Goal: Task Accomplishment & Management: Manage account settings

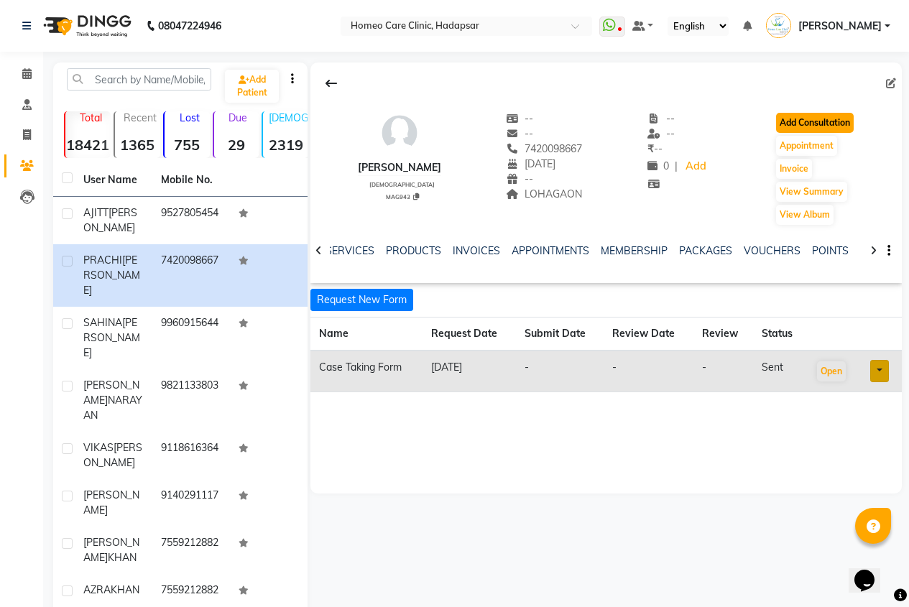
click at [833, 121] on button "Add Consultation" at bounding box center [815, 123] width 78 height 20
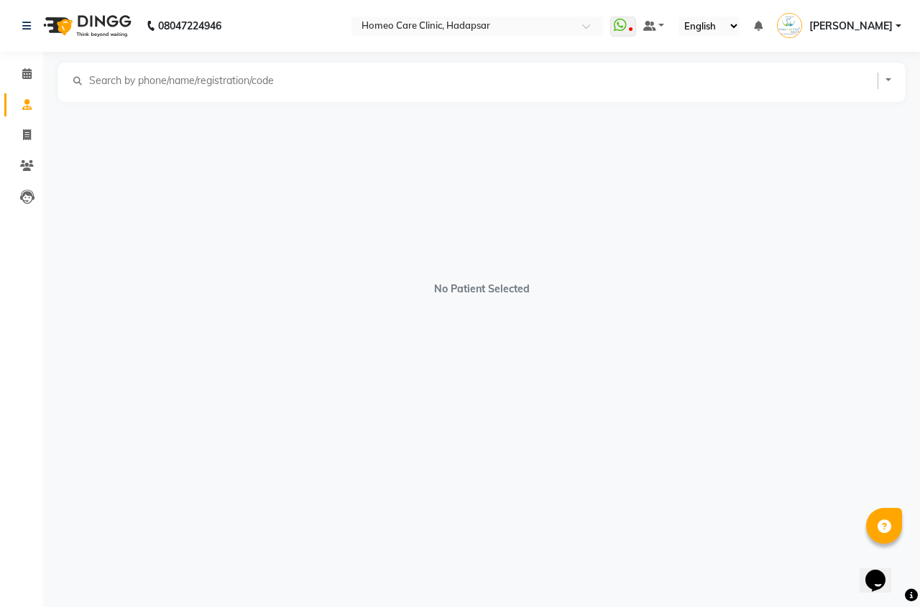
select select "[DEMOGRAPHIC_DATA]"
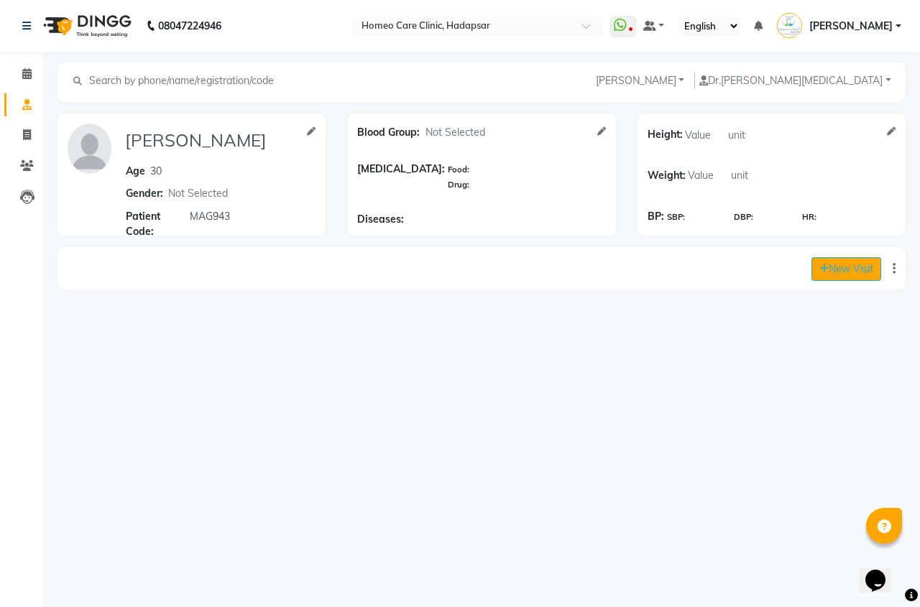
click at [866, 274] on button "New Visit" at bounding box center [846, 269] width 70 height 24
select select "810"
select select "inPerson"
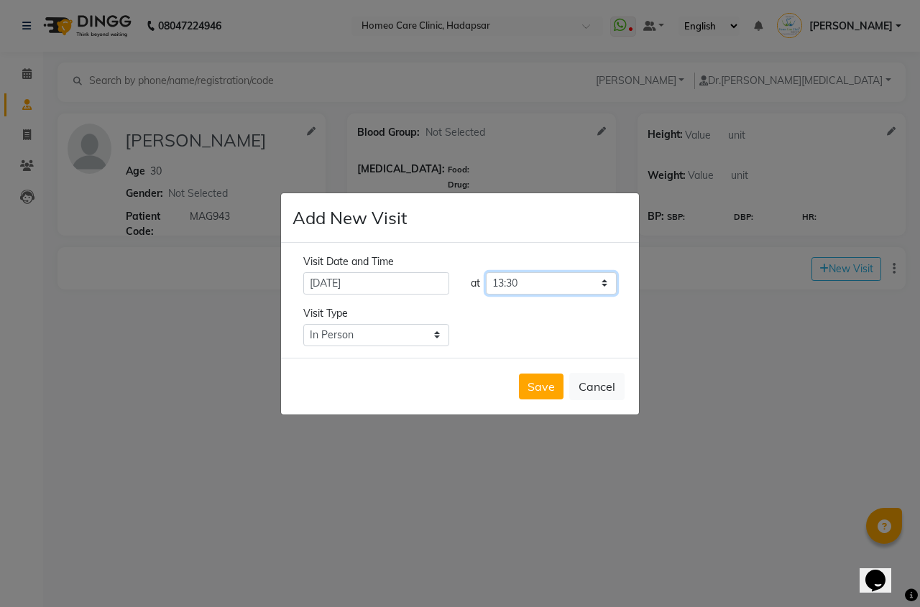
click at [588, 287] on select "Select time 09:00 09:05 09:10 09:15 09:20 09:25 09:30 09:35 09:40 09:45 09:50 0…" at bounding box center [551, 283] width 131 height 22
select select "780"
click at [486, 272] on select "Select time 09:00 09:05 09:10 09:15 09:20 09:25 09:30 09:35 09:40 09:45 09:50 0…" at bounding box center [551, 283] width 131 height 22
click at [555, 389] on button "Save" at bounding box center [541, 387] width 45 height 26
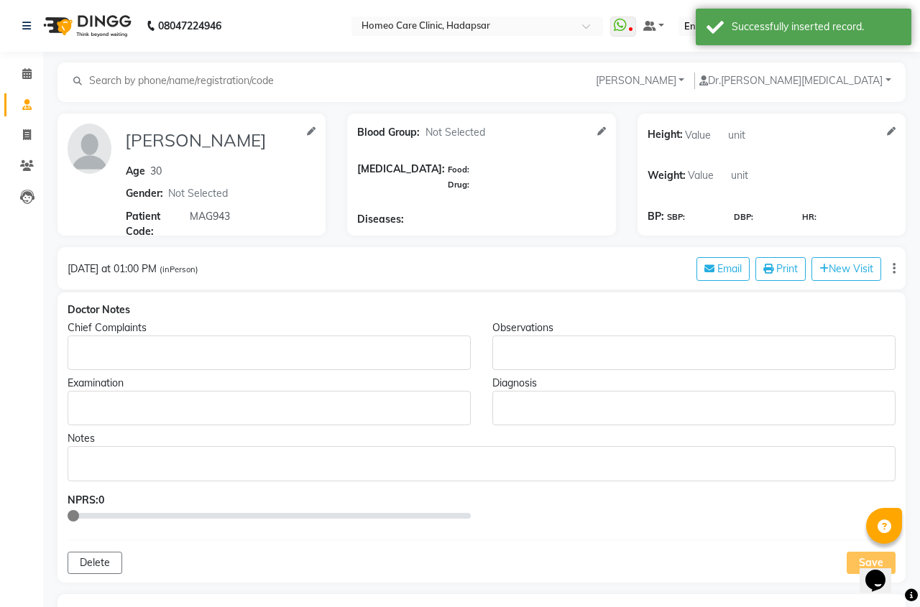
type input "[PERSON_NAME]"
type input "30"
select select "[DEMOGRAPHIC_DATA]"
type input "MAG943"
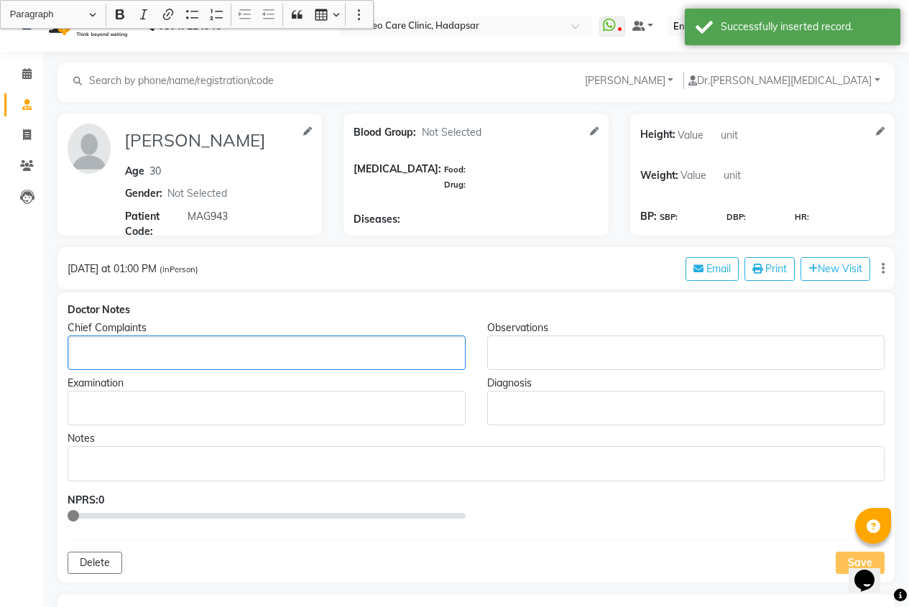
click at [163, 355] on p "Rich Text Editor, main" at bounding box center [266, 353] width 384 height 15
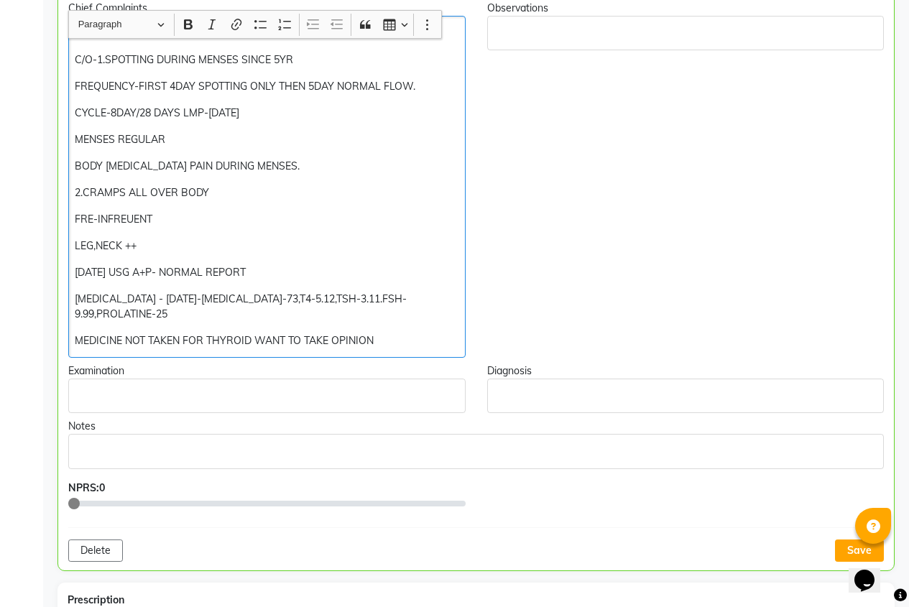
scroll to position [464, 0]
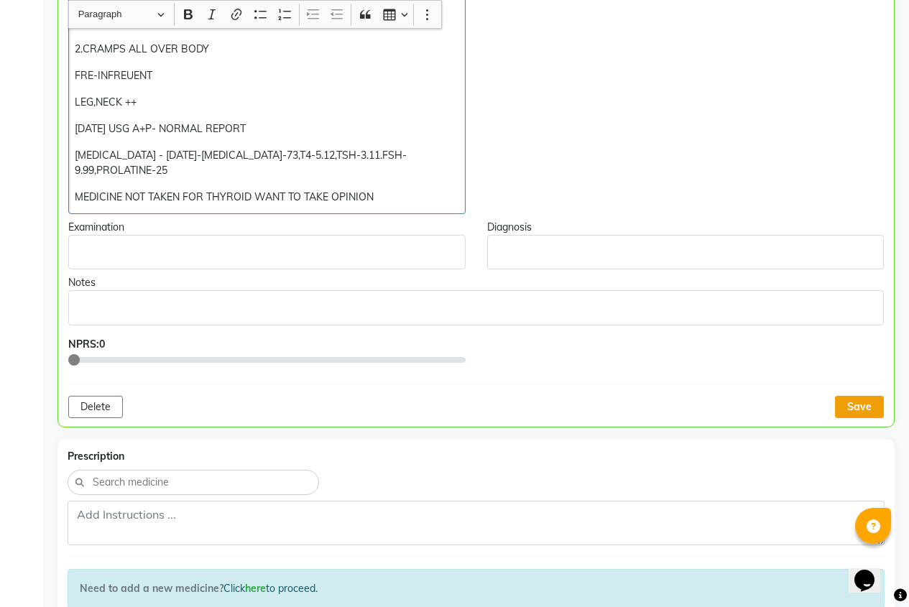
click at [848, 397] on button "Save" at bounding box center [859, 407] width 49 height 22
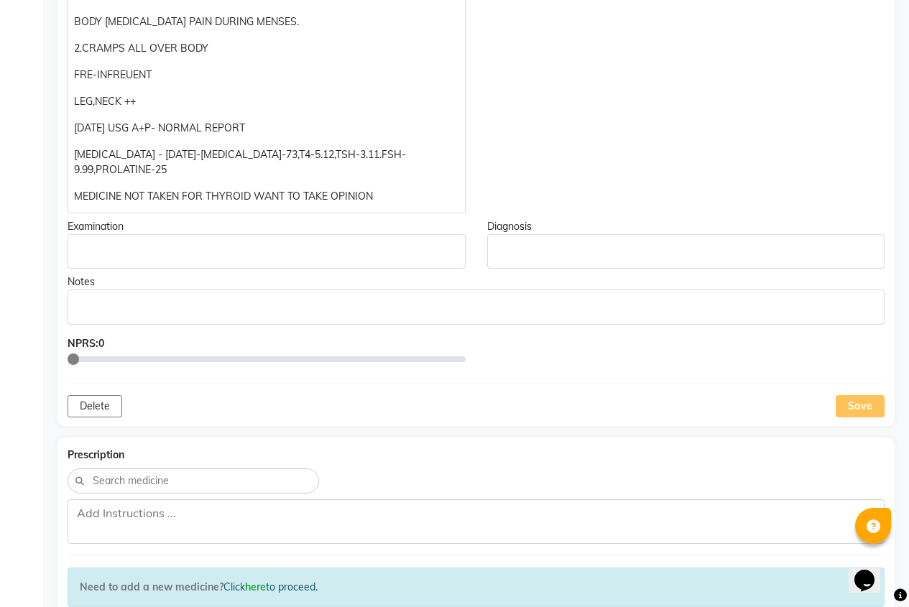
click at [825, 395] on div "Delete Save" at bounding box center [476, 406] width 817 height 22
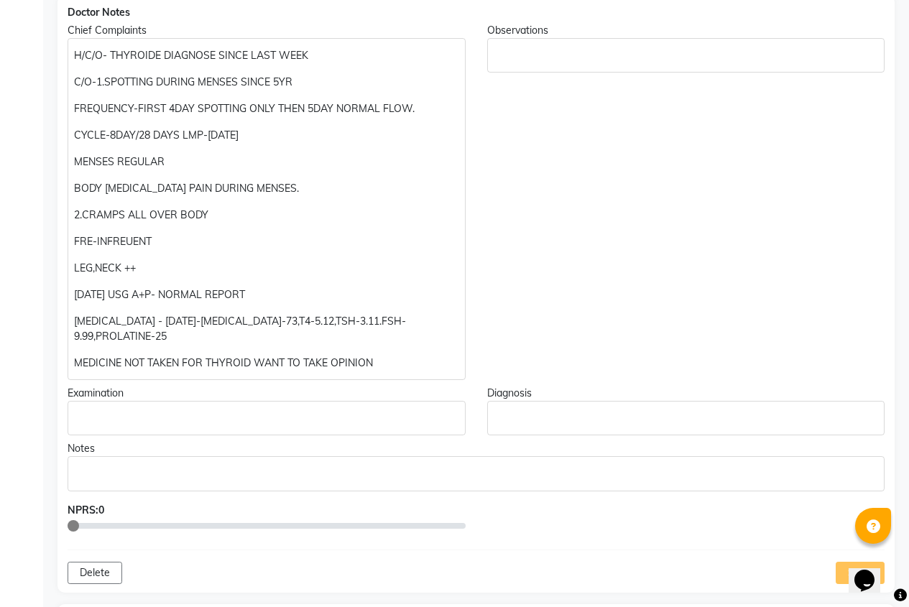
scroll to position [105, 0]
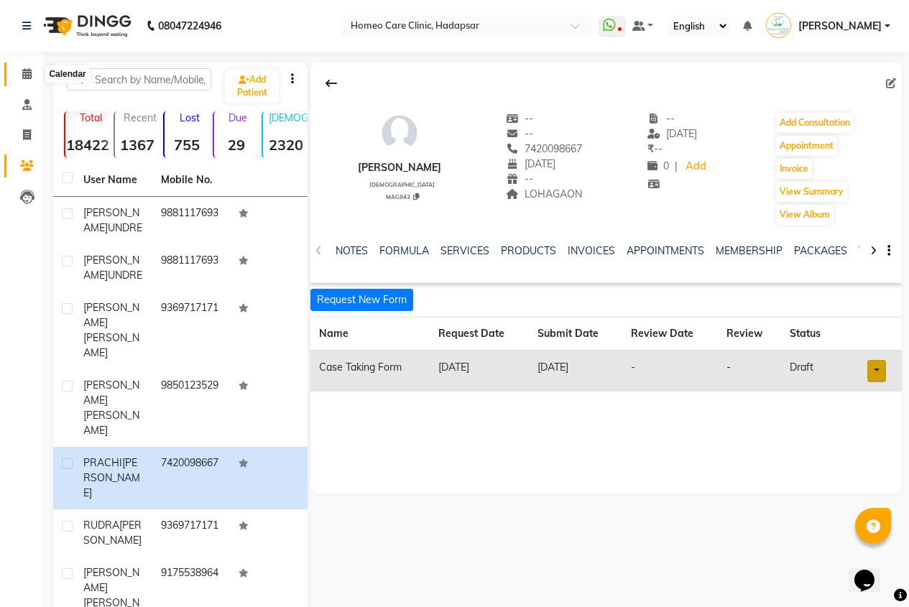
click at [30, 71] on icon at bounding box center [26, 73] width 9 height 11
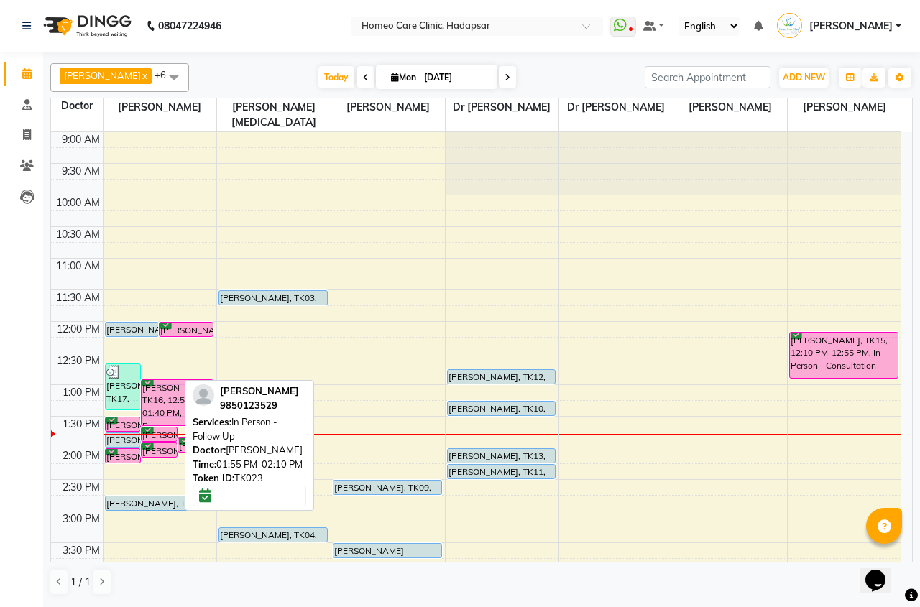
click at [160, 445] on div "[PERSON_NAME], TK23, 01:55 PM-02:10 PM, In Person - Follow Up" at bounding box center [159, 450] width 35 height 14
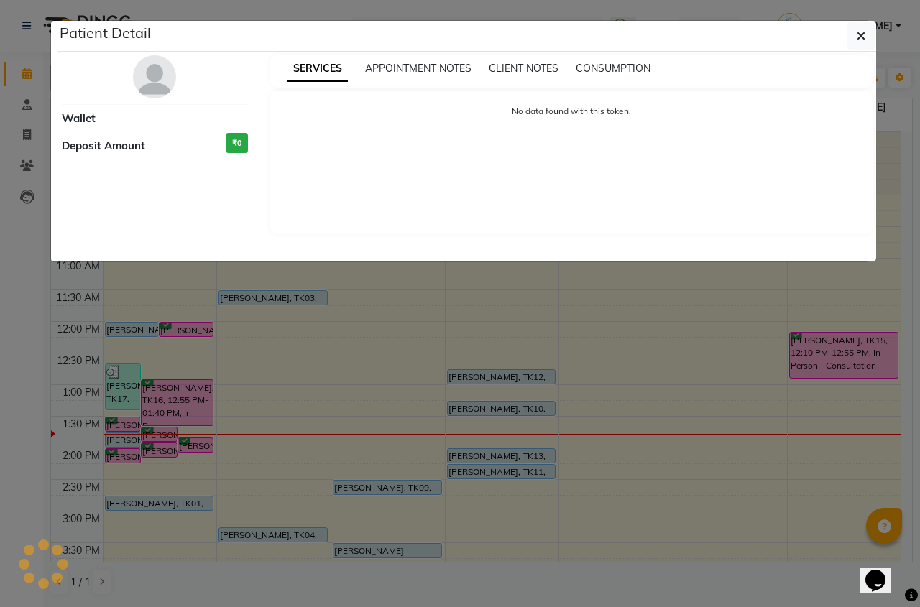
select select "6"
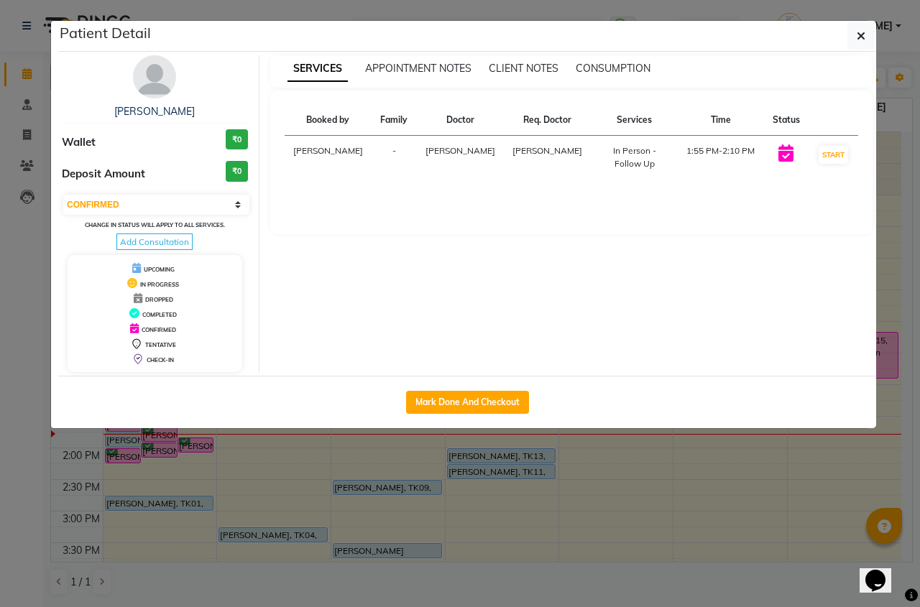
click at [154, 96] on img at bounding box center [154, 76] width 43 height 43
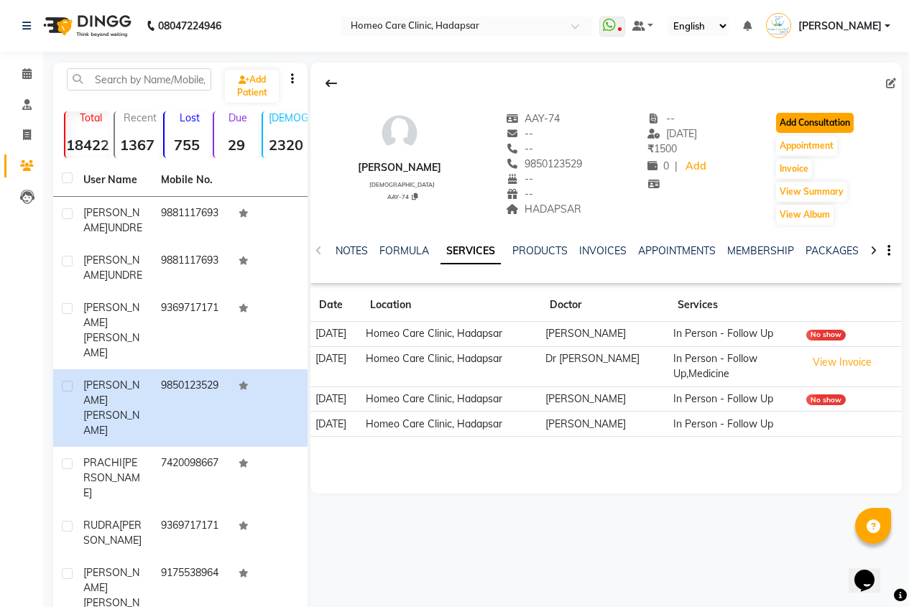
click at [816, 119] on button "Add Consultation" at bounding box center [815, 123] width 78 height 20
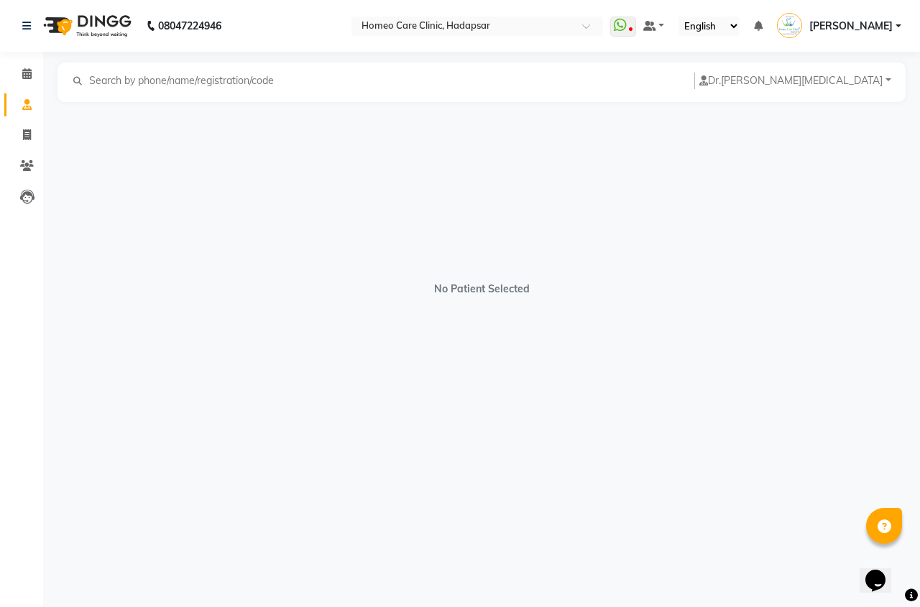
select select "[DEMOGRAPHIC_DATA]"
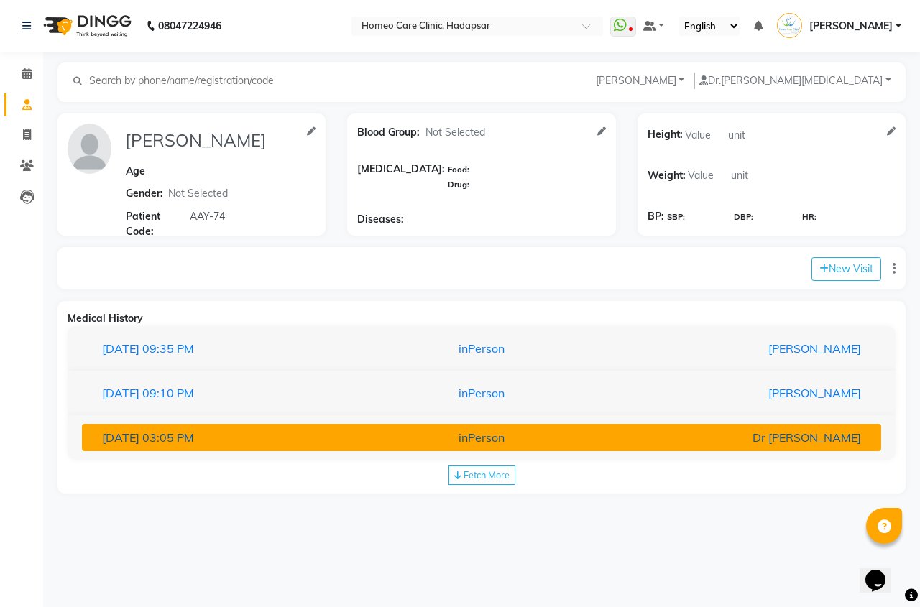
click at [598, 430] on div "inPerson" at bounding box center [481, 437] width 260 height 17
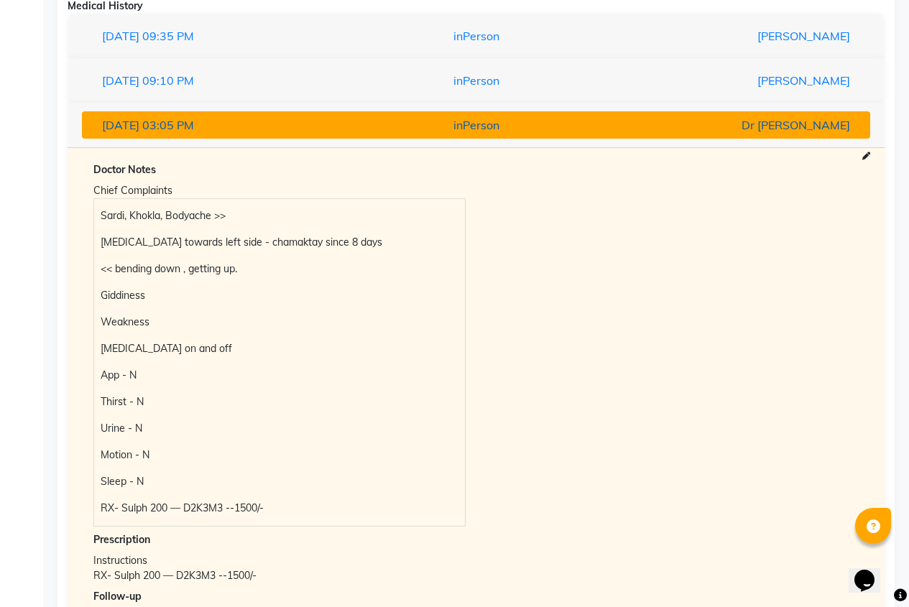
scroll to position [287, 0]
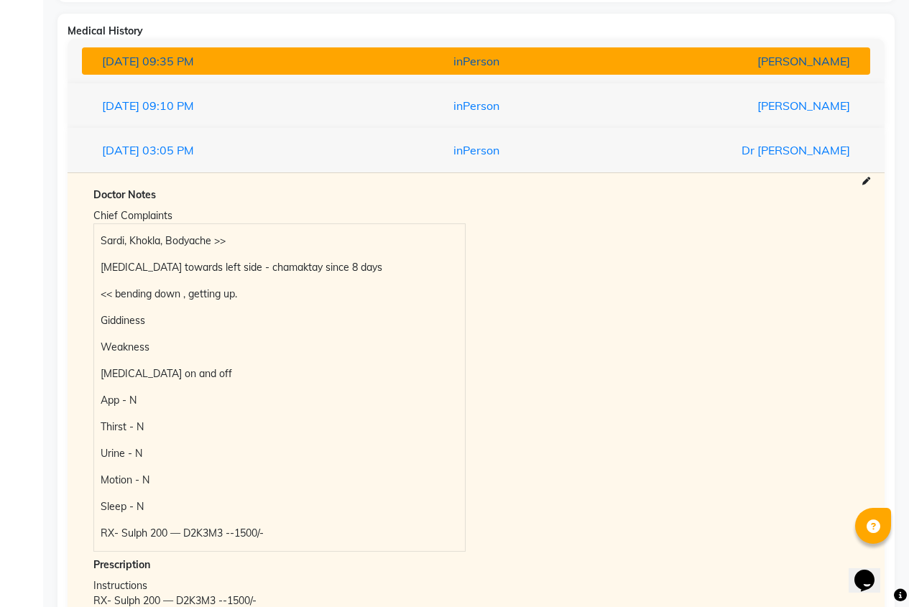
click at [487, 66] on div "inPerson" at bounding box center [476, 60] width 256 height 17
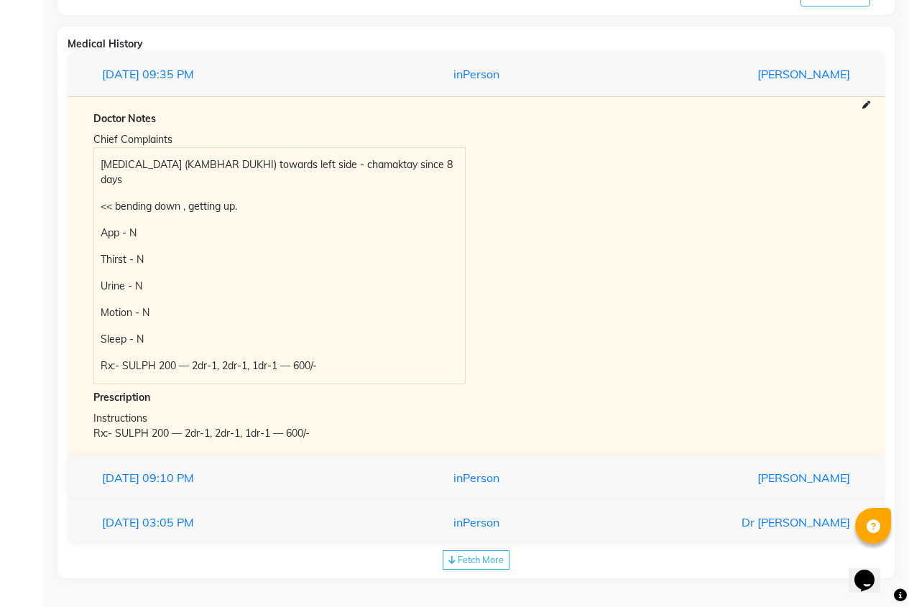
scroll to position [274, 0]
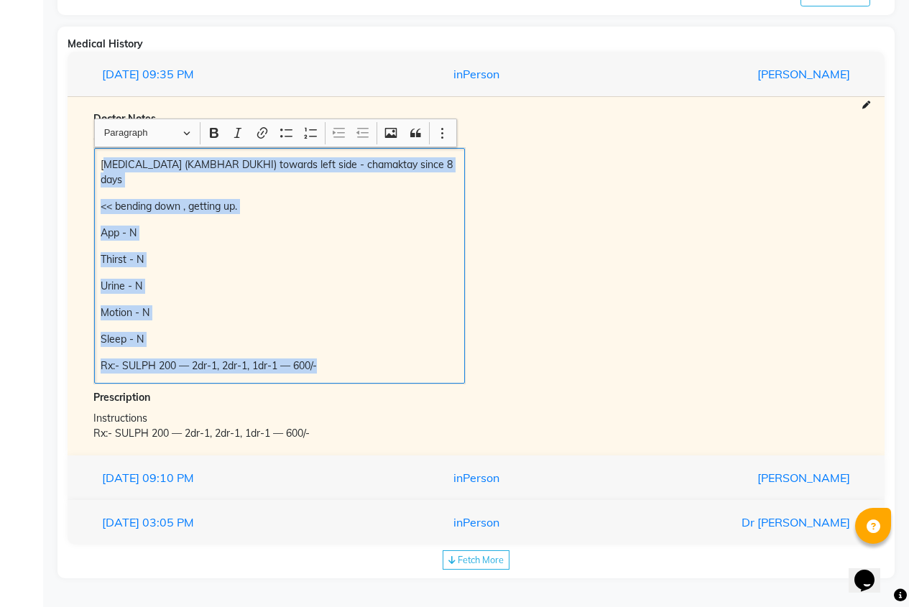
drag, startPoint x: 110, startPoint y: 162, endPoint x: 328, endPoint y: 404, distance: 325.6
click at [343, 434] on div "Doctor Notes Chief Complaints [MEDICAL_DATA] ([PERSON_NAME]) towards left side …" at bounding box center [476, 276] width 788 height 330
drag, startPoint x: 321, startPoint y: 333, endPoint x: 236, endPoint y: 228, distance: 135.3
click at [321, 332] on p "Sleep - N" at bounding box center [279, 339] width 357 height 15
drag, startPoint x: 101, startPoint y: 159, endPoint x: 297, endPoint y: 373, distance: 290.3
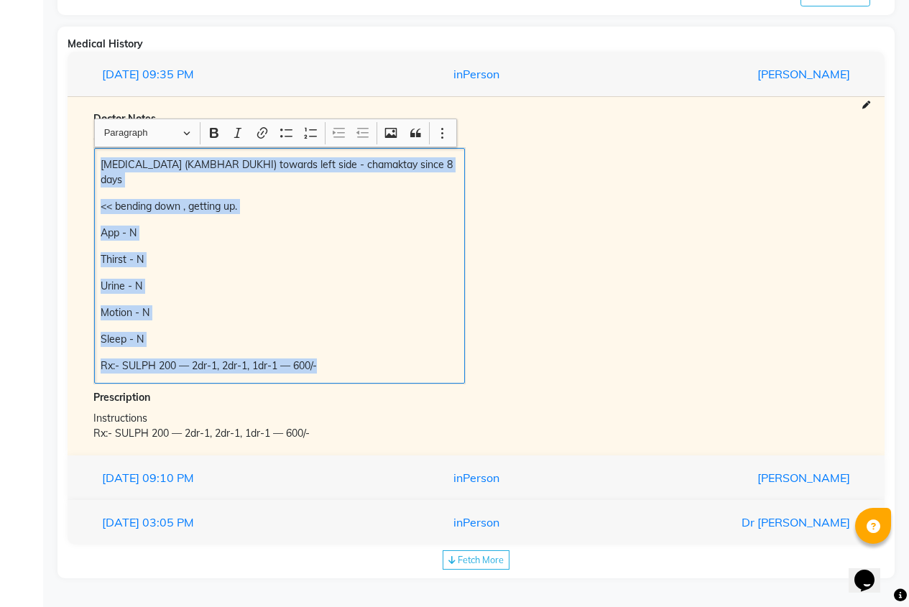
click at [369, 417] on div "Doctor Notes Chief Complaints [MEDICAL_DATA] ([PERSON_NAME]) towards left side …" at bounding box center [476, 276] width 788 height 330
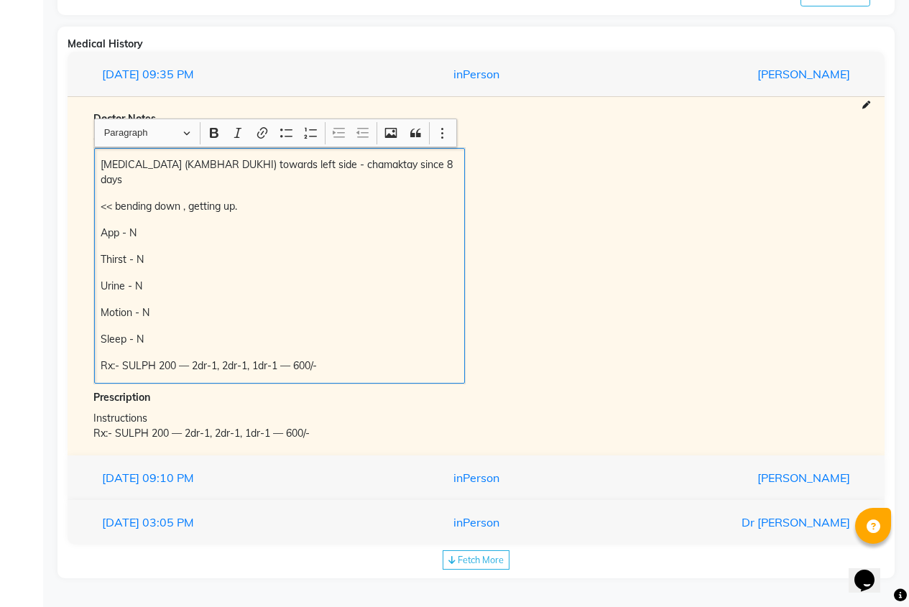
drag, startPoint x: 272, startPoint y: 361, endPoint x: 314, endPoint y: 421, distance: 72.7
click at [310, 409] on div "Prescription Instructions Rx:- SULPH 200 — 2dr-1, 2dr-1, 1dr-1 — 600/-" at bounding box center [475, 415] width 765 height 51
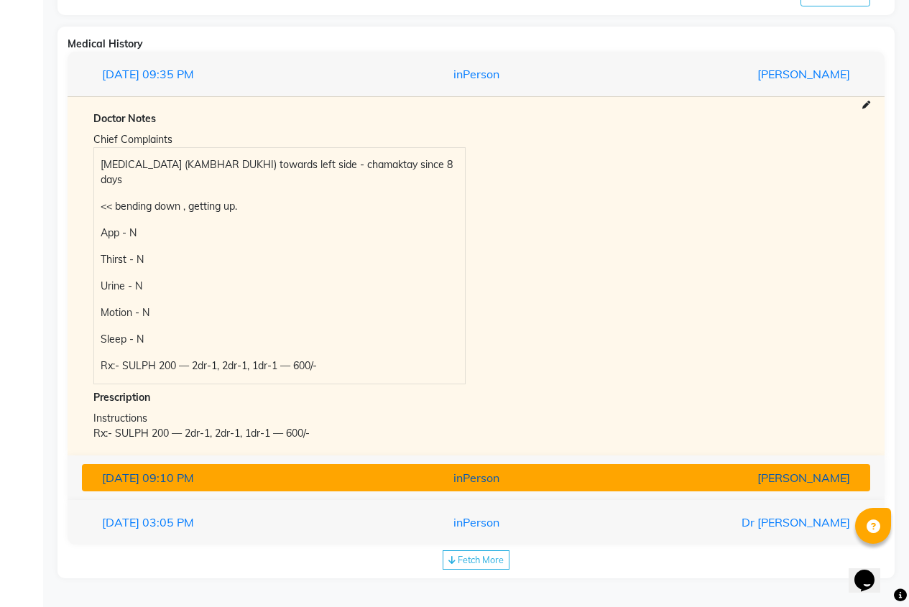
click at [408, 483] on div "inPerson" at bounding box center [476, 477] width 256 height 17
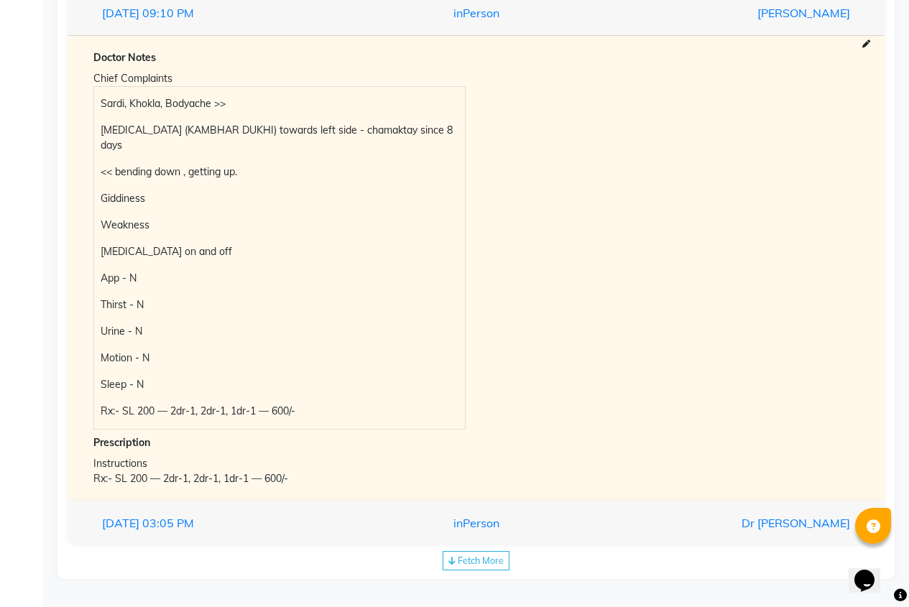
scroll to position [381, 0]
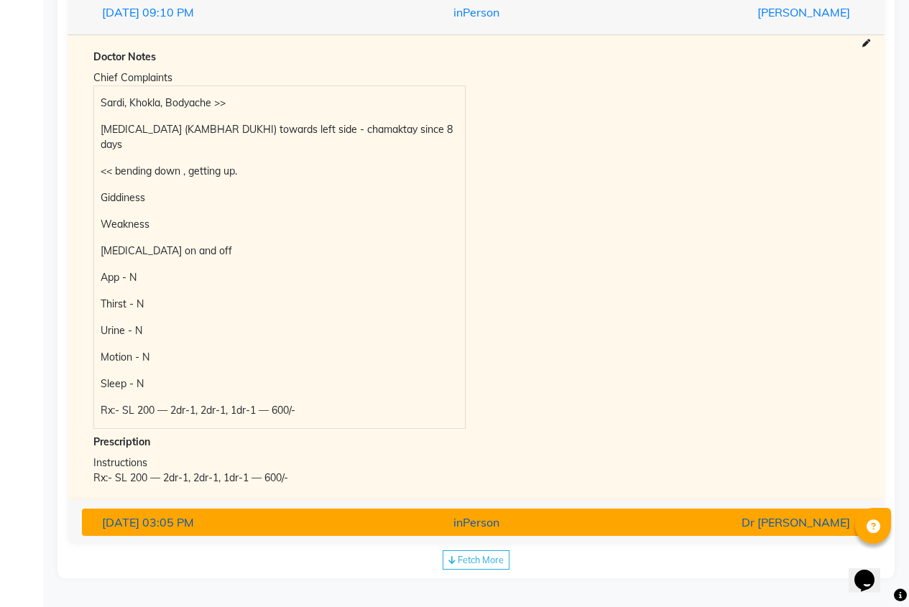
click at [450, 531] on button "[DATE] 03:05 PM inPerson Dr [PERSON_NAME]" at bounding box center [476, 522] width 788 height 27
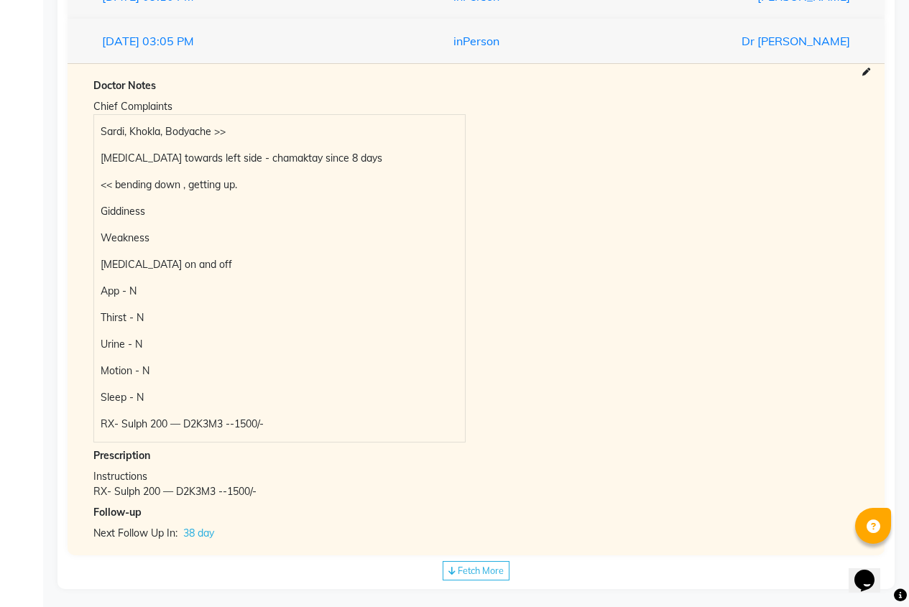
scroll to position [407, 0]
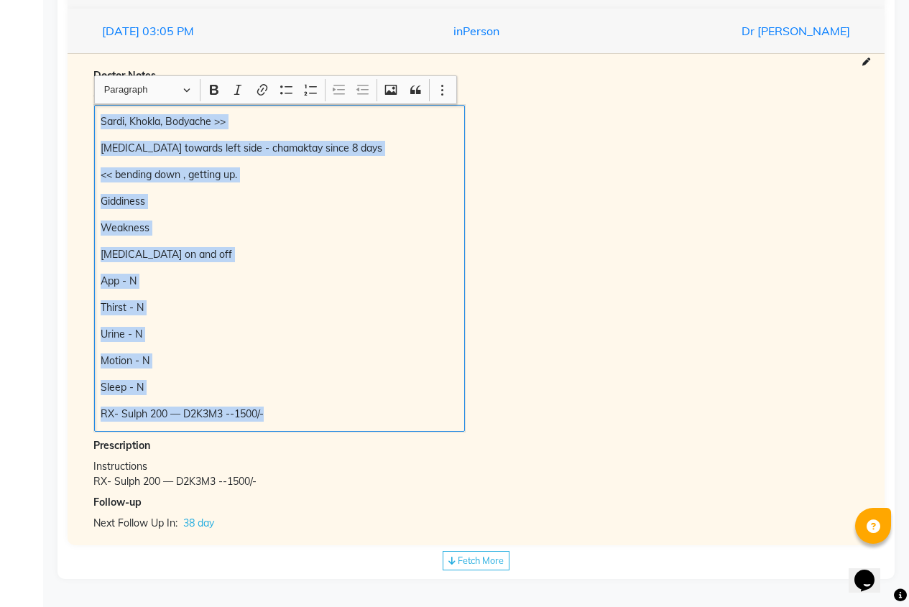
drag, startPoint x: 102, startPoint y: 120, endPoint x: 287, endPoint y: 417, distance: 349.5
click at [287, 418] on div "Sardi, Khokla, Bodyache >> [MEDICAL_DATA] towards left side - chamaktay since 8…" at bounding box center [279, 268] width 371 height 327
drag, startPoint x: 316, startPoint y: 369, endPoint x: 340, endPoint y: 392, distance: 33.0
click at [340, 392] on p "Sleep - N" at bounding box center [279, 387] width 357 height 15
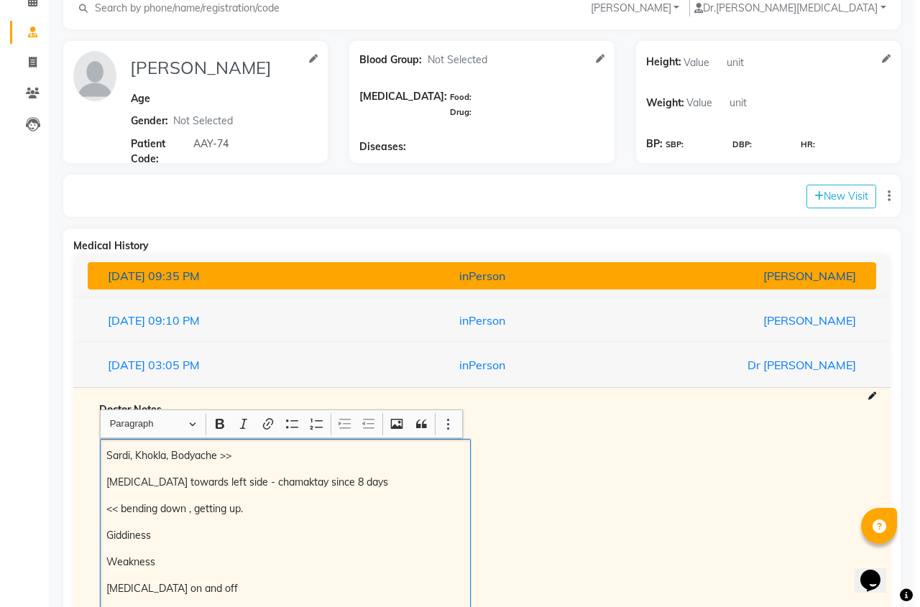
scroll to position [47, 0]
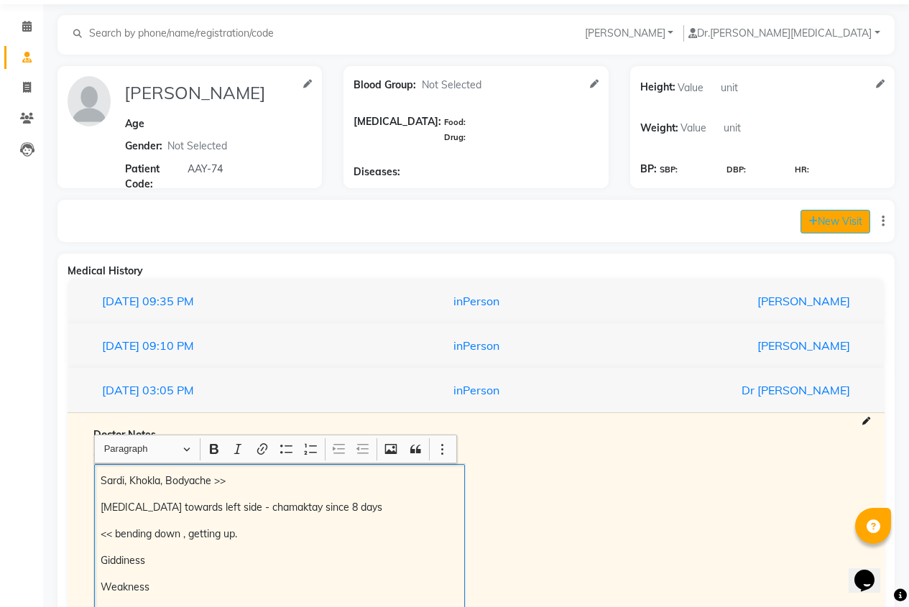
click at [815, 218] on button "New Visit" at bounding box center [835, 222] width 70 height 24
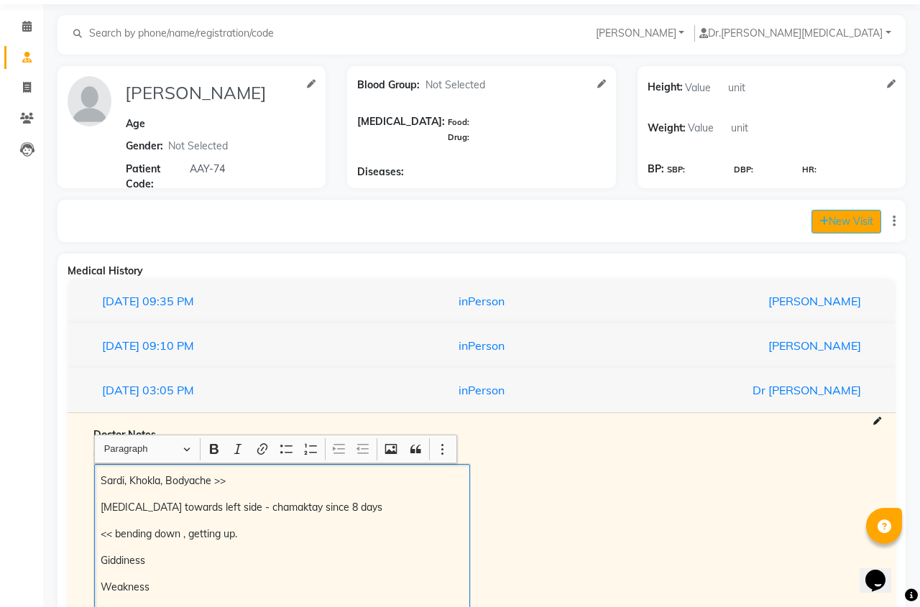
select select "825"
select select "inPerson"
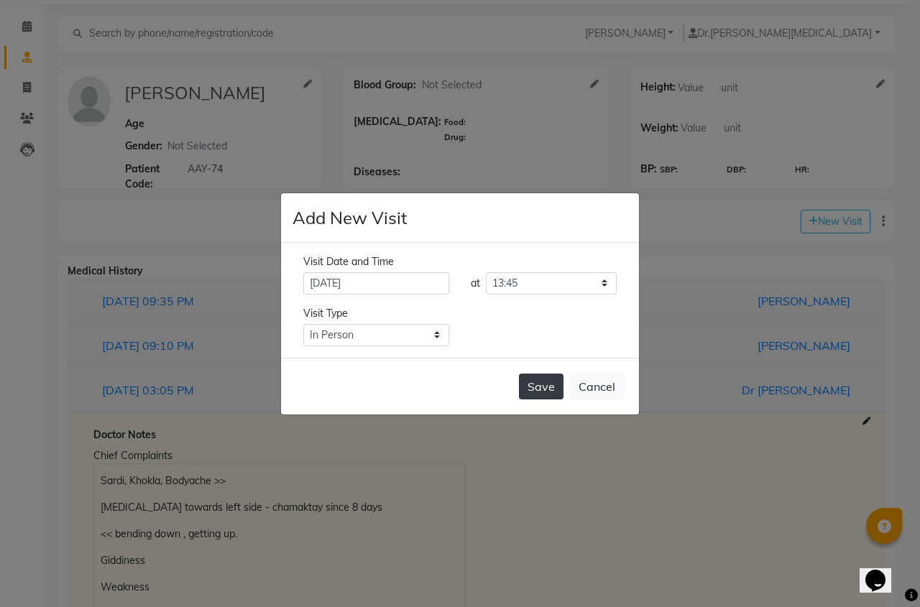
click at [529, 386] on button "Save" at bounding box center [541, 387] width 45 height 26
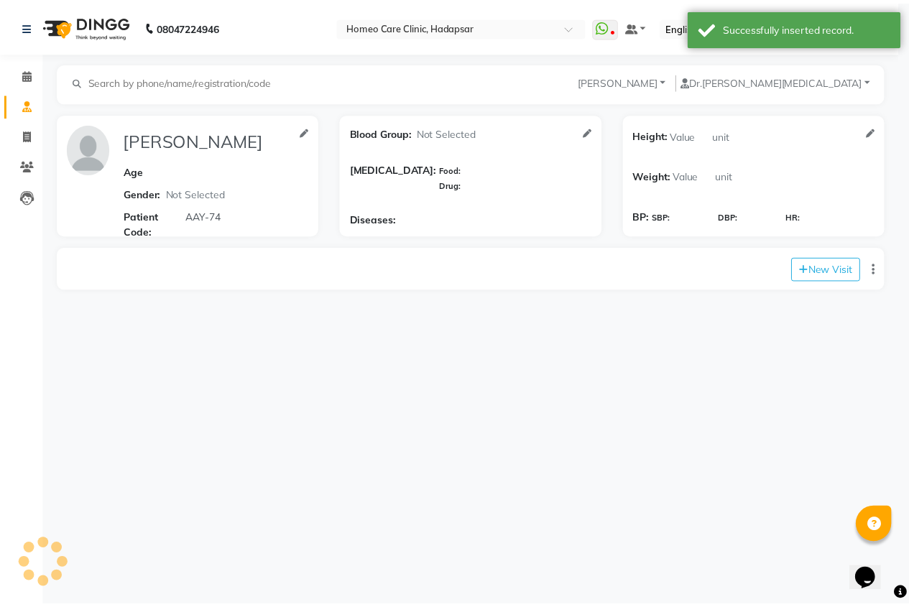
scroll to position [0, 0]
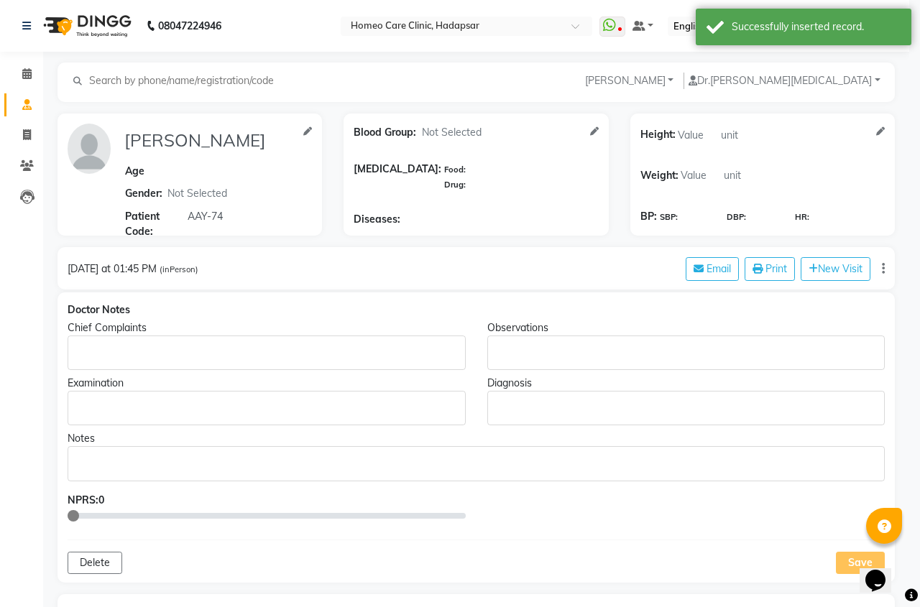
type input "[PERSON_NAME]"
select select "[DEMOGRAPHIC_DATA]"
type input "AAY-74"
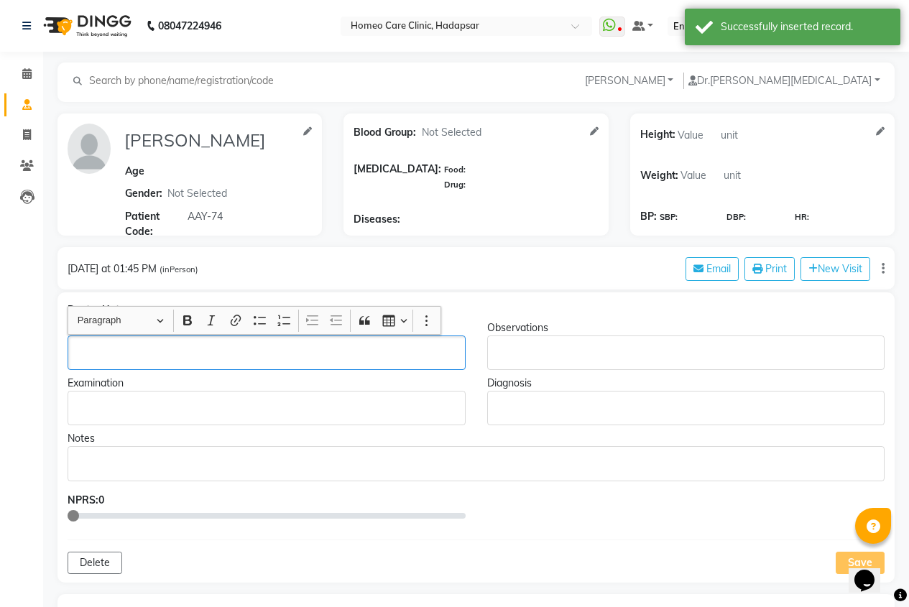
click at [129, 350] on p "Rich Text Editor, main" at bounding box center [266, 353] width 384 height 15
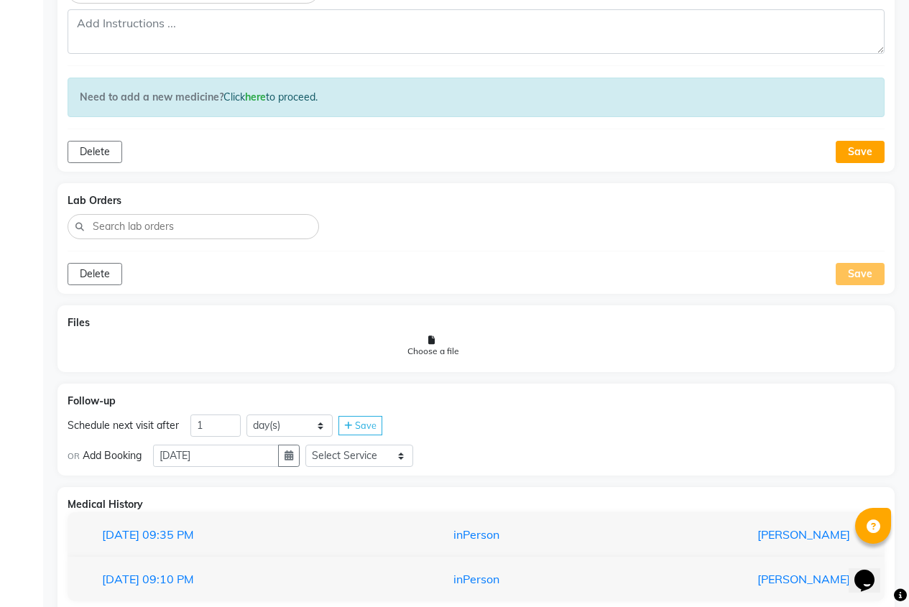
scroll to position [703, 0]
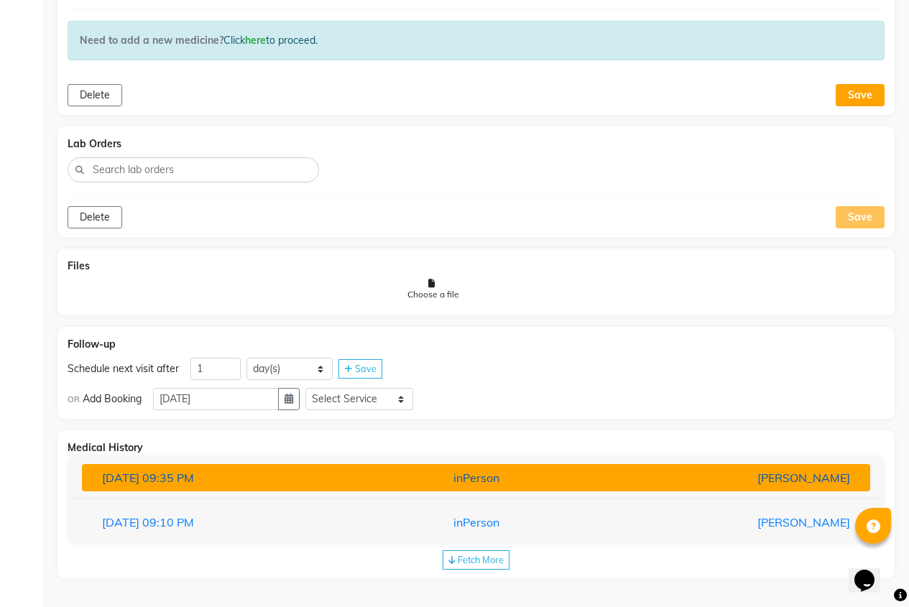
click at [373, 473] on div "inPerson" at bounding box center [476, 477] width 256 height 17
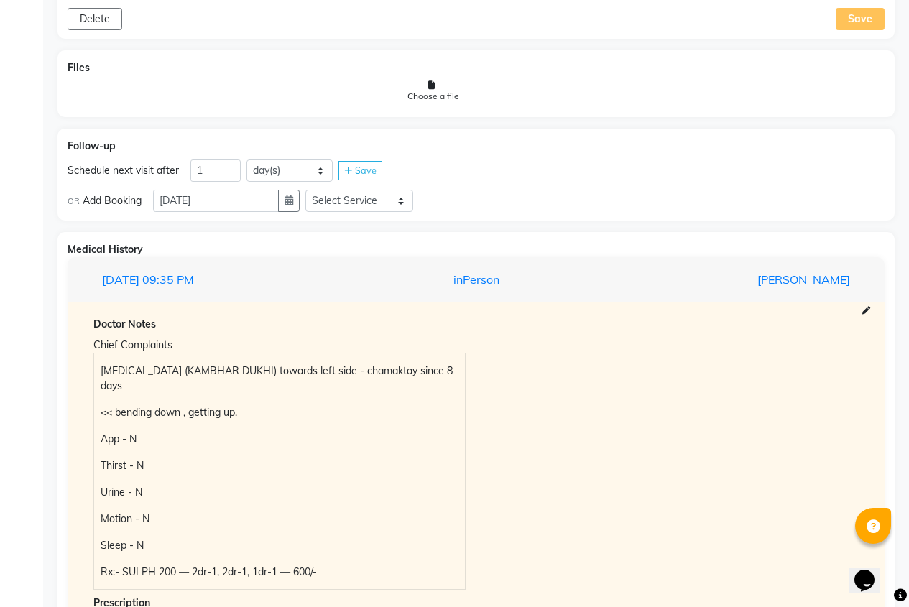
scroll to position [919, 0]
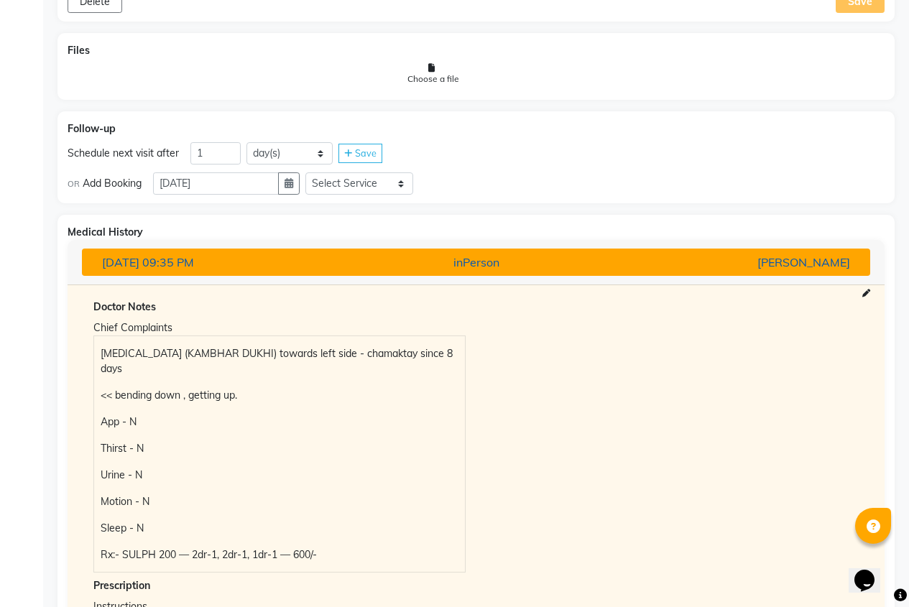
click at [435, 266] on div "inPerson" at bounding box center [476, 262] width 256 height 17
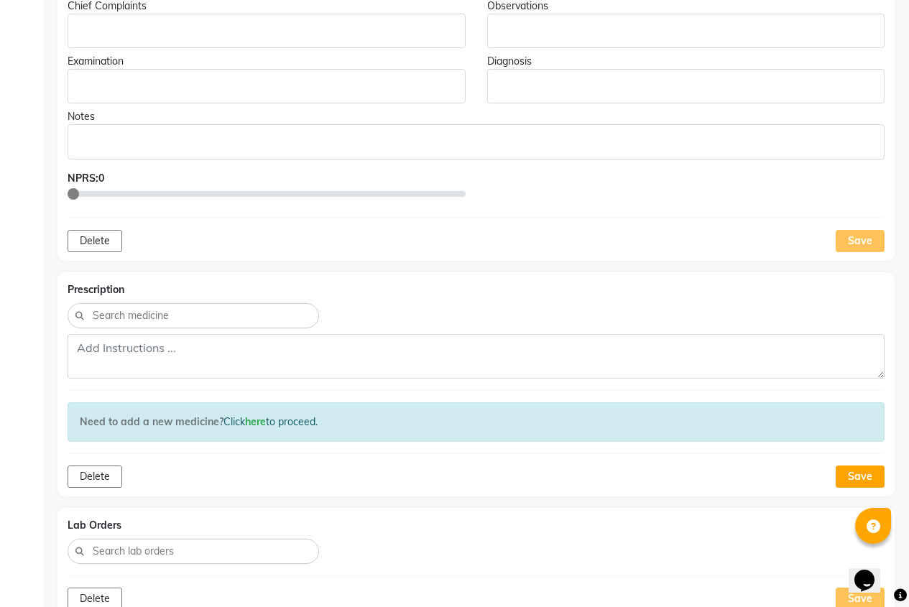
scroll to position [129, 0]
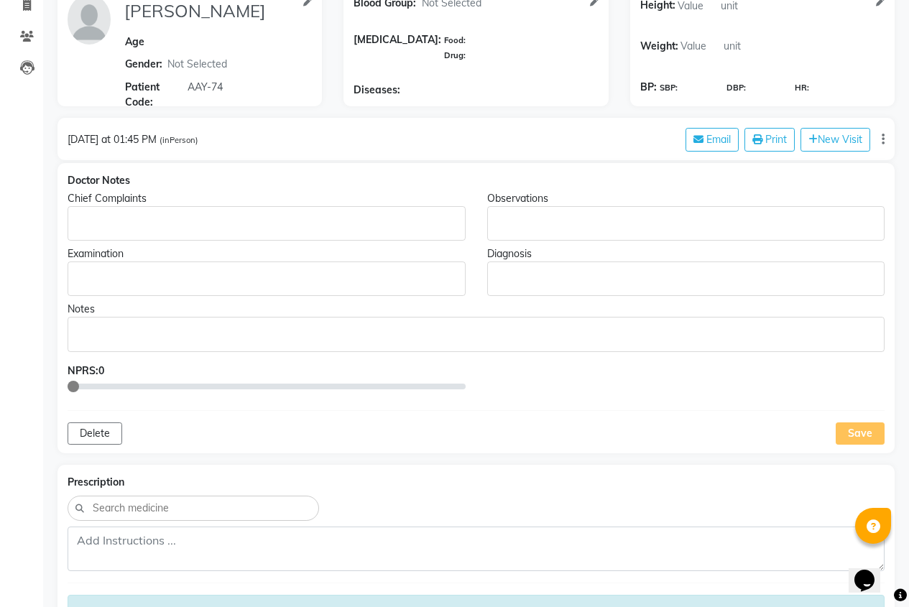
click at [144, 231] on div "Rich Text Editor, main" at bounding box center [267, 223] width 398 height 34
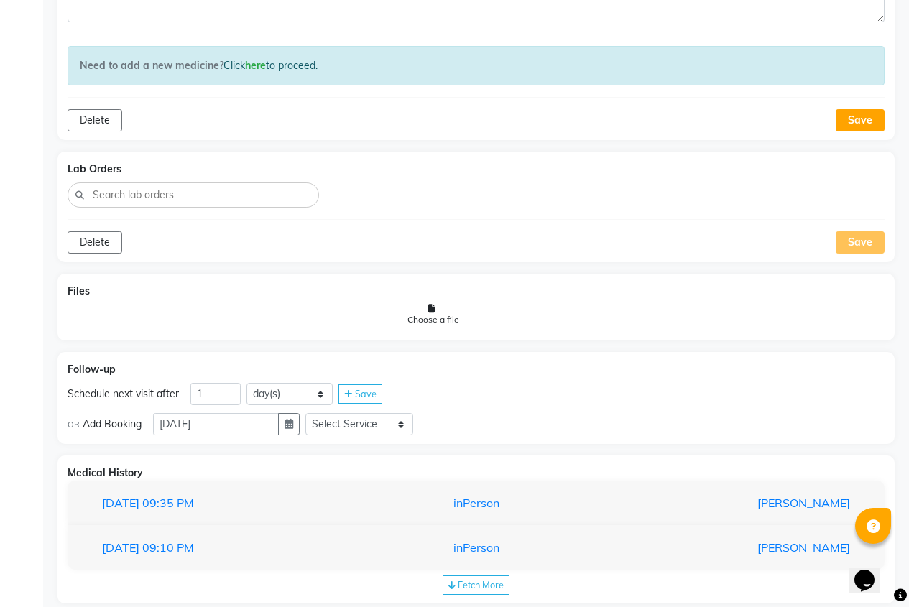
scroll to position [703, 0]
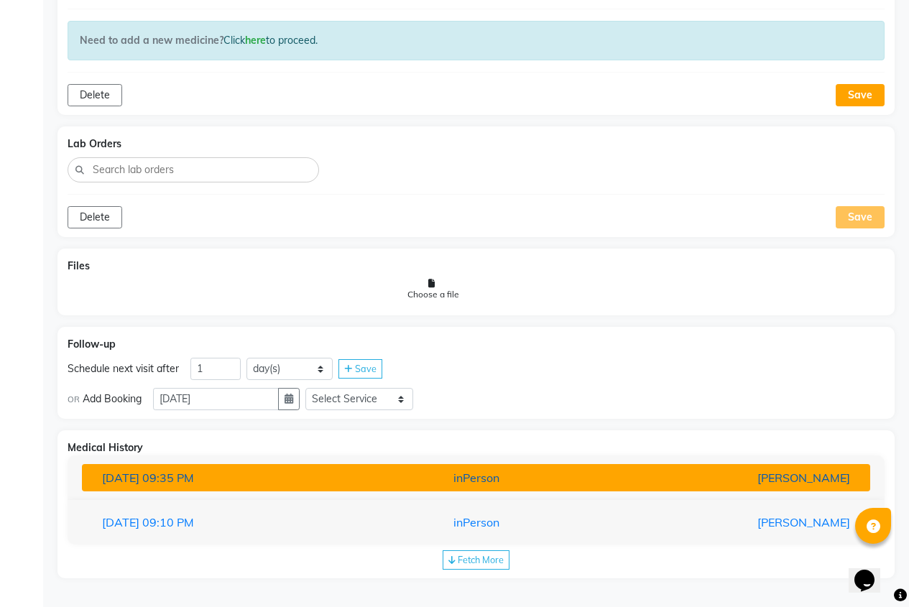
click at [187, 468] on button "[DATE] 09:35 PM inPerson [PERSON_NAME]" at bounding box center [476, 477] width 788 height 27
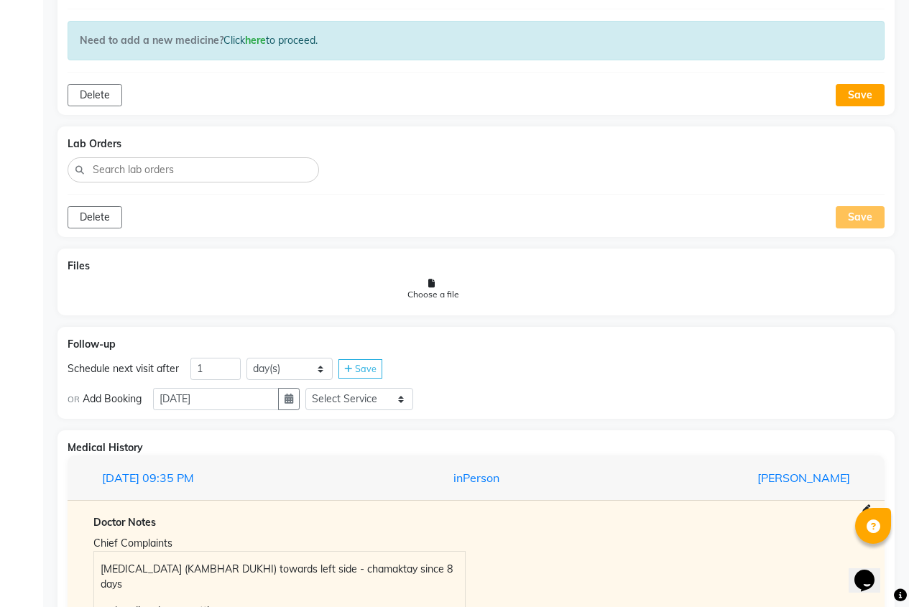
scroll to position [847, 0]
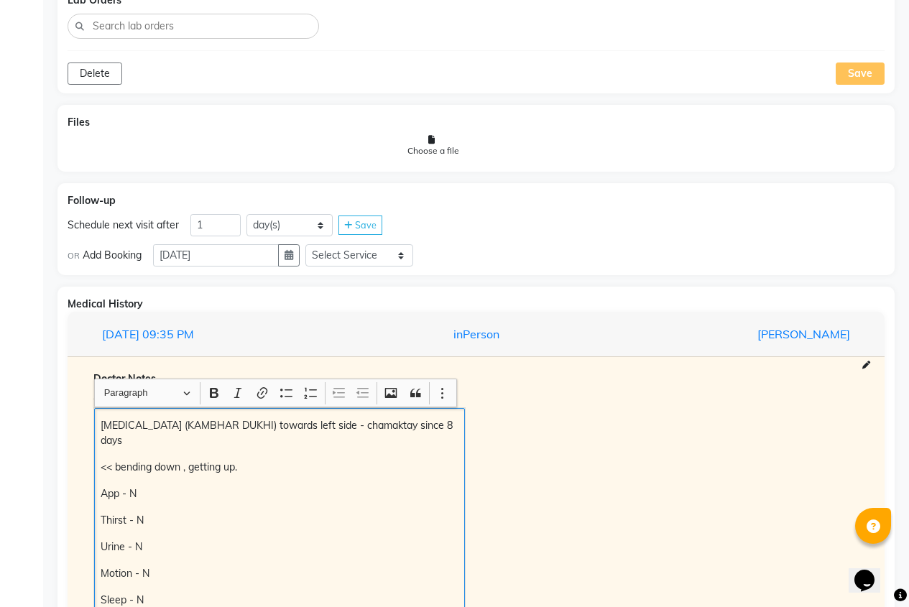
drag, startPoint x: 102, startPoint y: 420, endPoint x: 132, endPoint y: 442, distance: 37.5
click at [132, 442] on p "[MEDICAL_DATA] (KAMBHAR DUKHI) towards left side - chamaktay since 8 days" at bounding box center [279, 433] width 357 height 30
copy p "[MEDICAL_DATA] (KAMBHAR DUKHI) towards left side - chamaktay since 8 days"
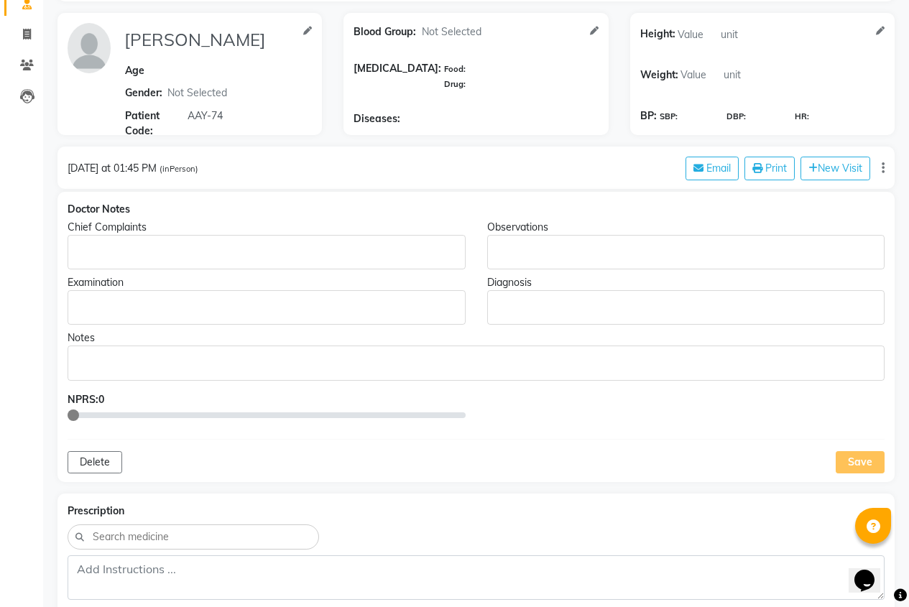
scroll to position [0, 0]
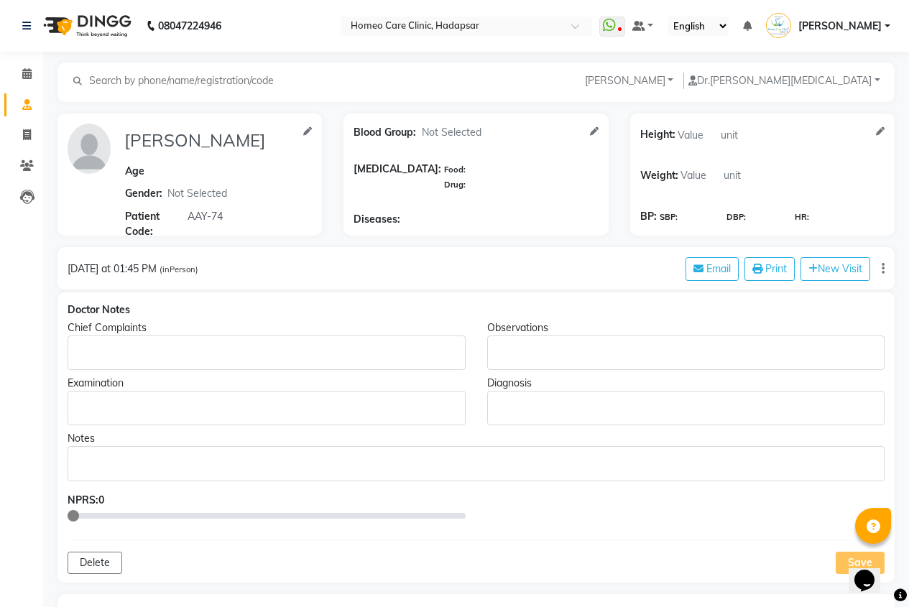
click at [136, 339] on div "Rich Text Editor, main" at bounding box center [267, 352] width 398 height 34
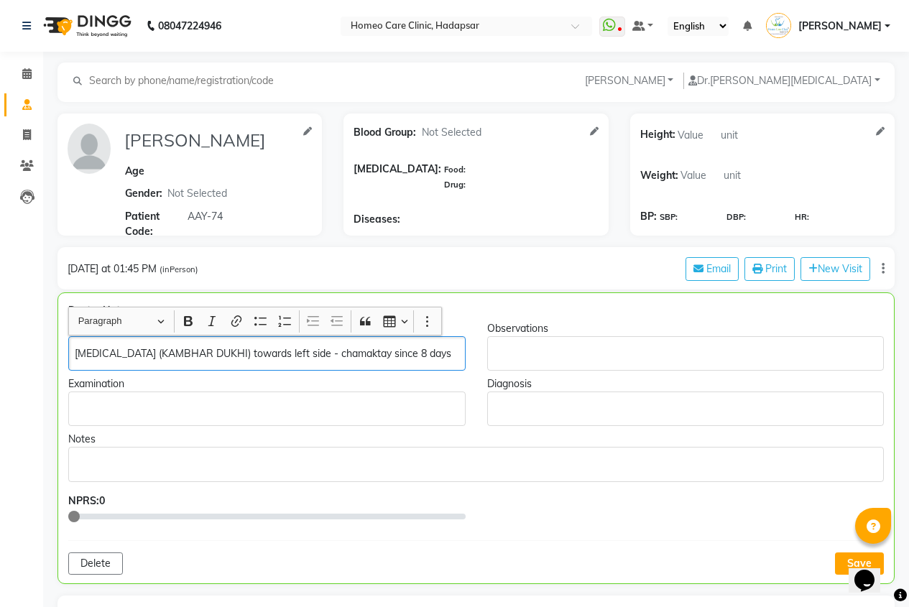
click at [422, 351] on p "[MEDICAL_DATA] (KAMBHAR DUKHI) towards left side - chamaktay since 8 days" at bounding box center [267, 353] width 384 height 15
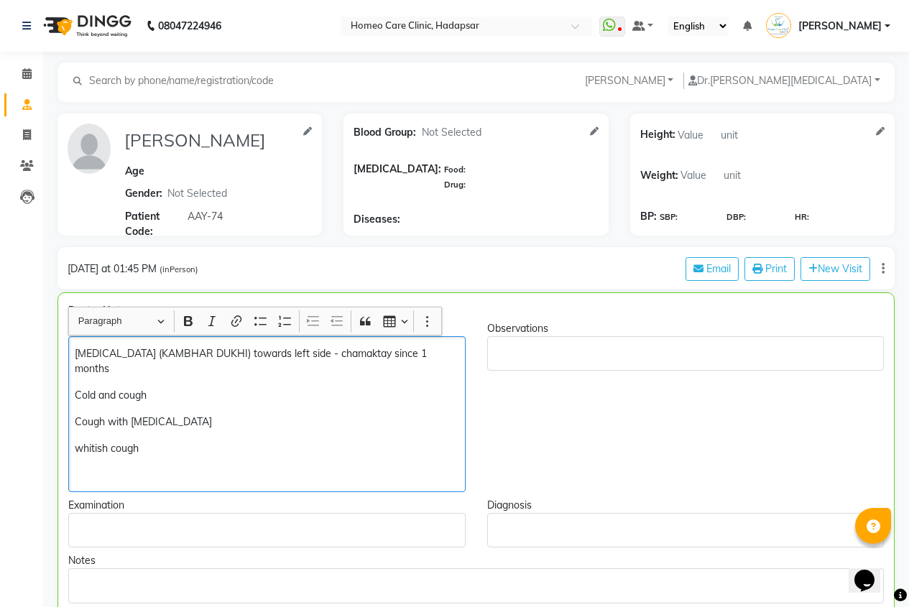
click at [200, 378] on div "[MEDICAL_DATA] (KAMBHAR DUKHI) towards left side - chamaktay since 1 months Col…" at bounding box center [266, 414] width 397 height 156
click at [198, 370] on p "[MEDICAL_DATA] (KAMBHAR DUKHI) towards left side - chamaktay since 1 months" at bounding box center [267, 361] width 384 height 30
click at [108, 462] on div "[MEDICAL_DATA] (KAMBHAR DUKHI) towards left side - chamaktay since 1 months << …" at bounding box center [266, 414] width 397 height 156
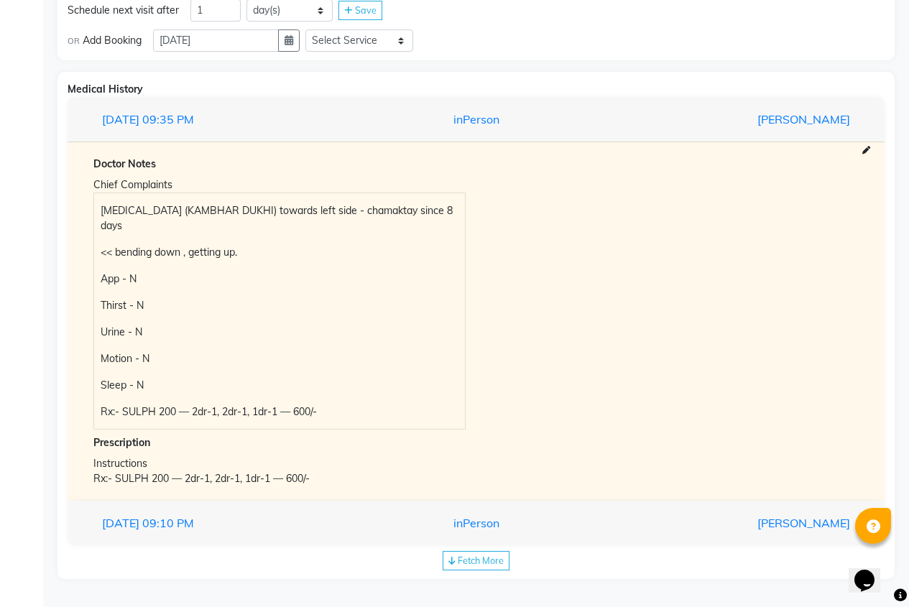
scroll to position [1318, 0]
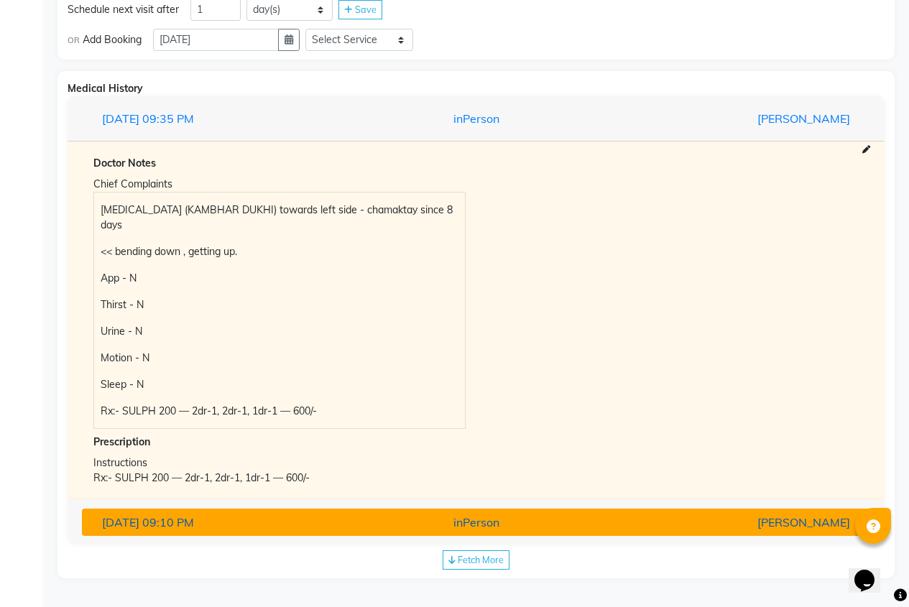
click at [483, 516] on div "inPerson" at bounding box center [476, 522] width 256 height 17
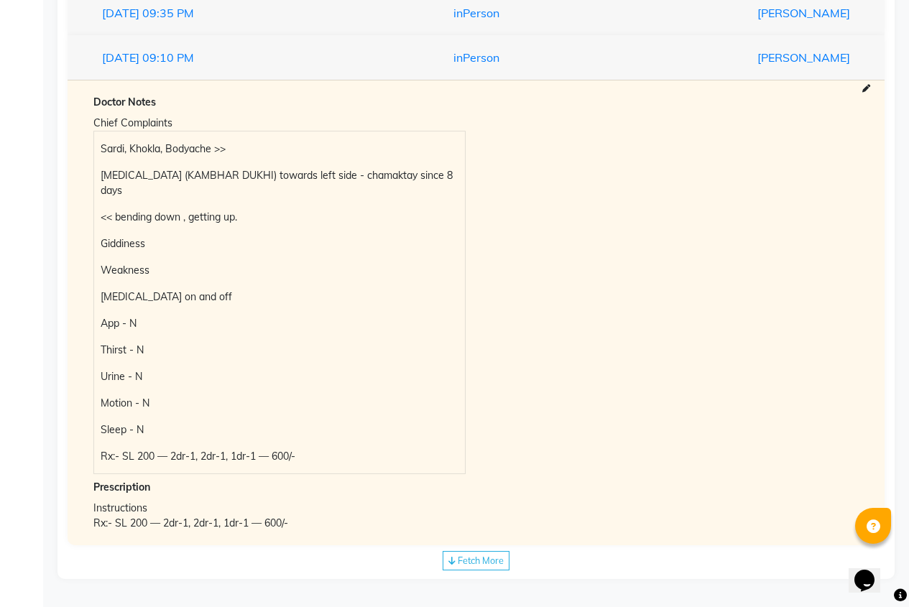
scroll to position [1425, 0]
click at [482, 559] on span "Fetch More" at bounding box center [481, 559] width 46 height 11
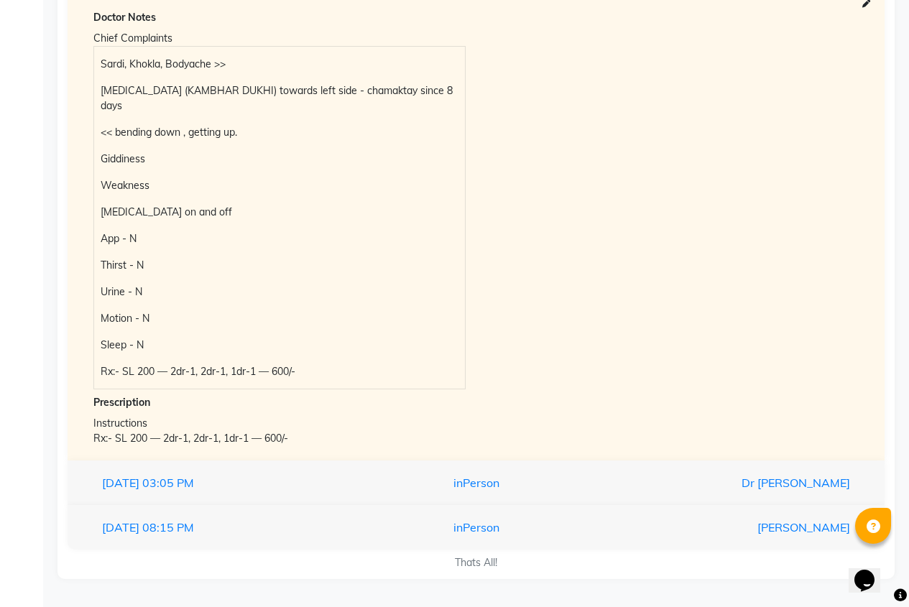
scroll to position [1509, 0]
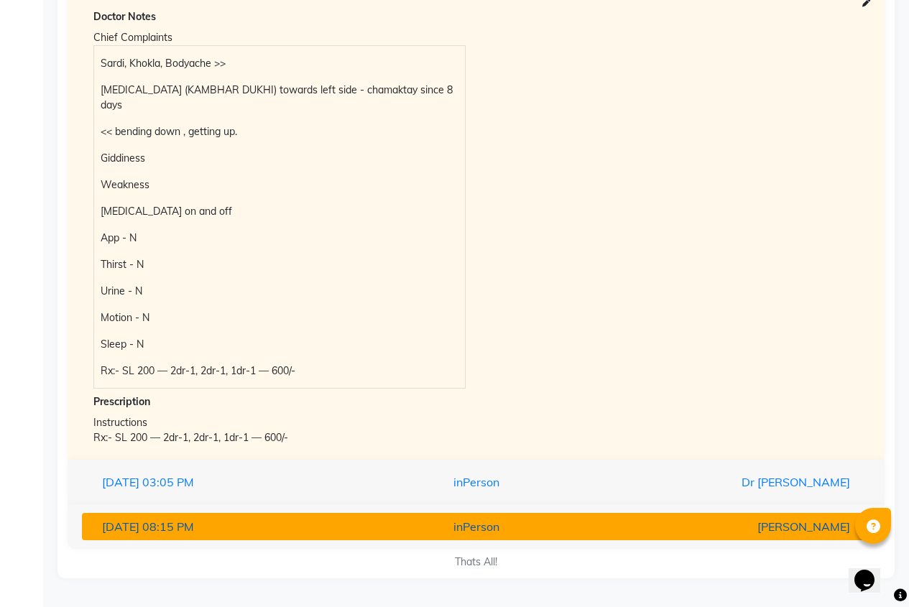
click at [458, 522] on div "inPerson" at bounding box center [476, 526] width 256 height 17
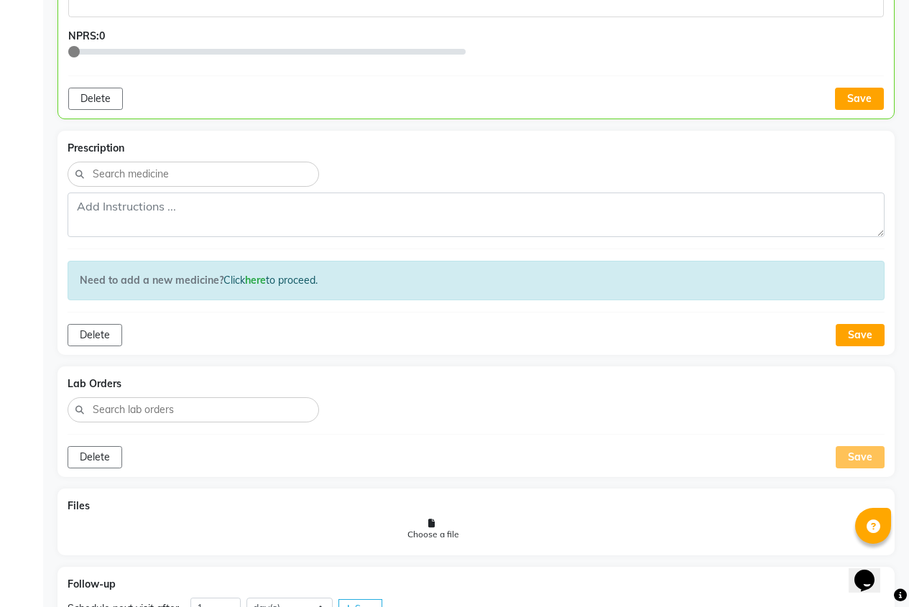
scroll to position [360, 0]
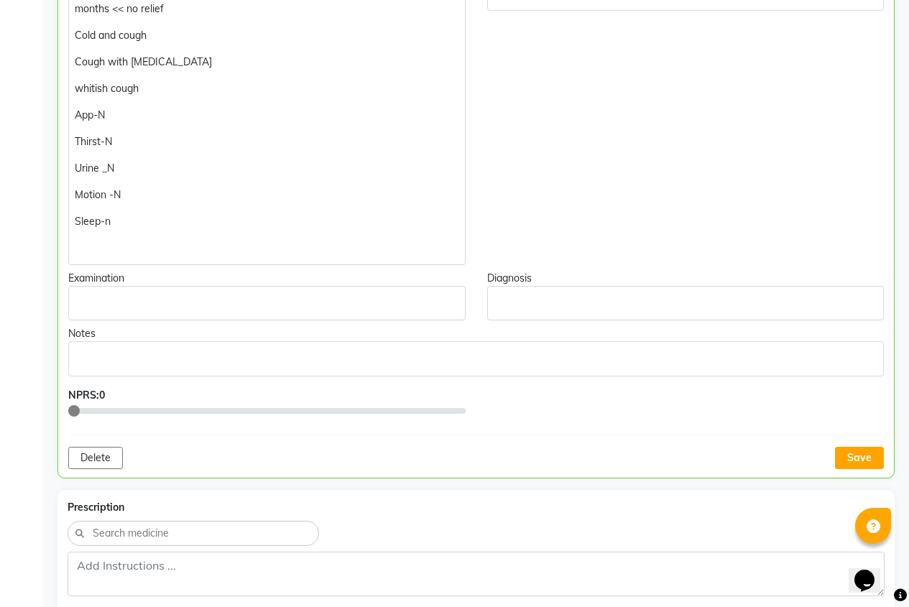
click at [101, 256] on div "[MEDICAL_DATA] (KAMBHAR DUKHI) towards left side - chamaktay since 1 months << …" at bounding box center [266, 120] width 397 height 289
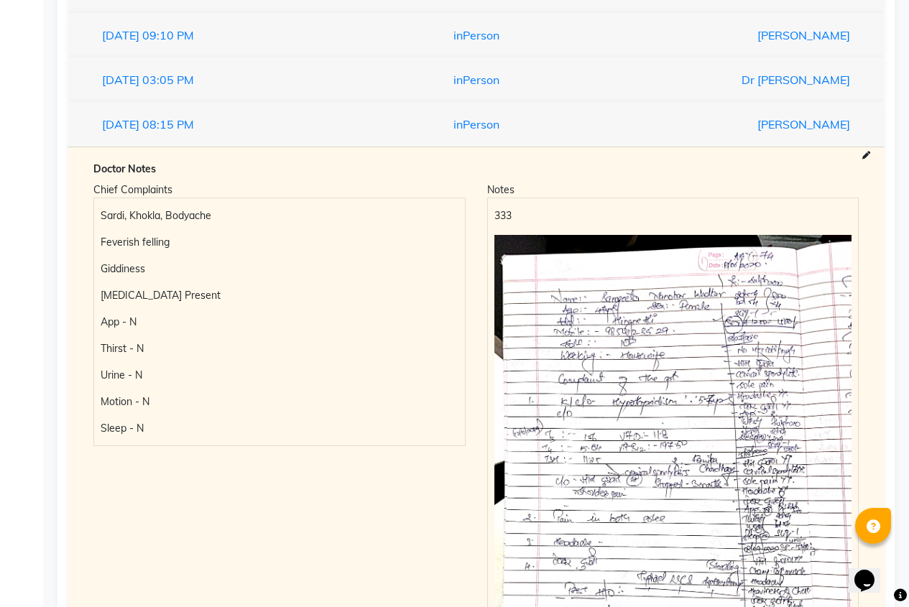
scroll to position [1509, 0]
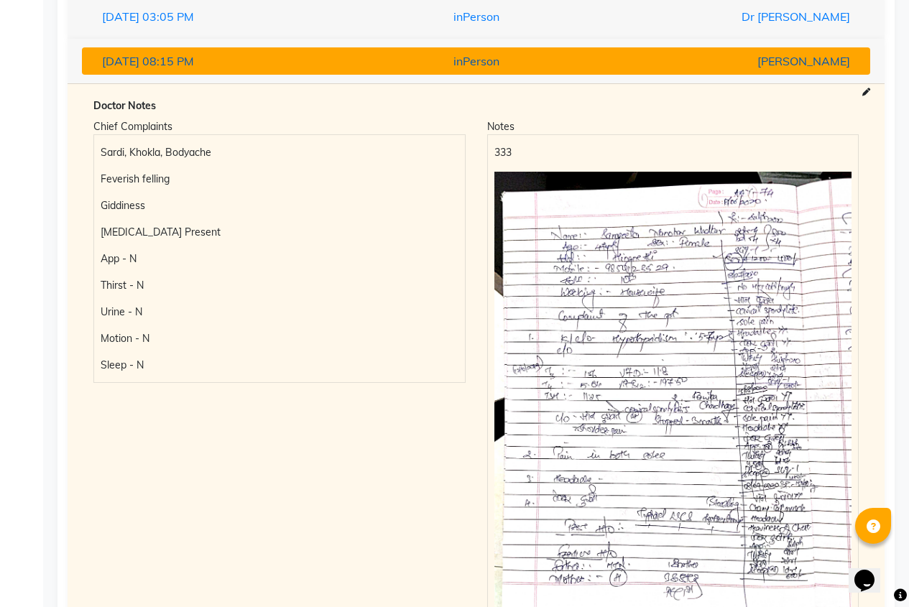
click at [342, 63] on div "[DATE] 08:15 PM" at bounding box center [219, 60] width 256 height 17
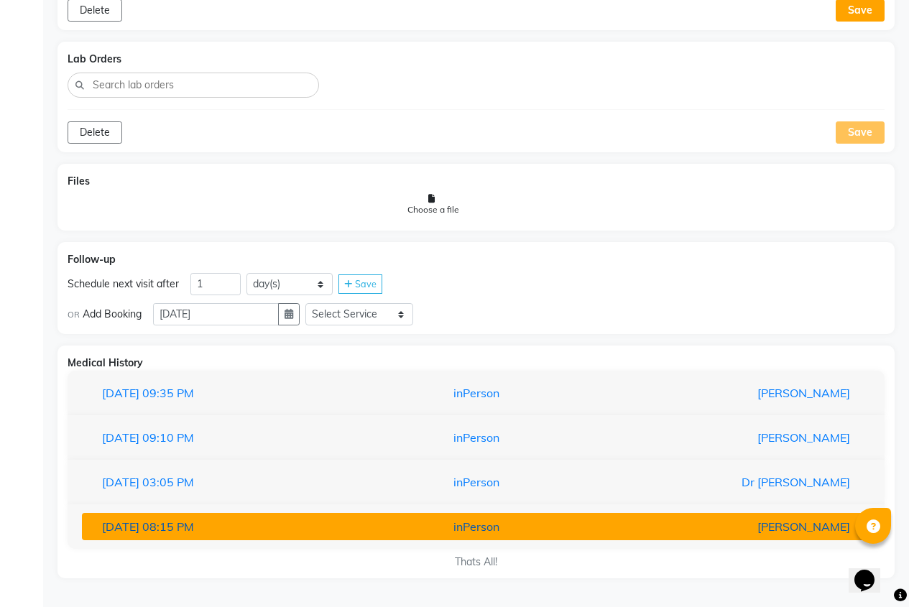
scroll to position [1044, 0]
click at [478, 531] on div "inPerson" at bounding box center [476, 526] width 256 height 17
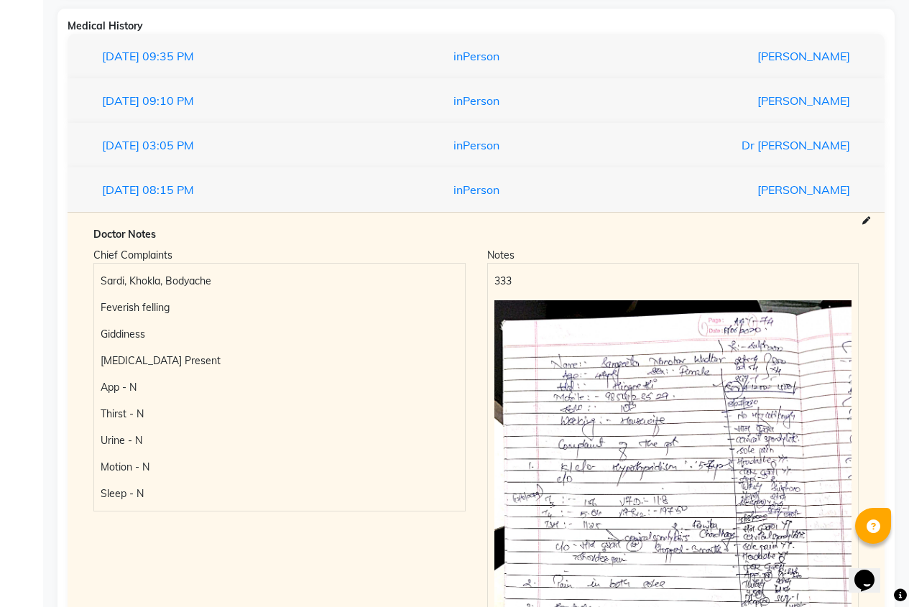
scroll to position [1366, 0]
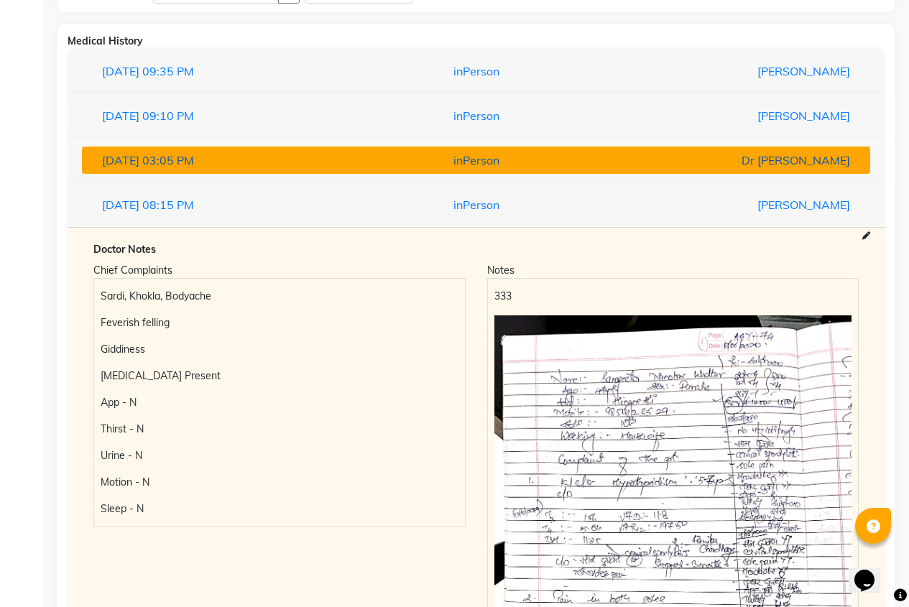
click at [454, 159] on div "inPerson" at bounding box center [476, 160] width 256 height 17
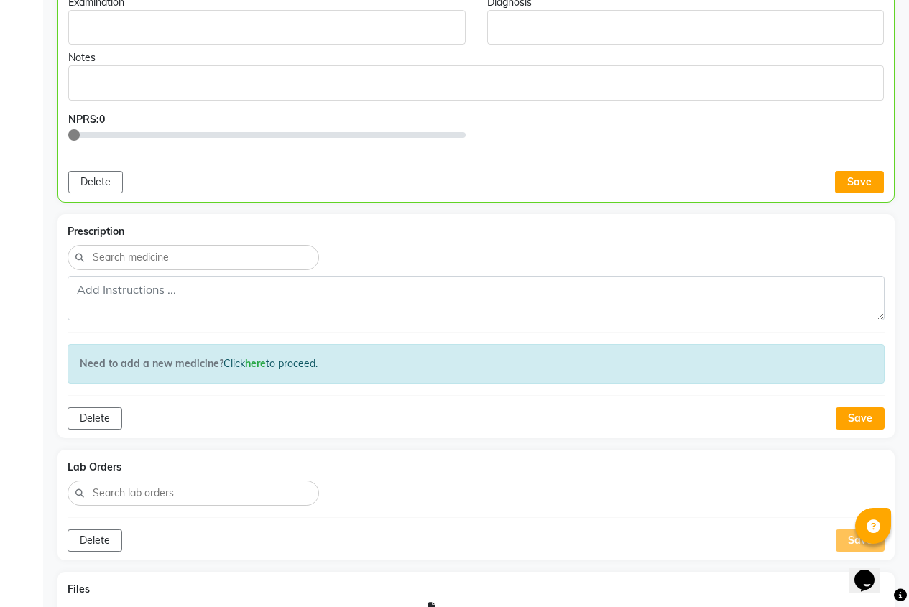
scroll to position [504, 0]
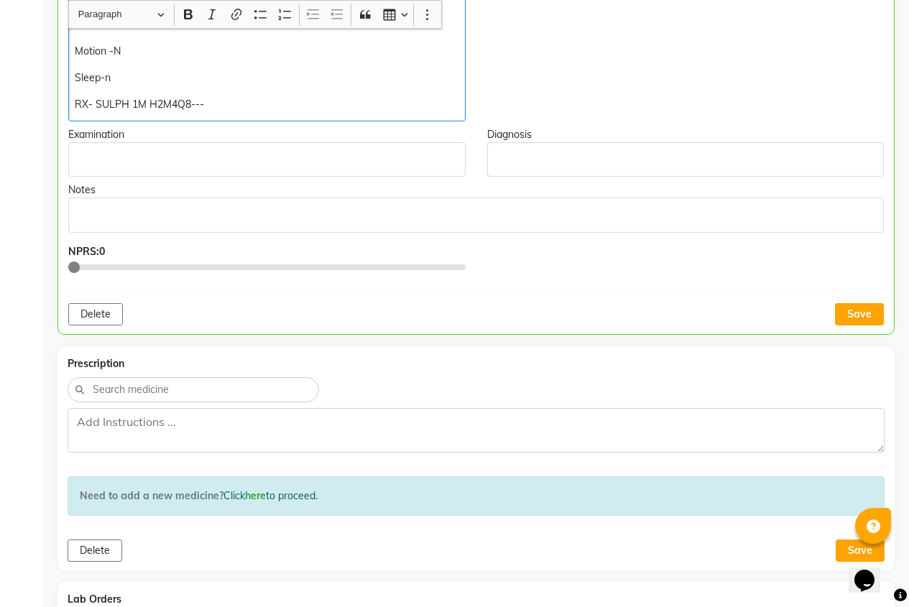
click at [191, 103] on p "RX- SULPH 1M H2M4Q8---" at bounding box center [267, 104] width 384 height 15
click at [862, 315] on button "Save" at bounding box center [859, 314] width 49 height 22
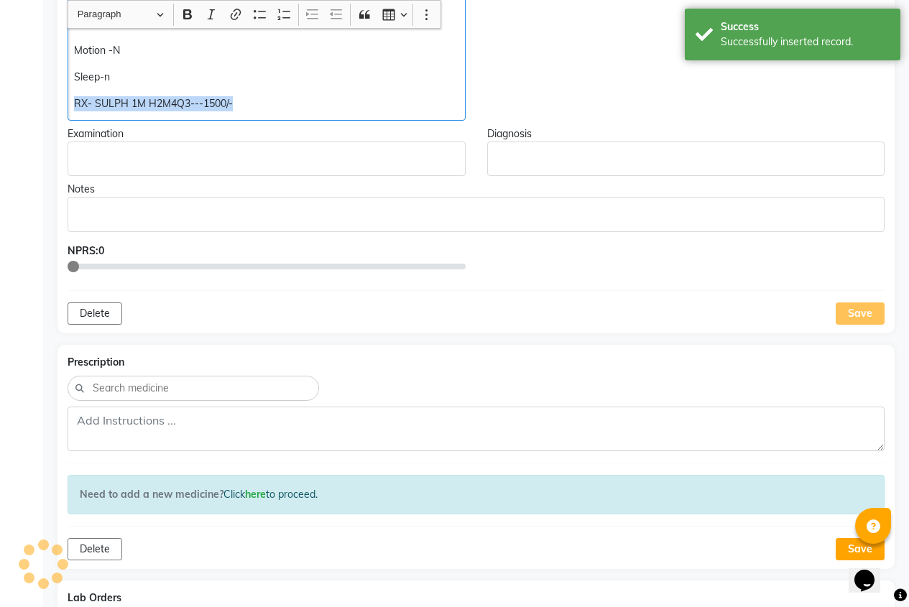
drag, startPoint x: 75, startPoint y: 101, endPoint x: 278, endPoint y: 101, distance: 202.6
click at [278, 101] on p "RX- SULPH 1M H2M4Q3---1500/-" at bounding box center [266, 103] width 384 height 15
copy p "RX- SULPH 1M H2M4Q3---1500/-"
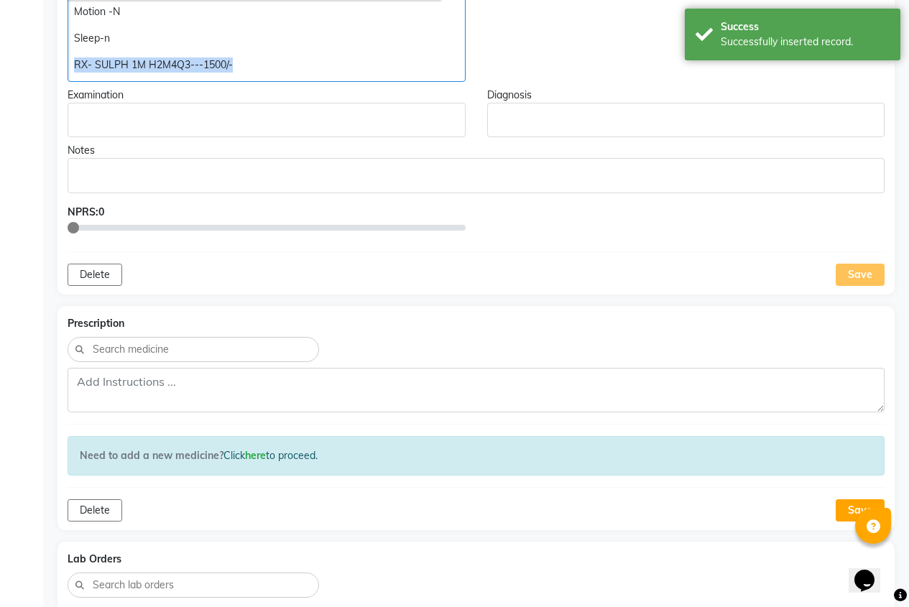
scroll to position [575, 0]
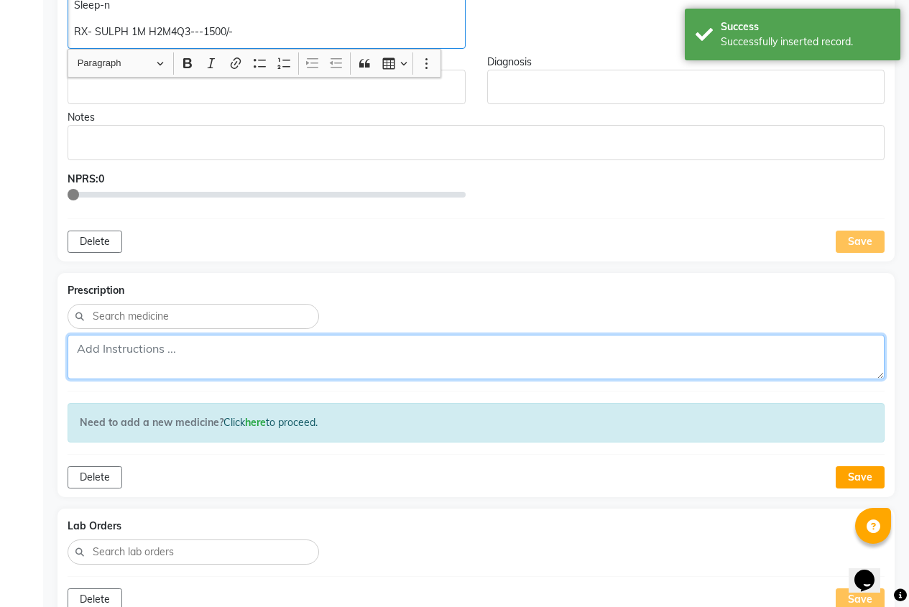
click at [129, 346] on textarea at bounding box center [476, 357] width 817 height 45
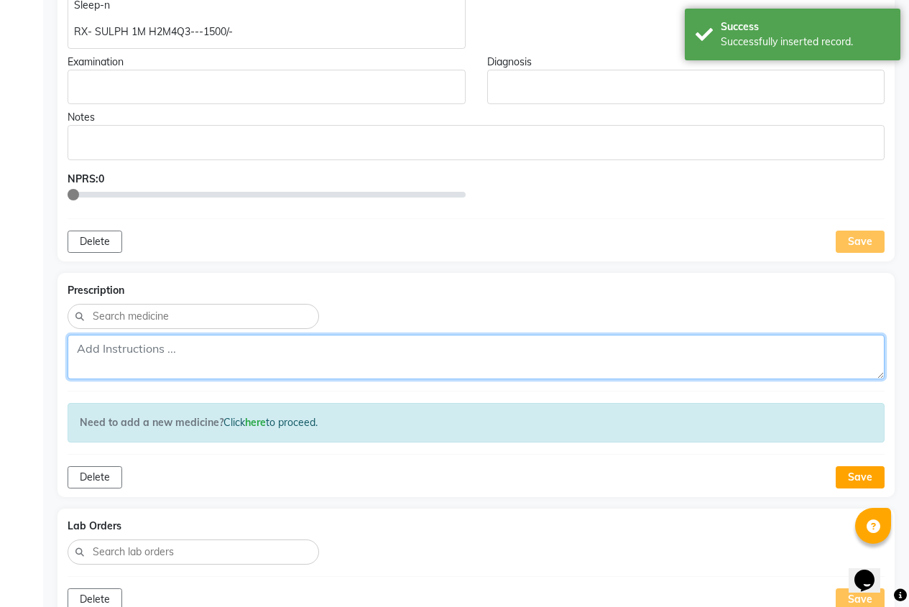
paste textarea "RX- SULPH 1M H2M4Q3---1500/-"
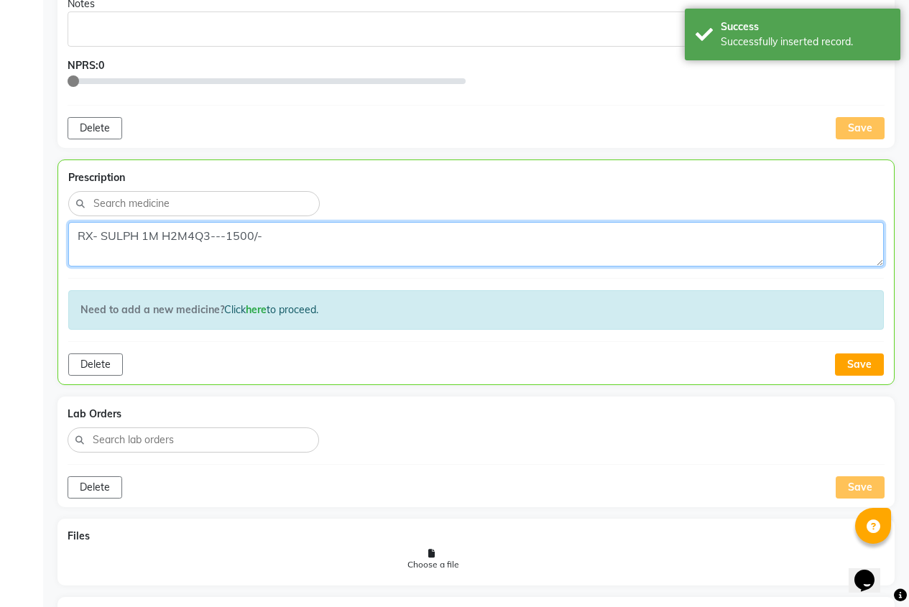
scroll to position [791, 0]
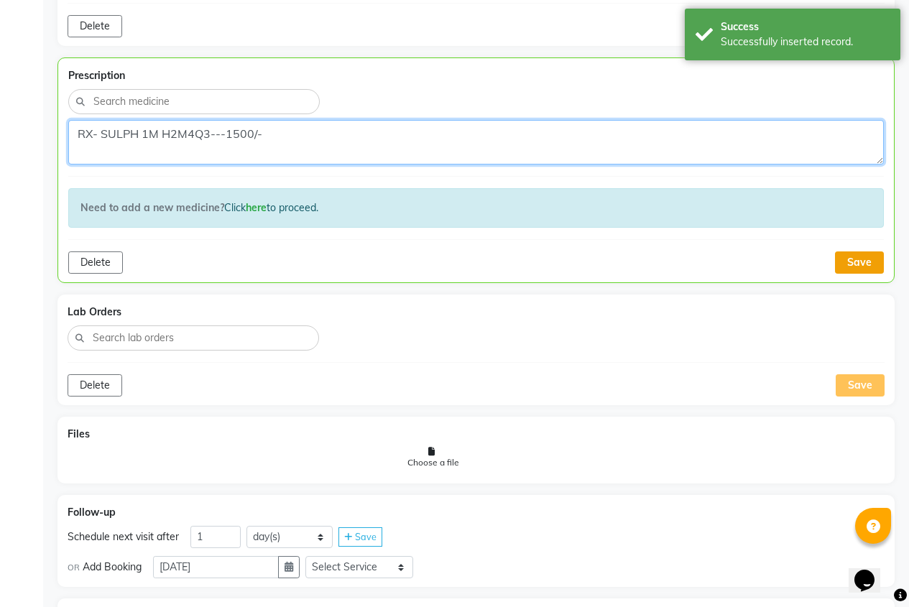
type textarea "RX- SULPH 1M H2M4Q3---1500/-"
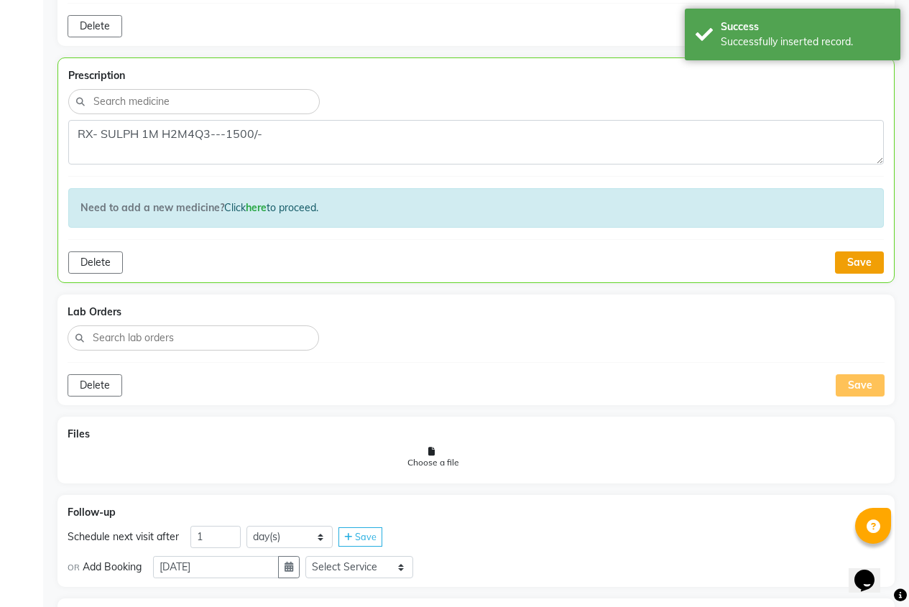
click at [857, 269] on button "Save" at bounding box center [859, 262] width 49 height 22
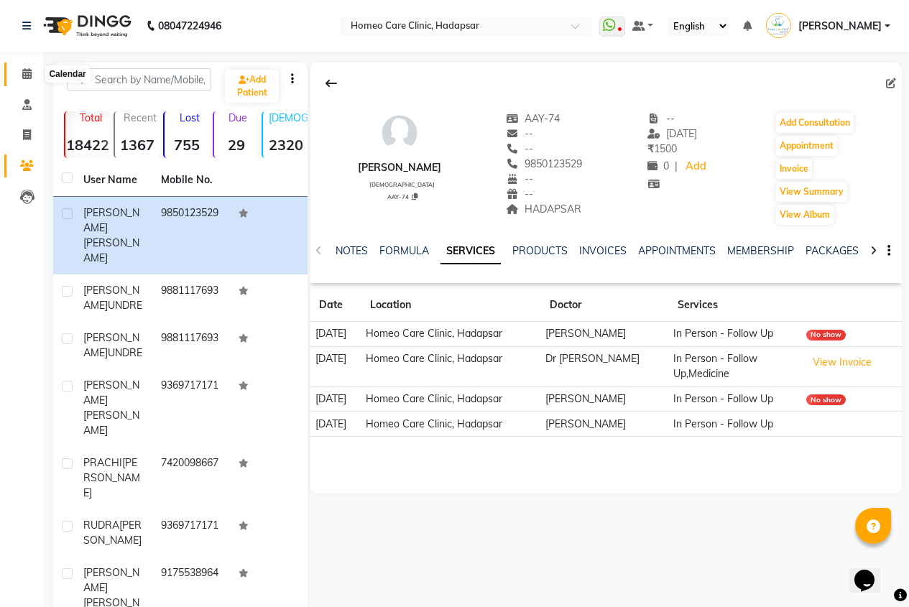
click at [31, 73] on icon at bounding box center [26, 73] width 9 height 11
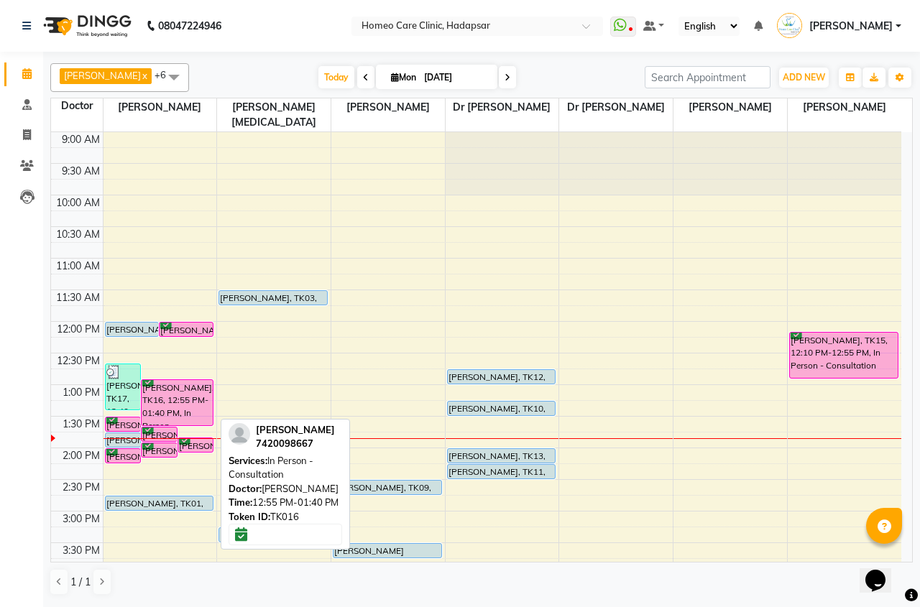
click at [184, 404] on div "[PERSON_NAME], TK16, 12:55 PM-01:40 PM, In Person - Consultation" at bounding box center [177, 402] width 71 height 45
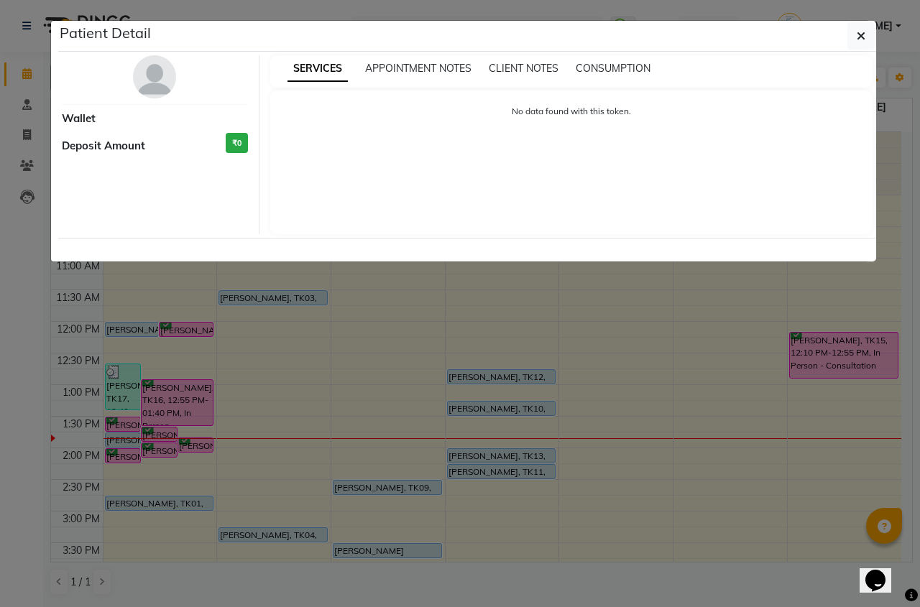
select select "6"
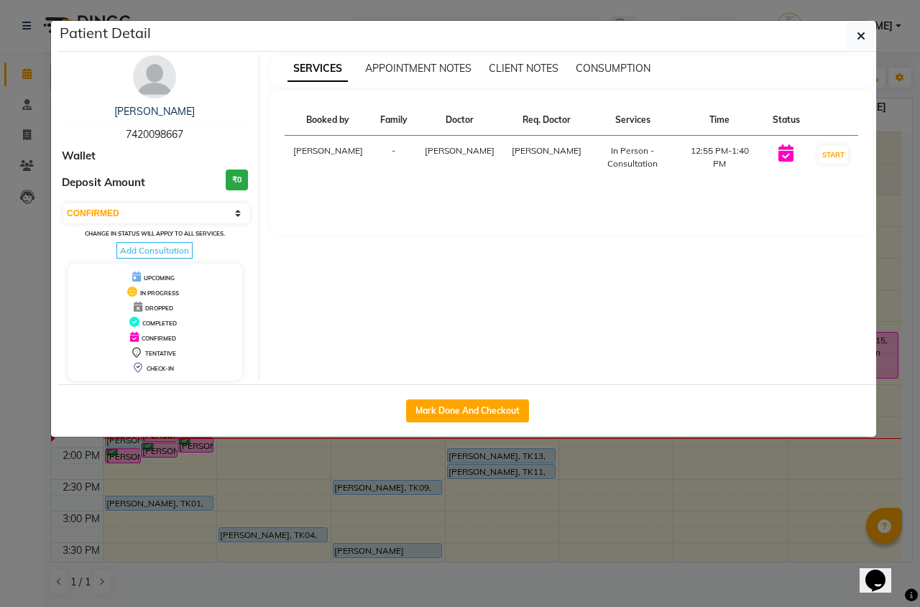
click at [162, 99] on div "[PERSON_NAME] 7420098667 Wallet Deposit Amount ₹0 Select IN SERVICE CONFIRMED T…" at bounding box center [155, 217] width 208 height 325
click at [163, 67] on img at bounding box center [154, 76] width 43 height 43
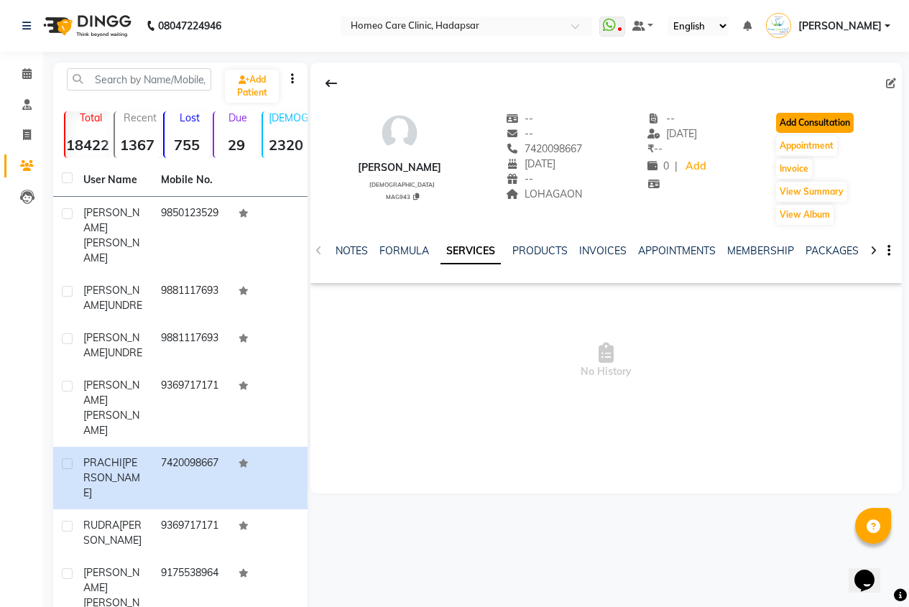
click at [809, 126] on button "Add Consultation" at bounding box center [815, 123] width 78 height 20
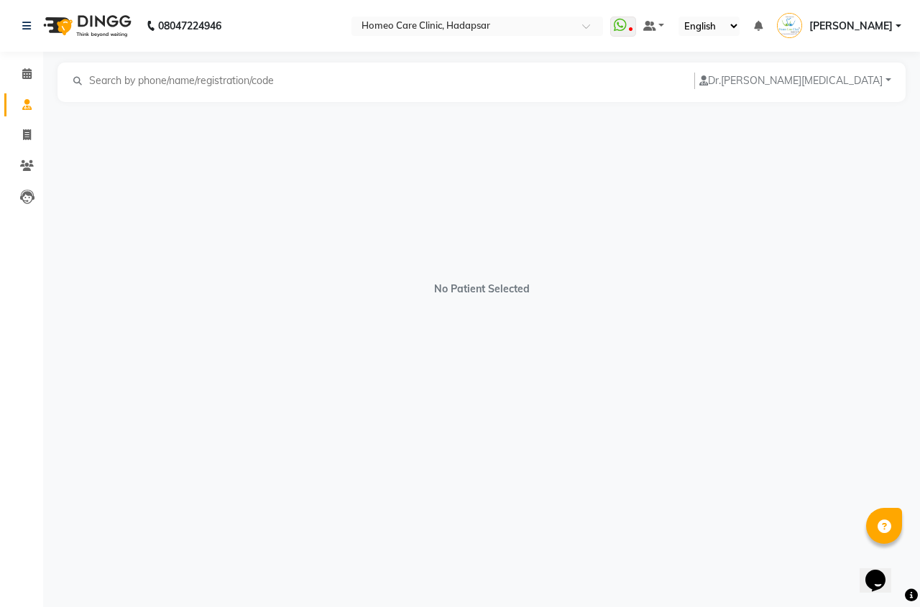
select select "[DEMOGRAPHIC_DATA]"
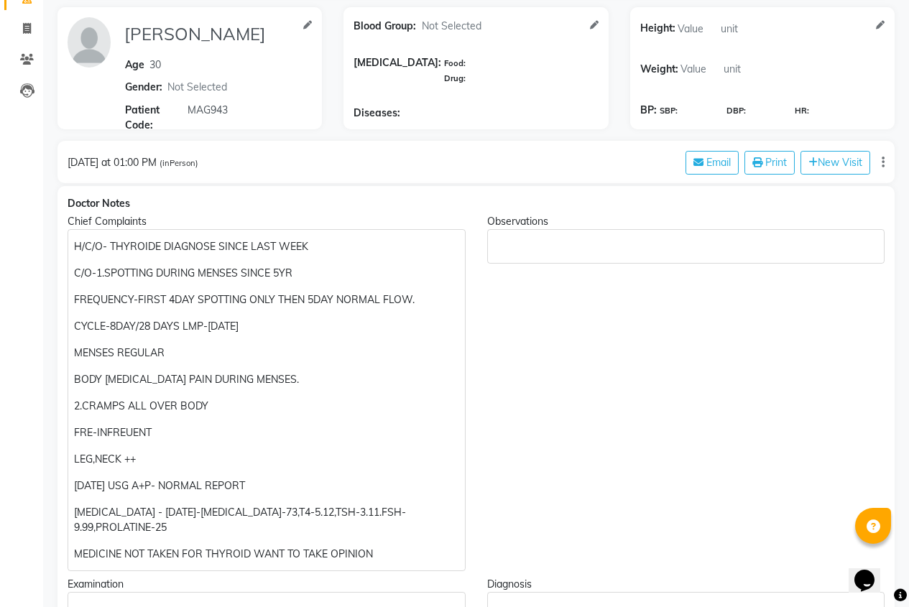
scroll to position [287, 0]
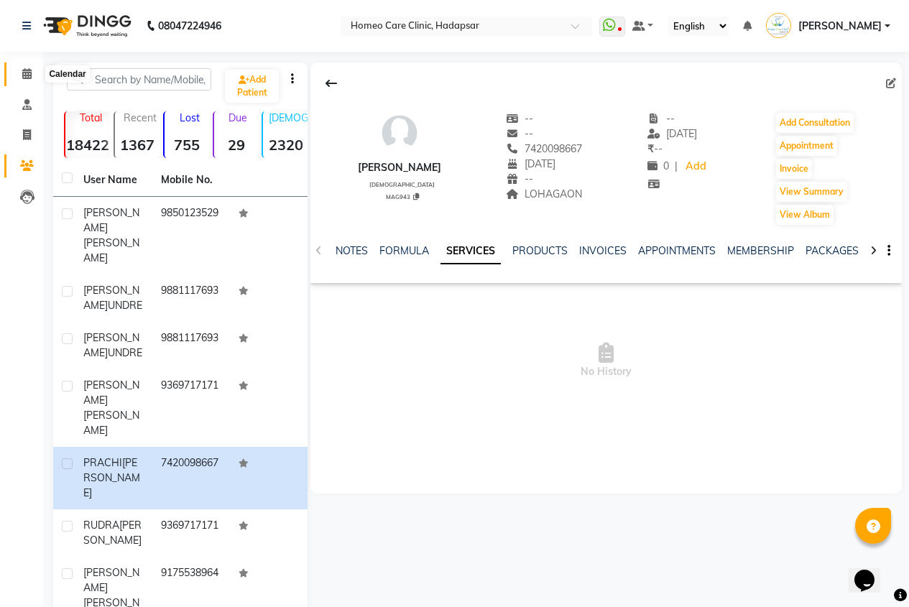
click at [31, 70] on icon at bounding box center [26, 73] width 9 height 11
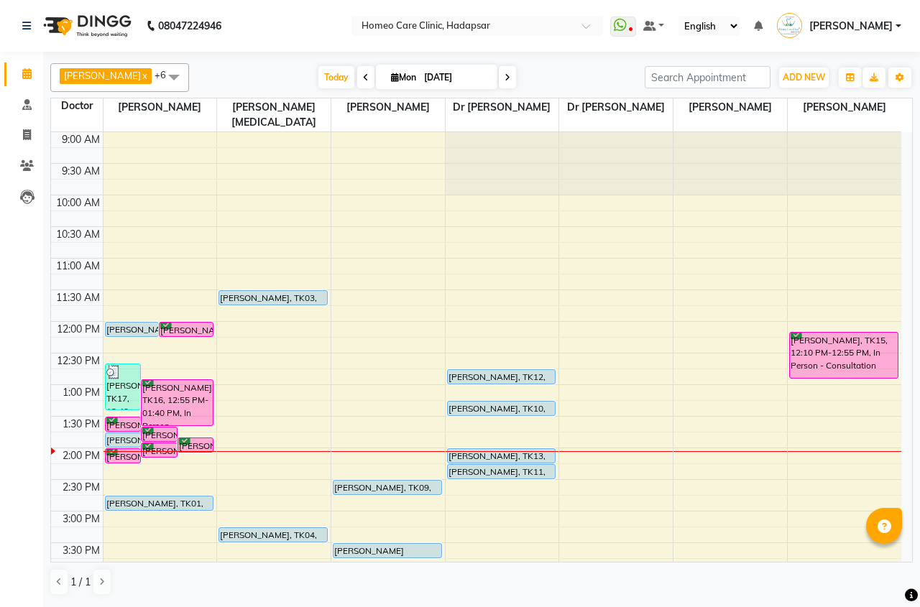
click at [4, 63] on link "Calendar" at bounding box center [21, 75] width 34 height 24
click at [578, 561] on div "9:00 AM 9:30 AM 10:00 AM 10:30 AM 11:00 AM 11:30 AM 12:00 PM 12:30 PM 1:00 PM 1…" at bounding box center [476, 574] width 850 height 884
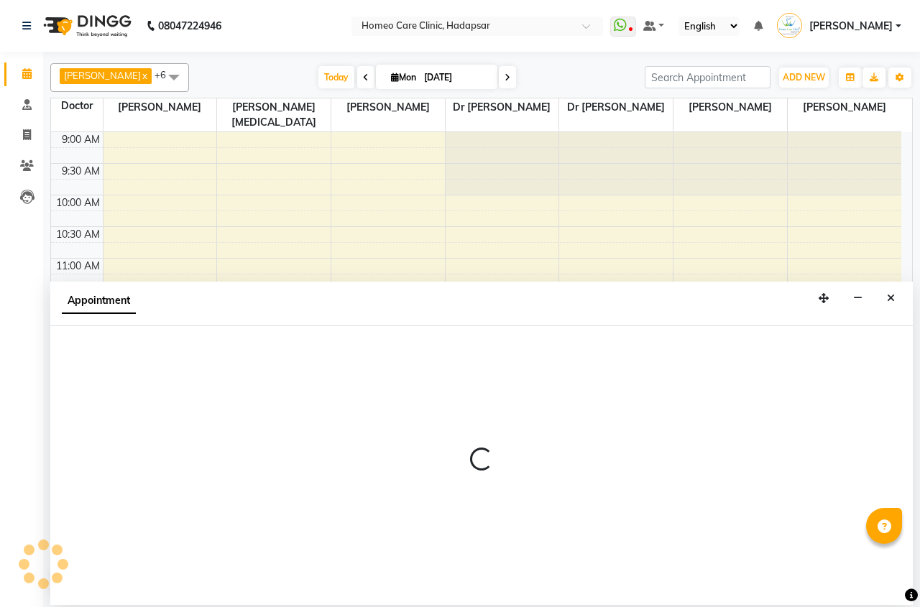
select select "70881"
select select "945"
select select "tentative"
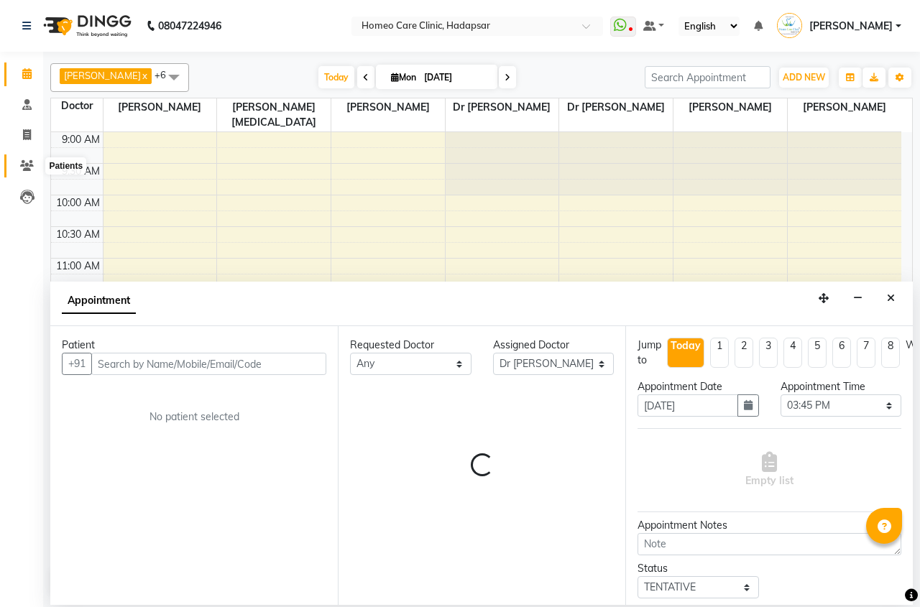
click at [24, 165] on icon at bounding box center [27, 165] width 14 height 11
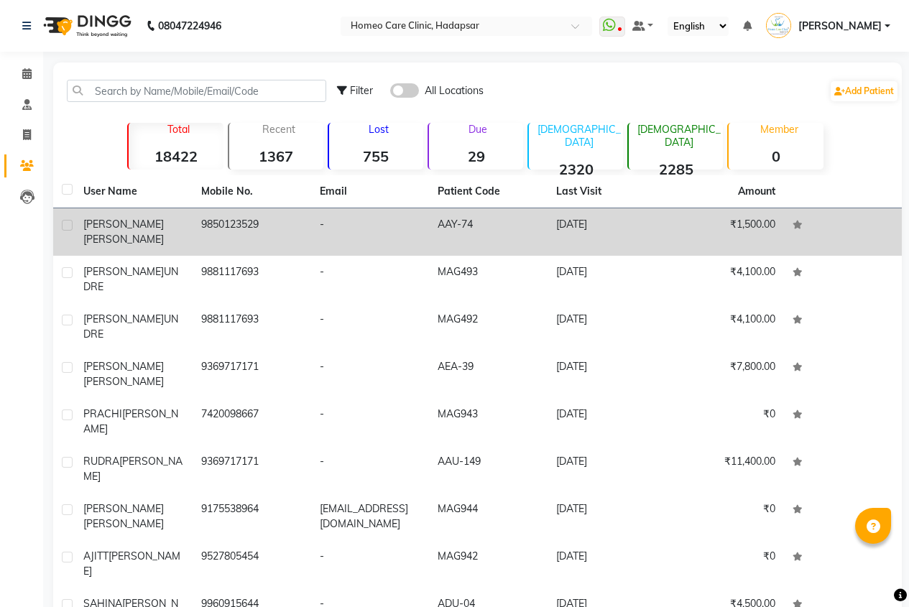
click at [263, 248] on td "9850123529" at bounding box center [252, 231] width 118 height 47
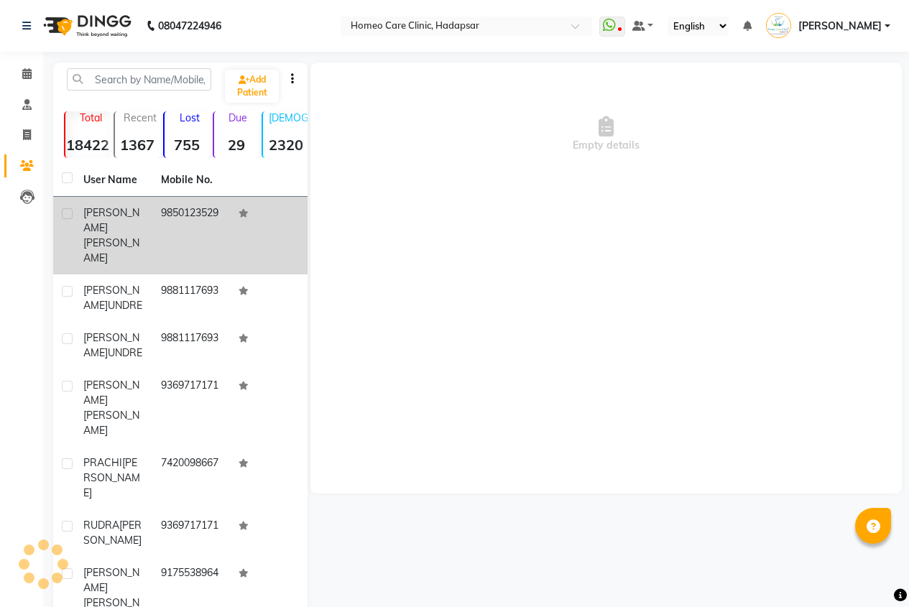
click at [188, 234] on td "9850123529" at bounding box center [191, 236] width 78 height 78
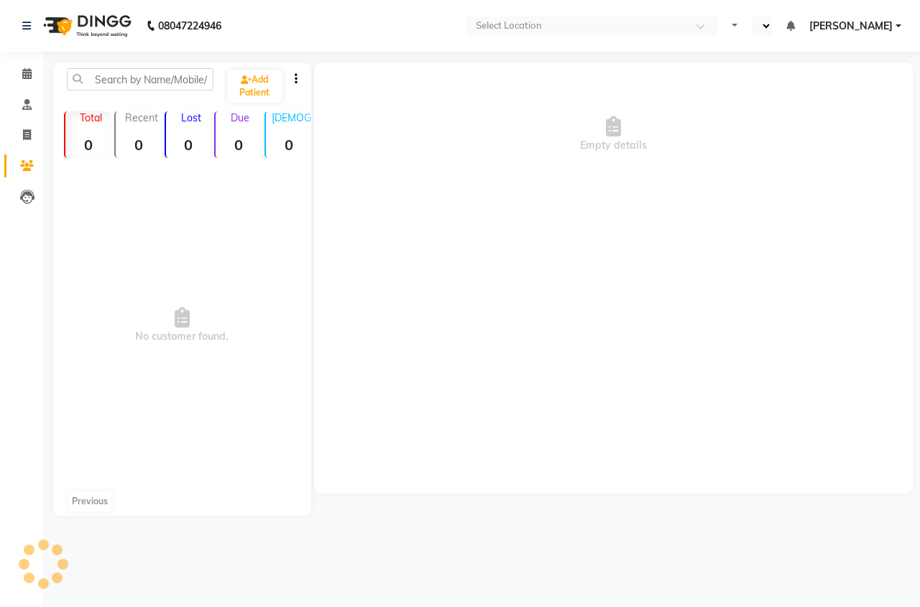
select select "en"
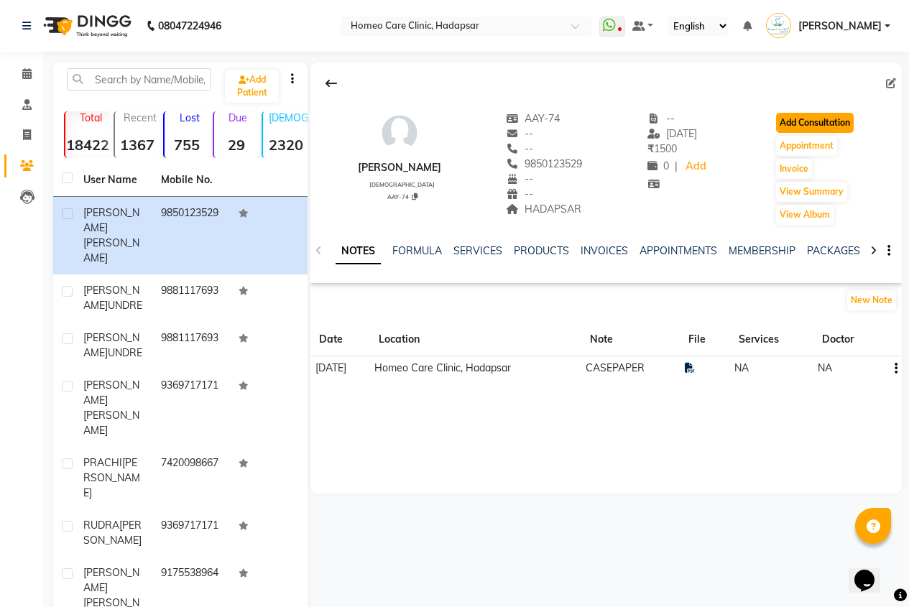
click at [814, 120] on button "Add Consultation" at bounding box center [815, 123] width 78 height 20
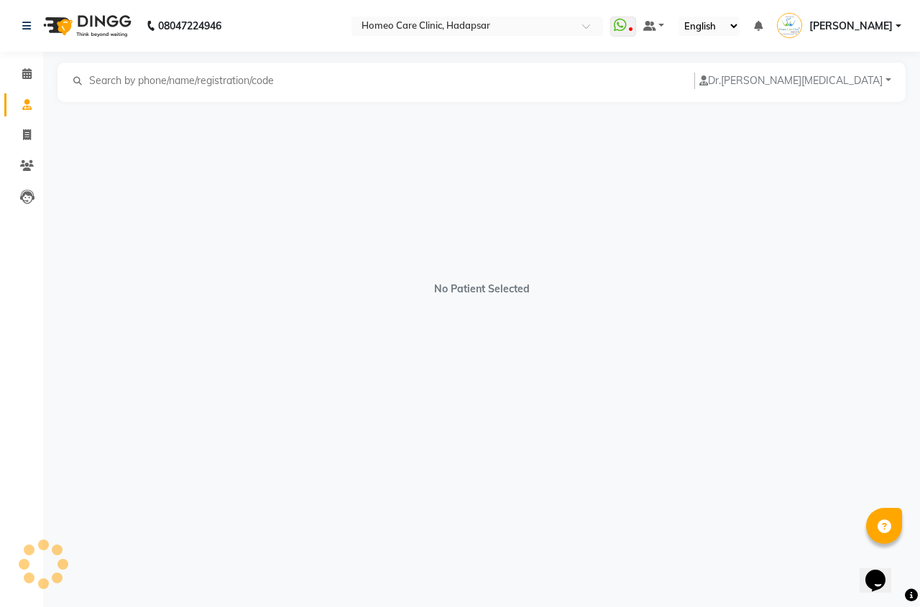
select select "[DEMOGRAPHIC_DATA]"
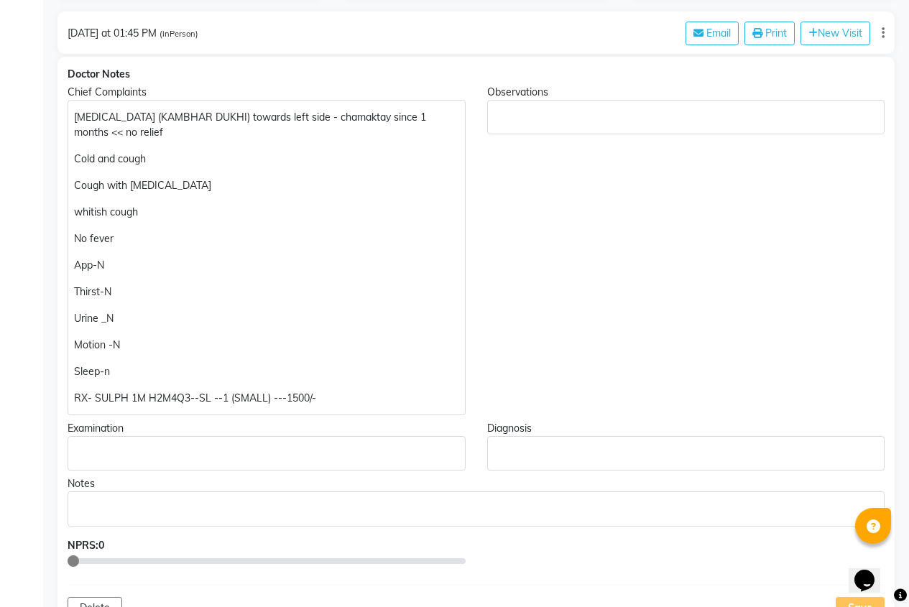
scroll to position [287, 0]
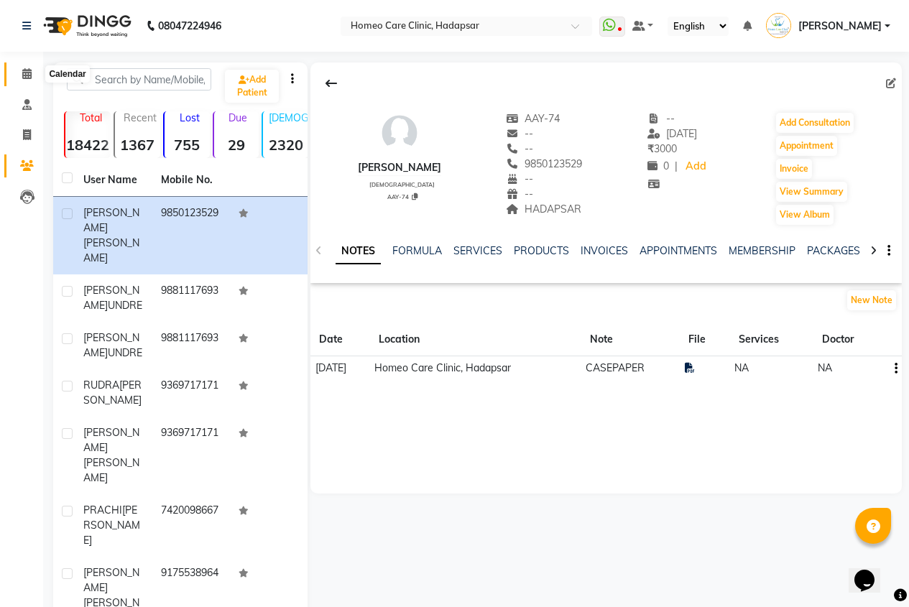
click at [21, 72] on span at bounding box center [26, 74] width 25 height 17
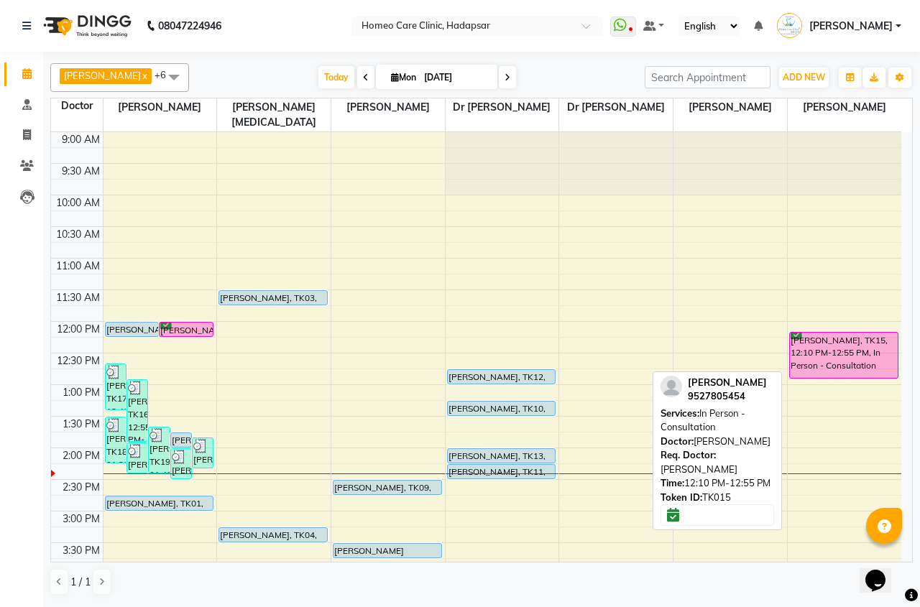
click at [818, 368] on div "[PERSON_NAME], TK15, 12:10 PM-12:55 PM, In Person - Consultation" at bounding box center [844, 355] width 108 height 45
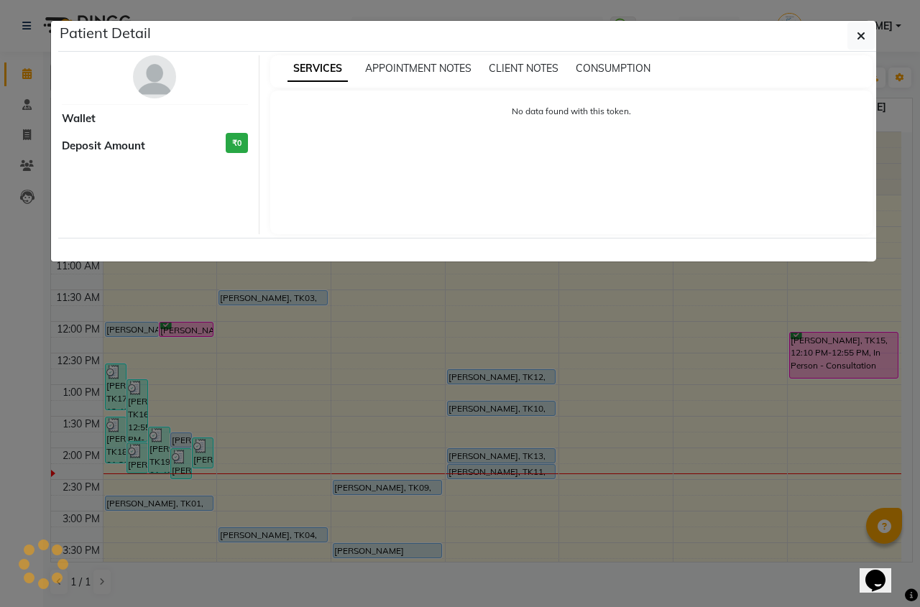
select select "6"
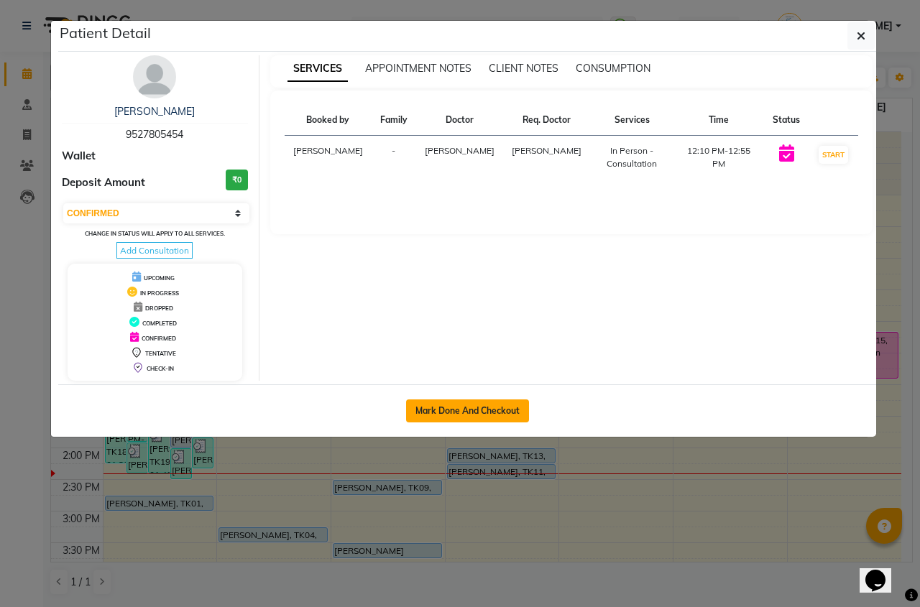
click at [494, 407] on button "Mark Done And Checkout" at bounding box center [467, 410] width 123 height 23
select select "service"
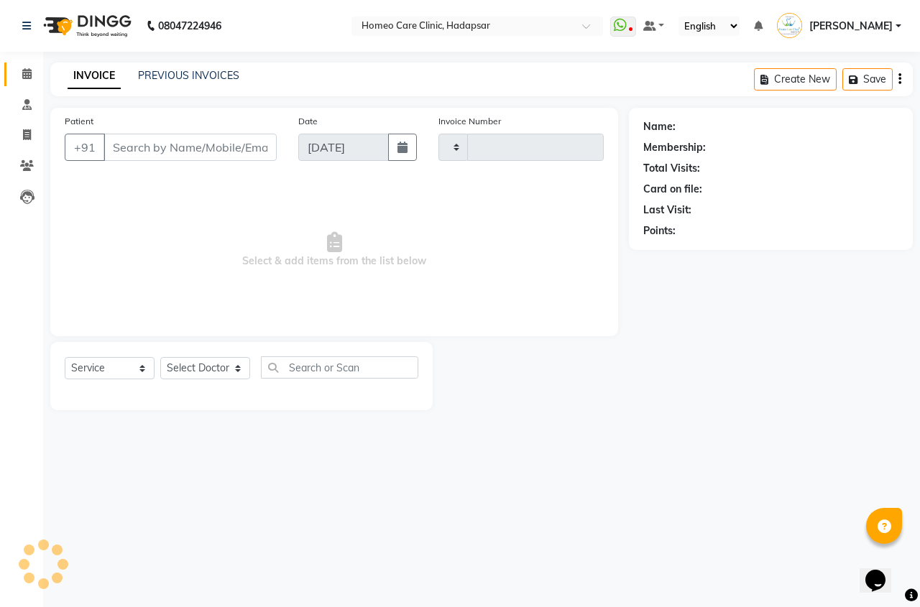
type input "2932"
select select "7485"
type input "9527805454"
select select "85606"
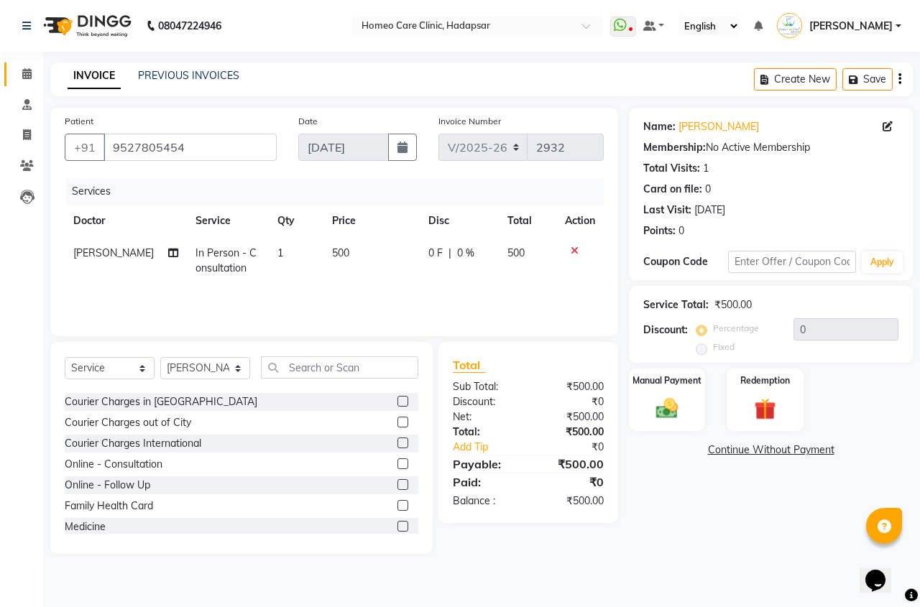
scroll to position [72, 0]
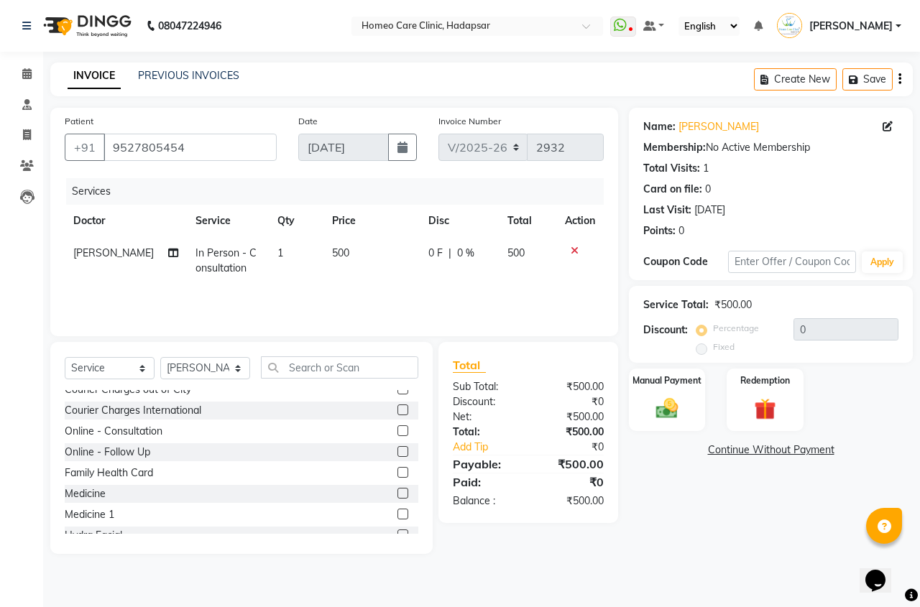
click at [397, 494] on label at bounding box center [402, 493] width 11 height 11
click at [397, 494] on input "checkbox" at bounding box center [401, 493] width 9 height 9
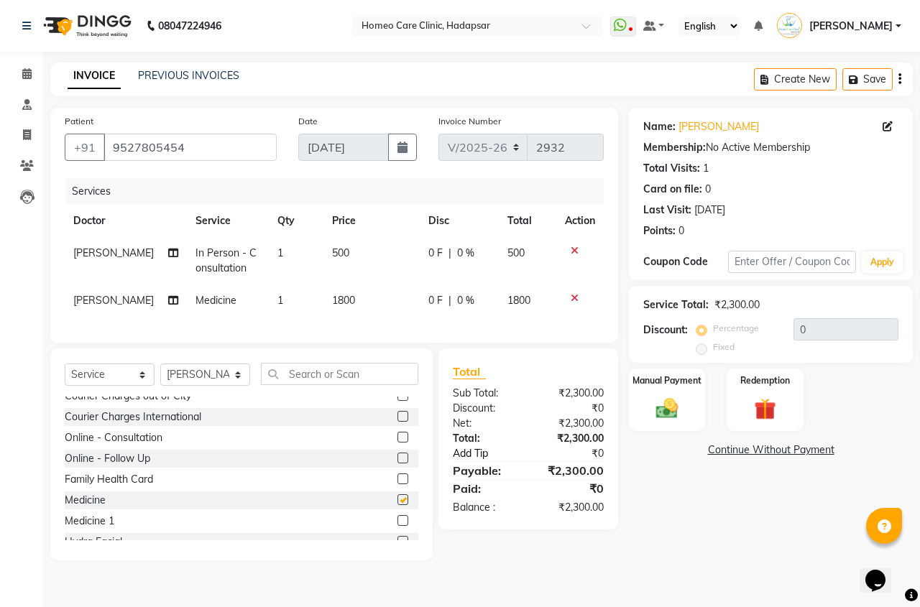
checkbox input "false"
click at [871, 84] on button "Save" at bounding box center [867, 79] width 50 height 22
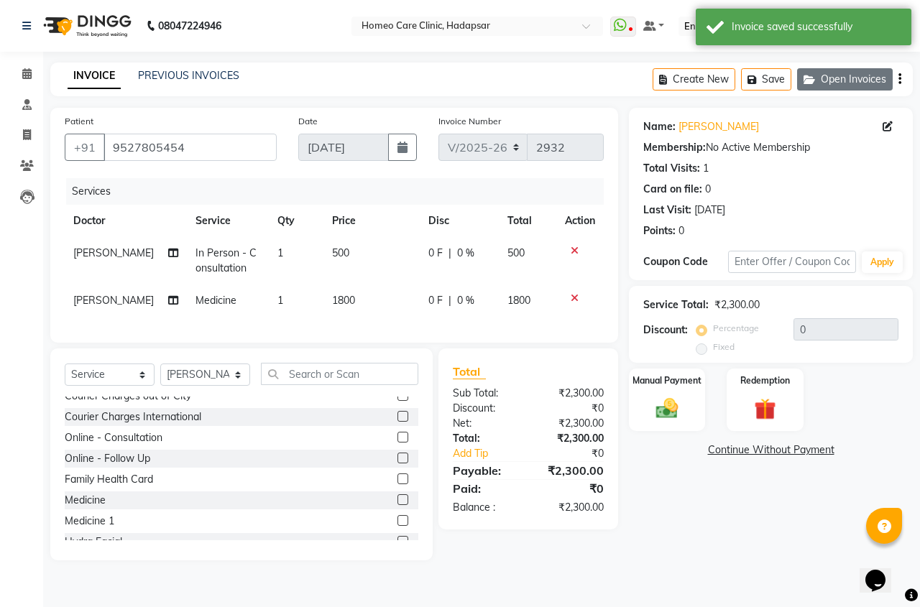
click at [863, 73] on button "Open Invoices" at bounding box center [845, 79] width 96 height 22
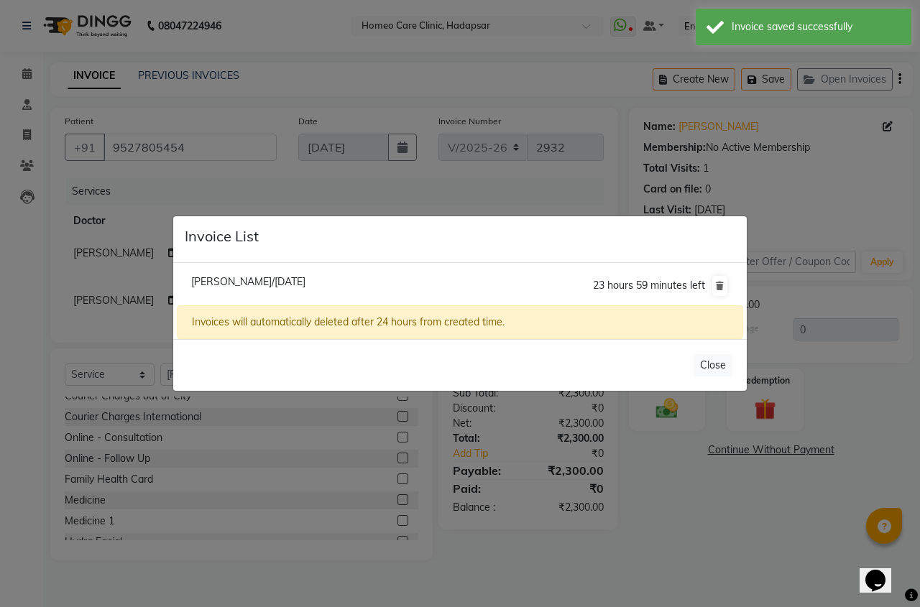
click at [302, 278] on span "Ajitt Haile/01 September 2025" at bounding box center [248, 281] width 114 height 13
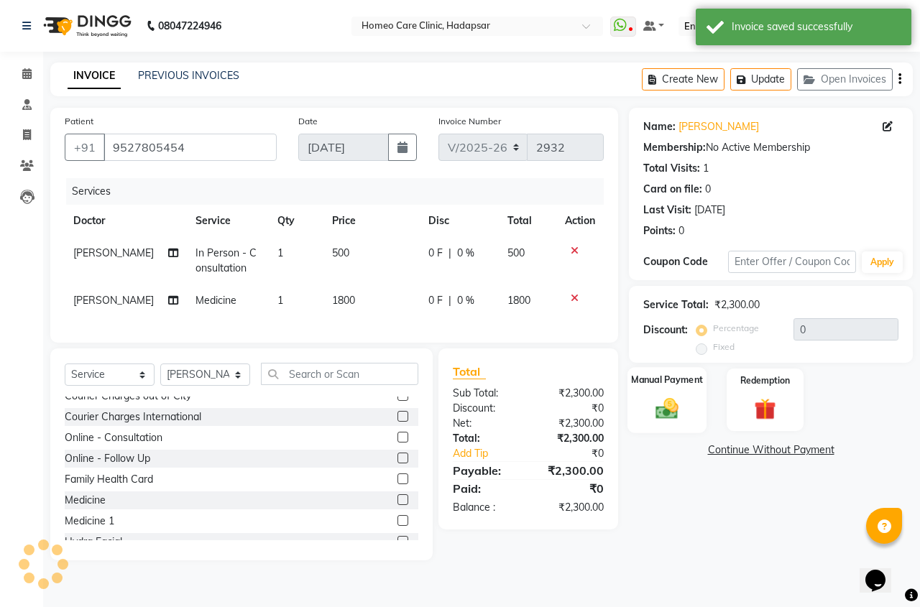
select select
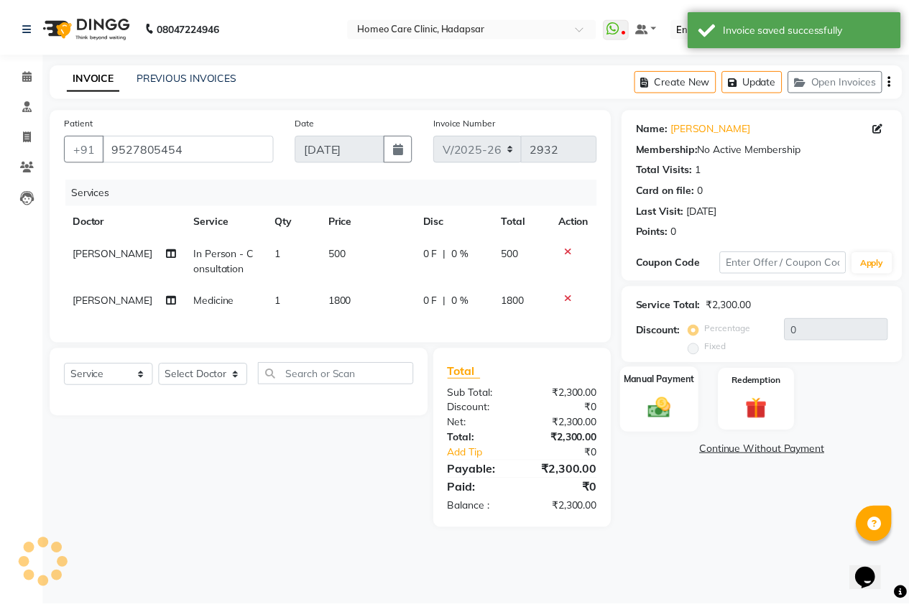
scroll to position [0, 0]
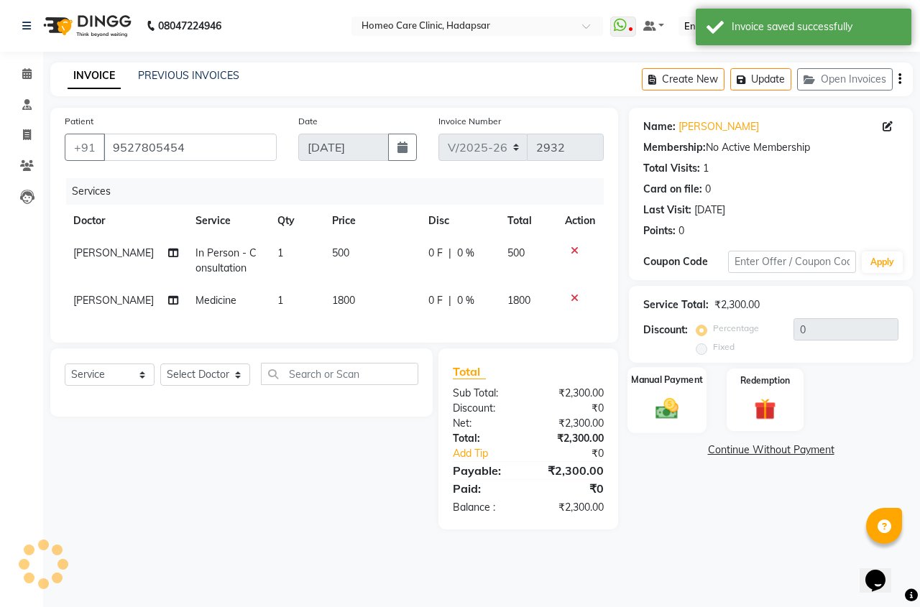
click at [677, 409] on img at bounding box center [666, 408] width 37 height 27
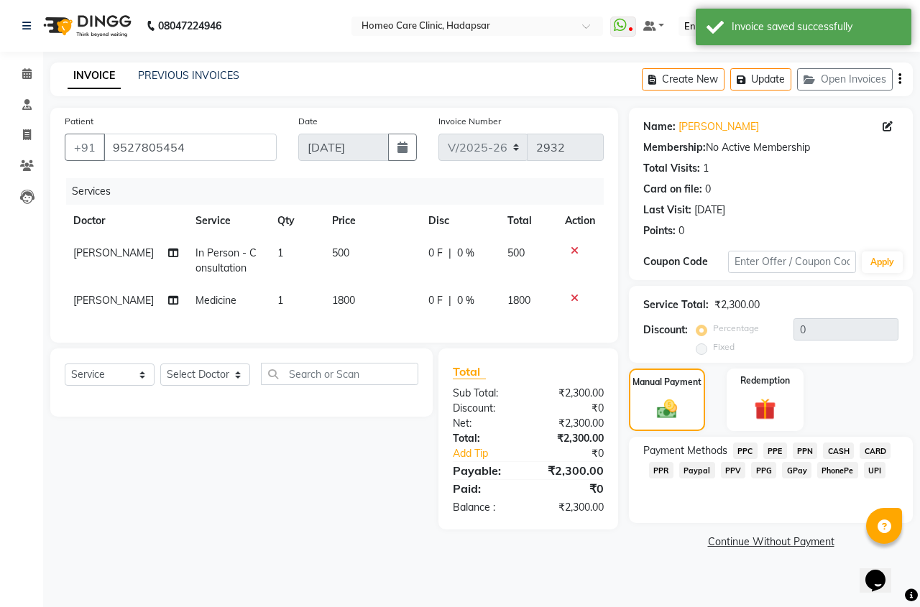
click at [841, 450] on span "CASH" at bounding box center [838, 451] width 31 height 17
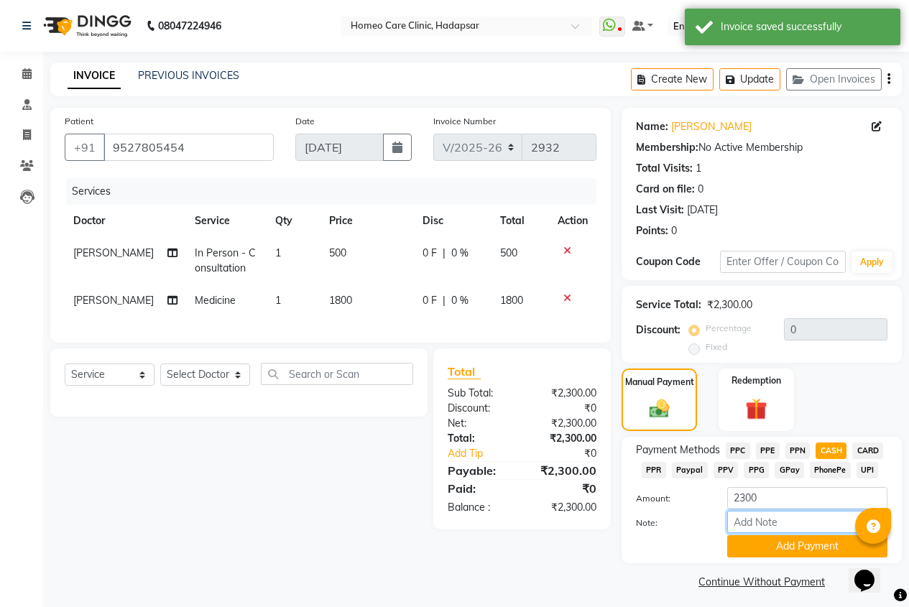
click at [778, 518] on input "Note:" at bounding box center [807, 522] width 160 height 22
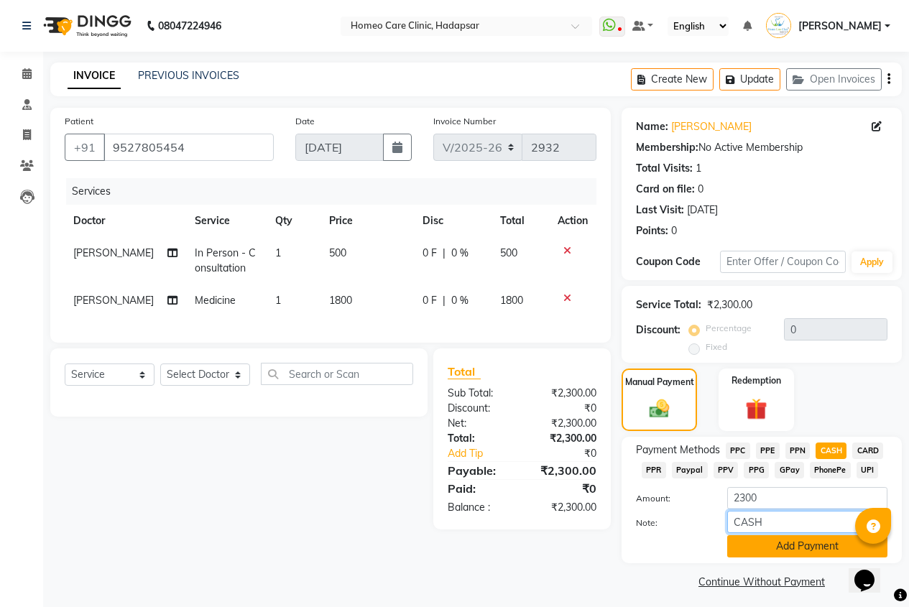
type input "CASH"
click at [798, 545] on button "Add Payment" at bounding box center [807, 546] width 160 height 22
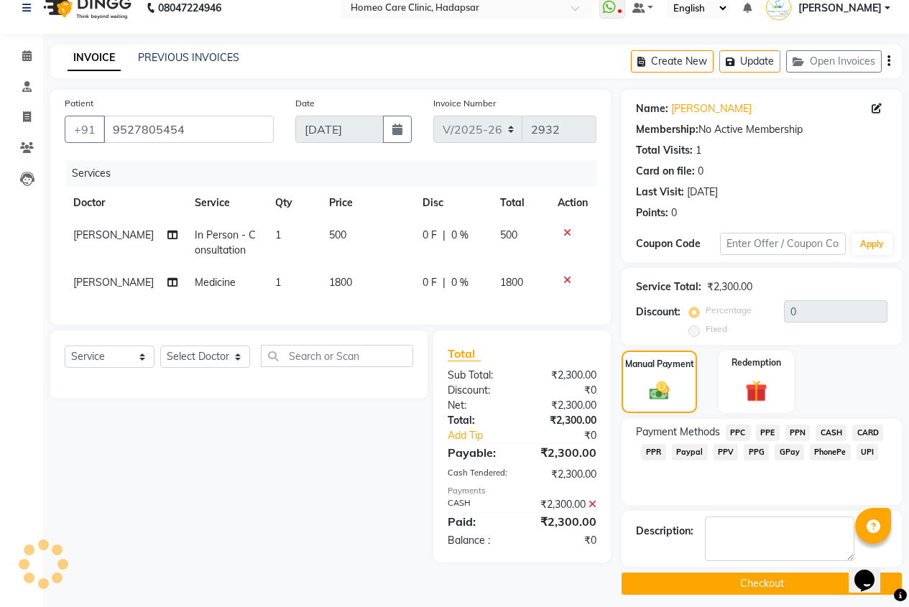
scroll to position [27, 0]
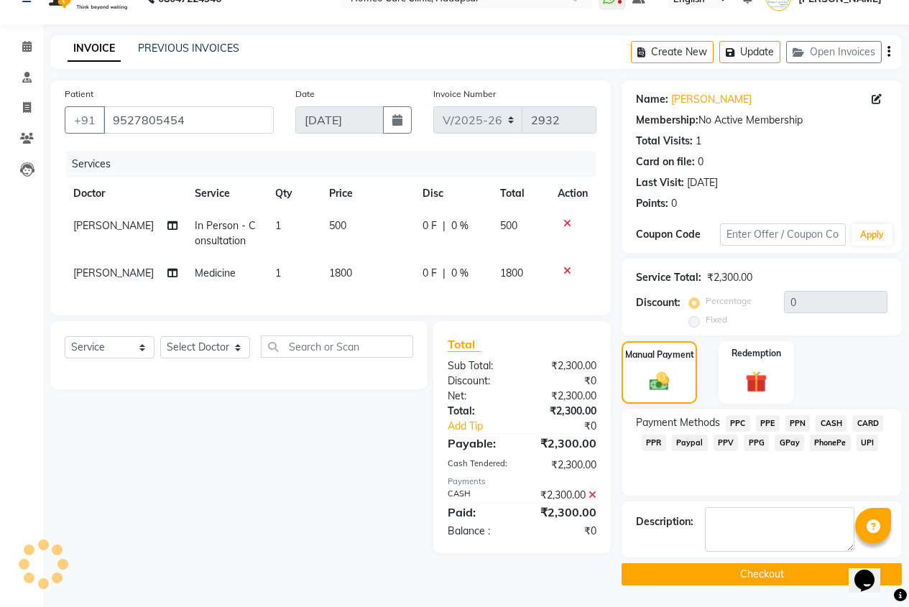
click at [790, 572] on button "Checkout" at bounding box center [761, 574] width 280 height 22
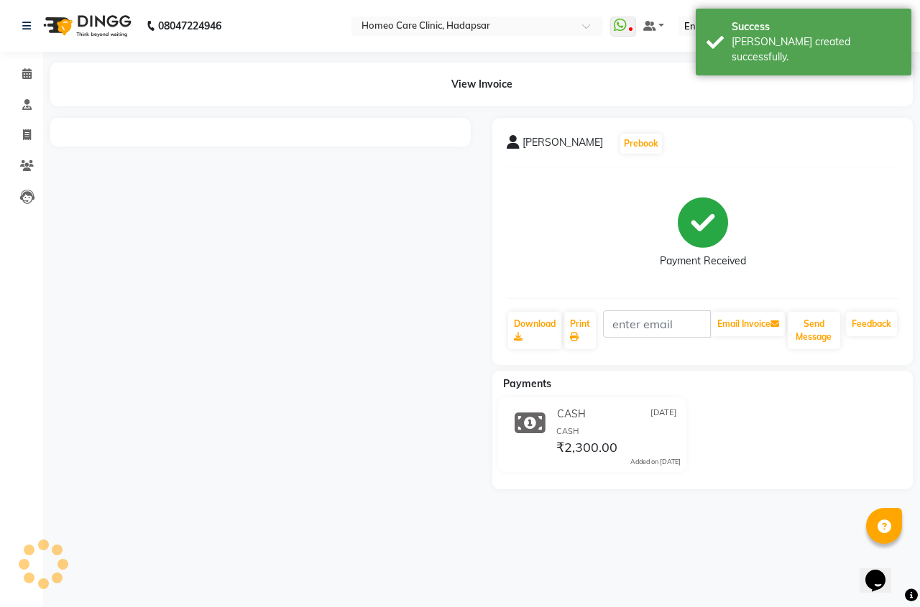
select select "service"
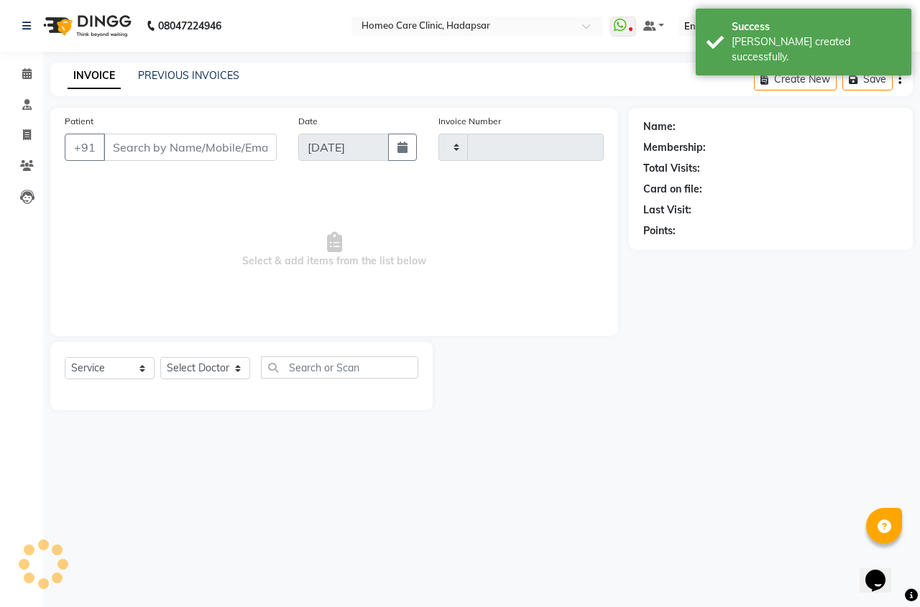
type input "2933"
select select "7485"
click at [27, 65] on link "Calendar" at bounding box center [21, 75] width 34 height 24
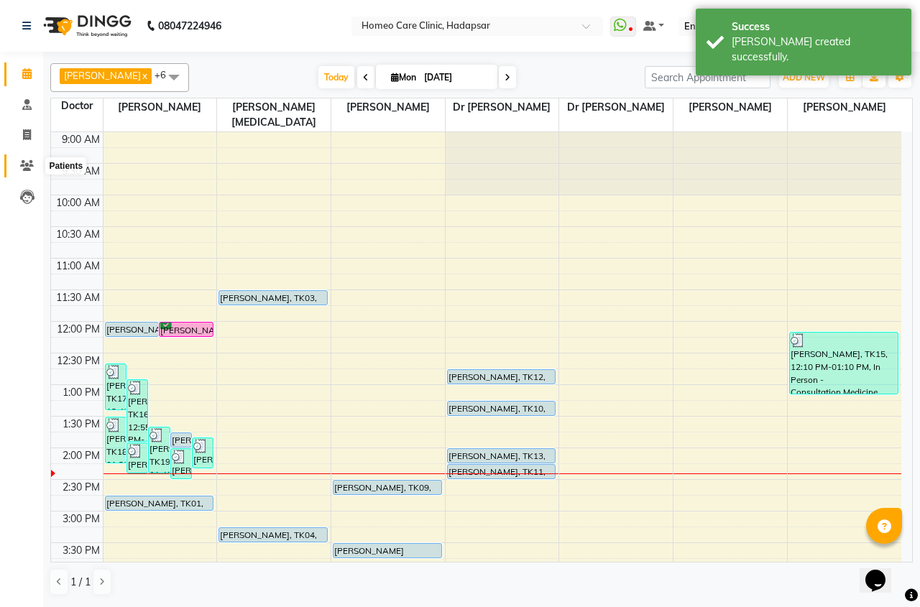
click at [24, 160] on icon at bounding box center [27, 165] width 14 height 11
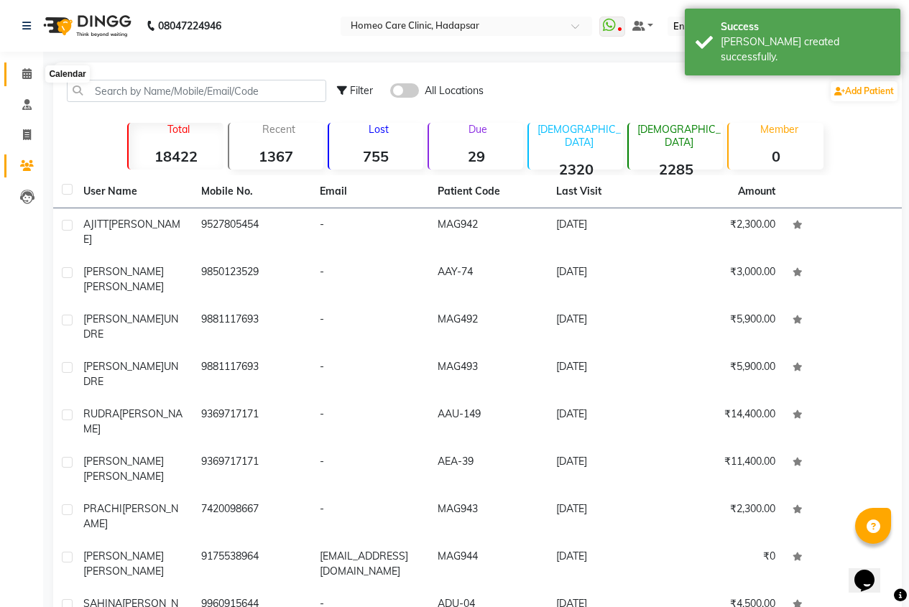
click at [29, 78] on icon at bounding box center [26, 73] width 9 height 11
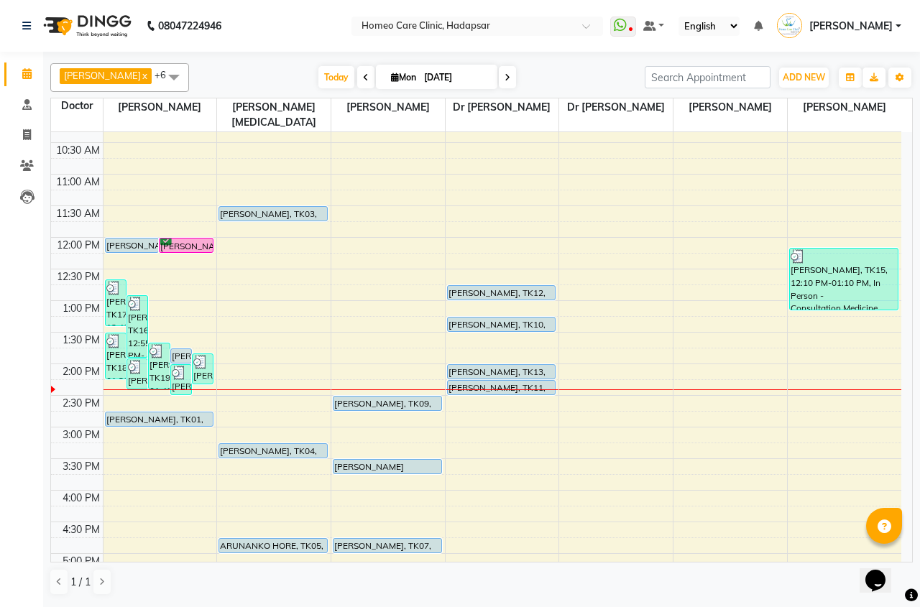
scroll to position [144, 0]
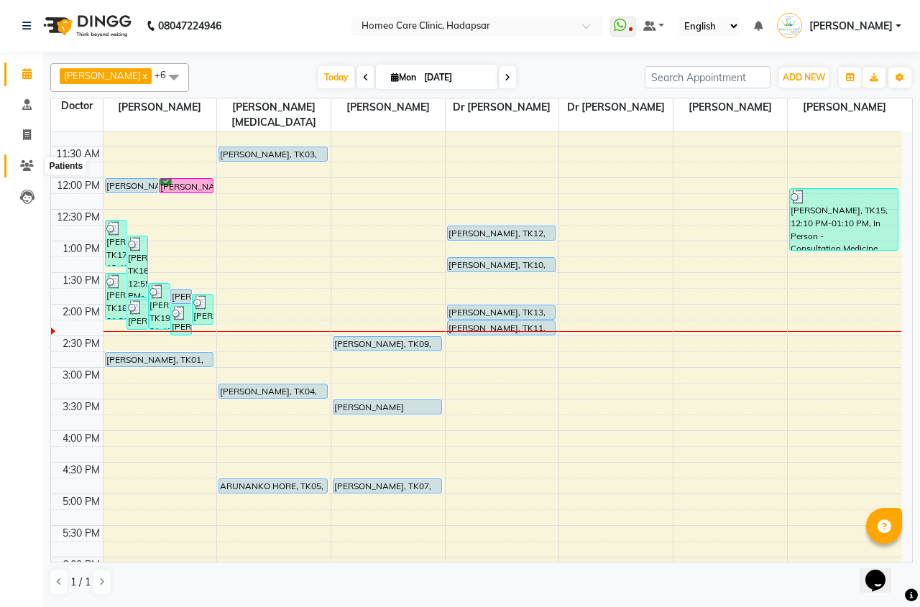
click at [24, 160] on icon at bounding box center [27, 165] width 14 height 11
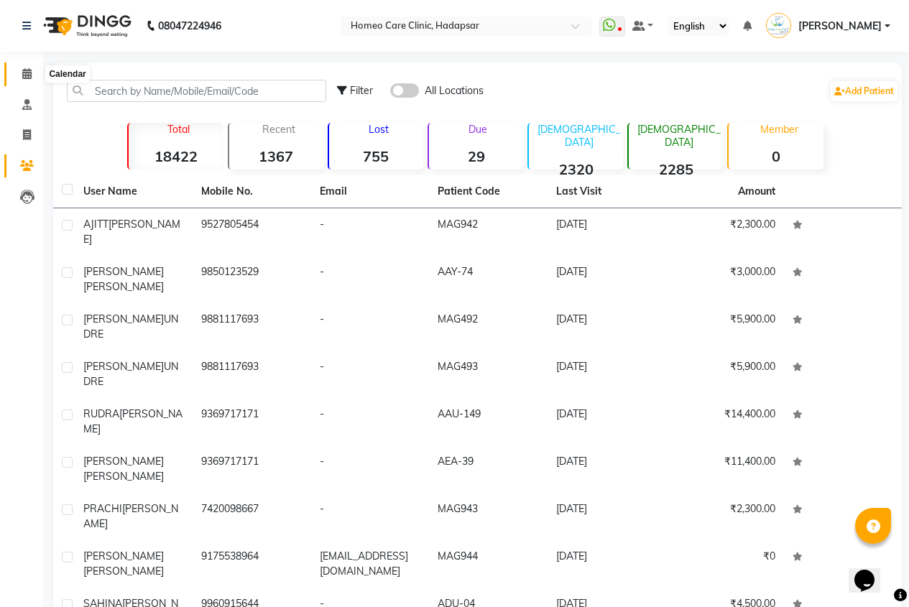
click at [25, 74] on icon at bounding box center [26, 73] width 9 height 11
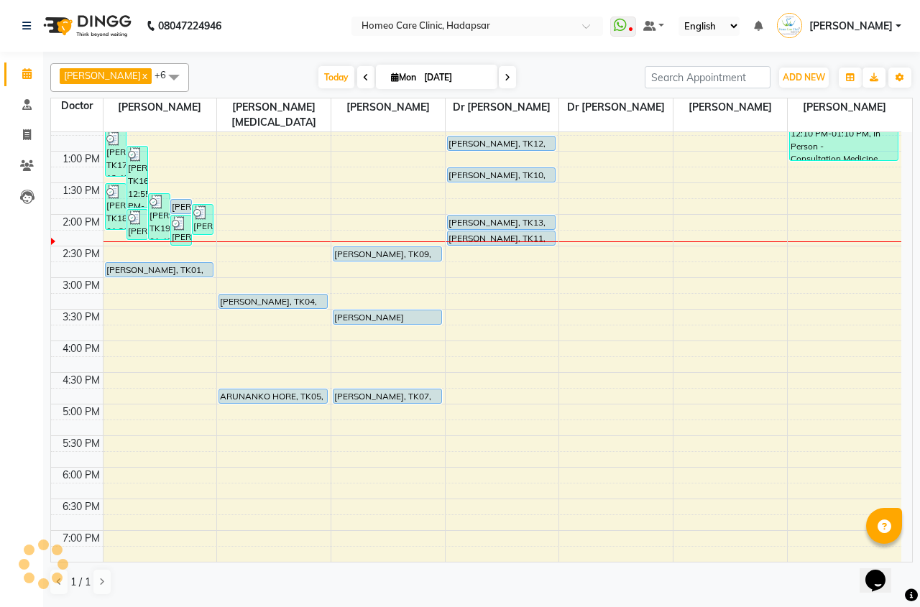
scroll to position [101, 0]
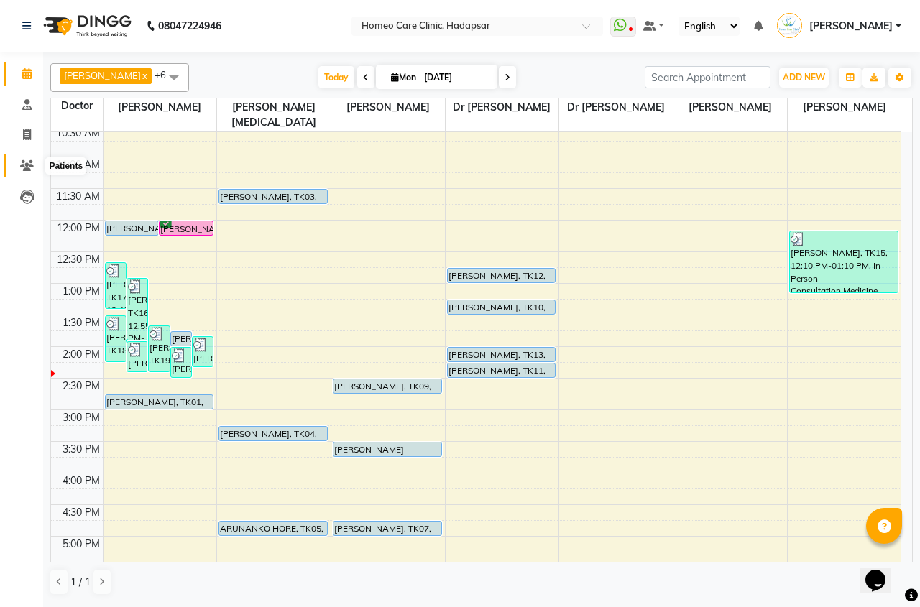
click at [27, 168] on icon at bounding box center [27, 165] width 14 height 11
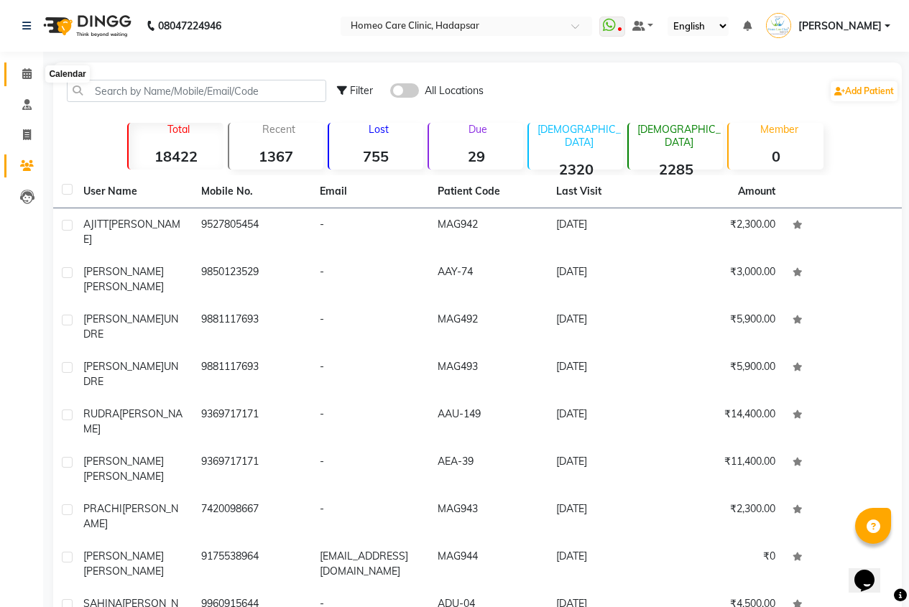
click at [27, 68] on icon at bounding box center [26, 73] width 9 height 11
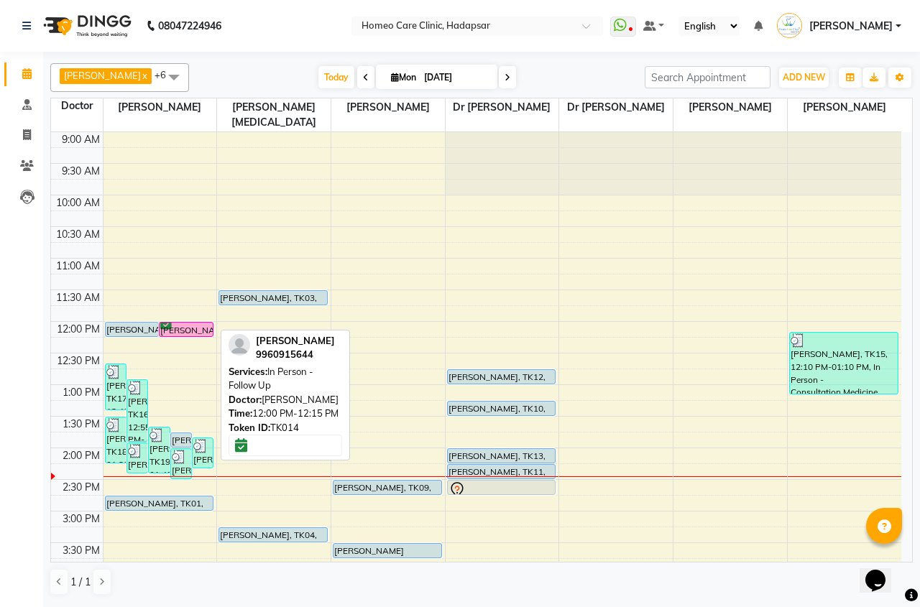
click at [191, 329] on div "[PERSON_NAME], TK14, 12:00 PM-12:15 PM, In Person - Follow Up" at bounding box center [185, 330] width 53 height 14
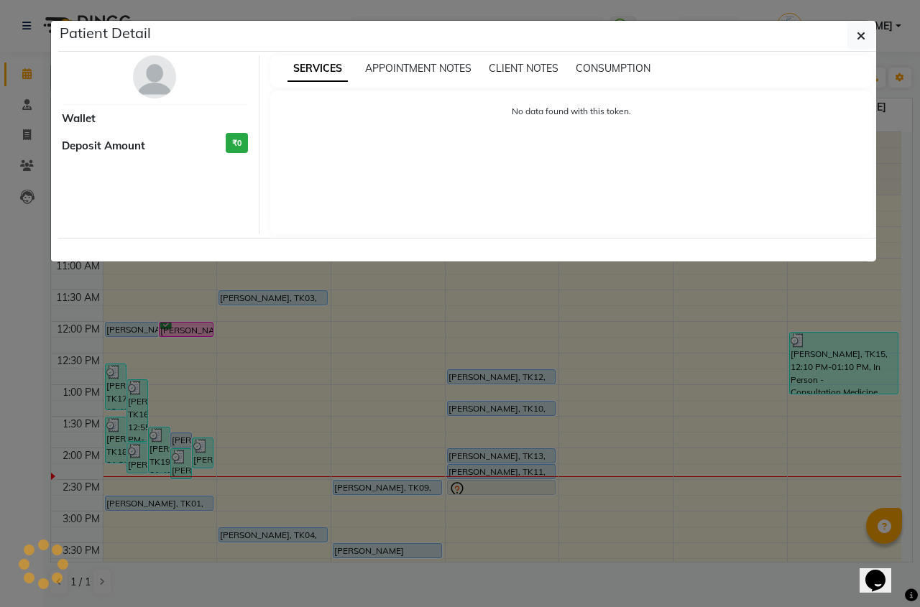
select select "6"
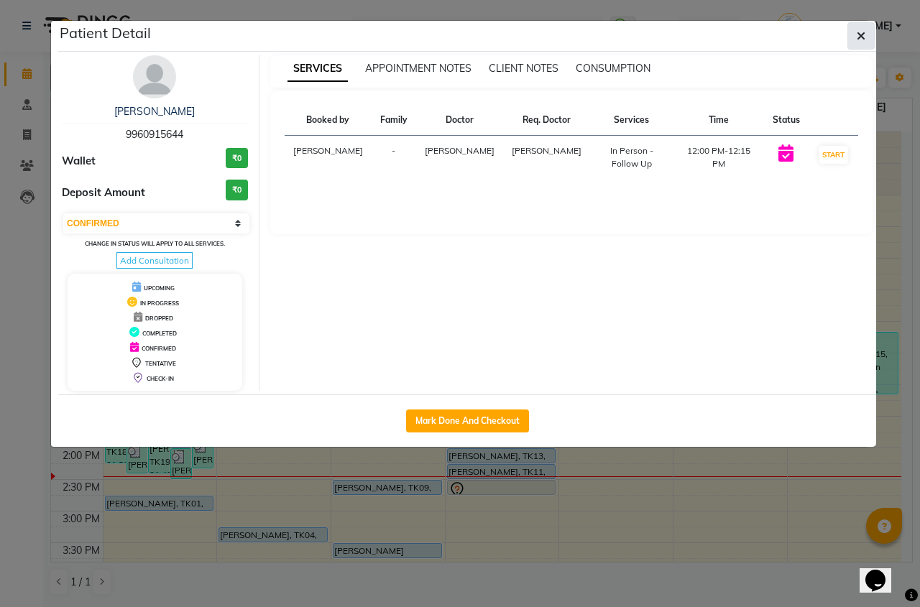
click at [851, 38] on button "button" at bounding box center [860, 35] width 27 height 27
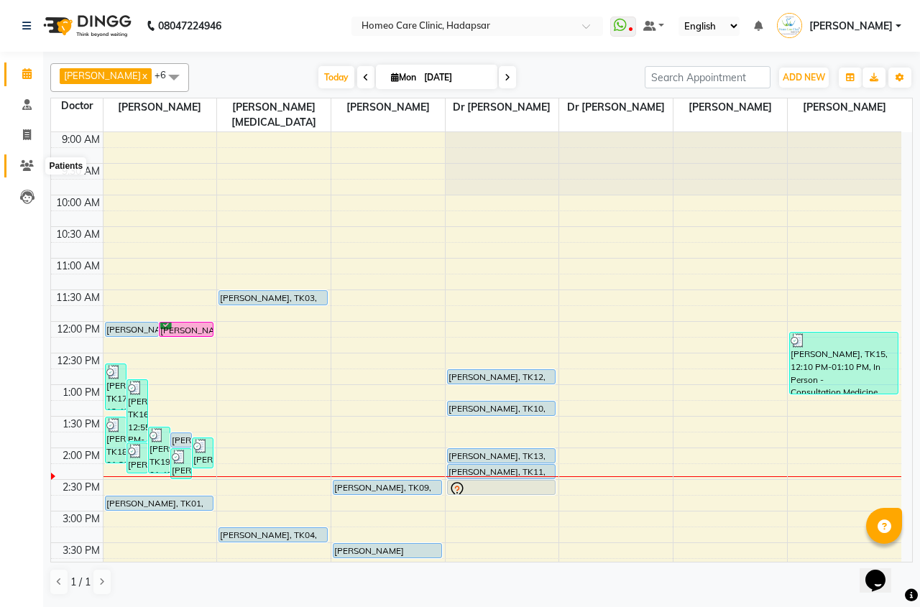
click at [34, 168] on span at bounding box center [26, 166] width 25 height 17
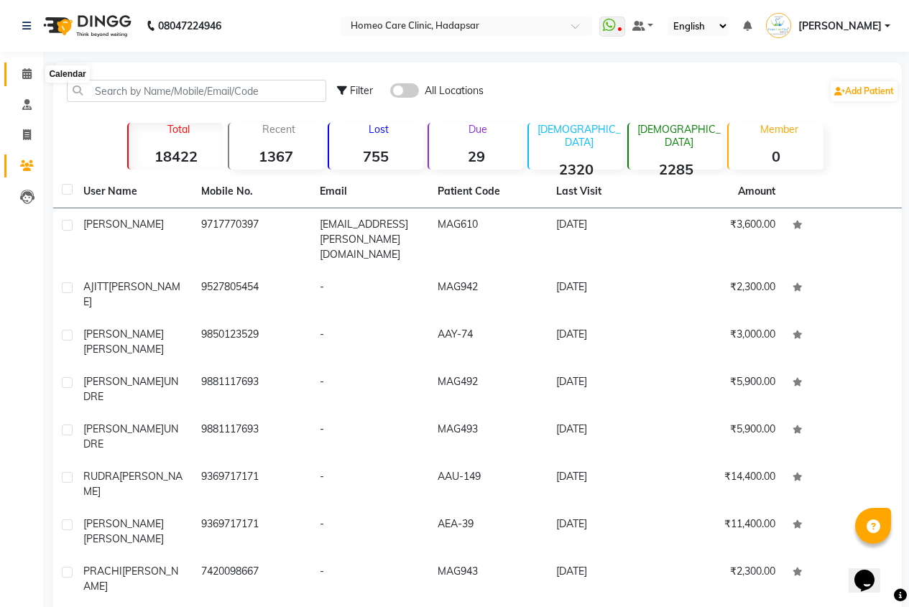
click at [24, 74] on icon at bounding box center [26, 73] width 9 height 11
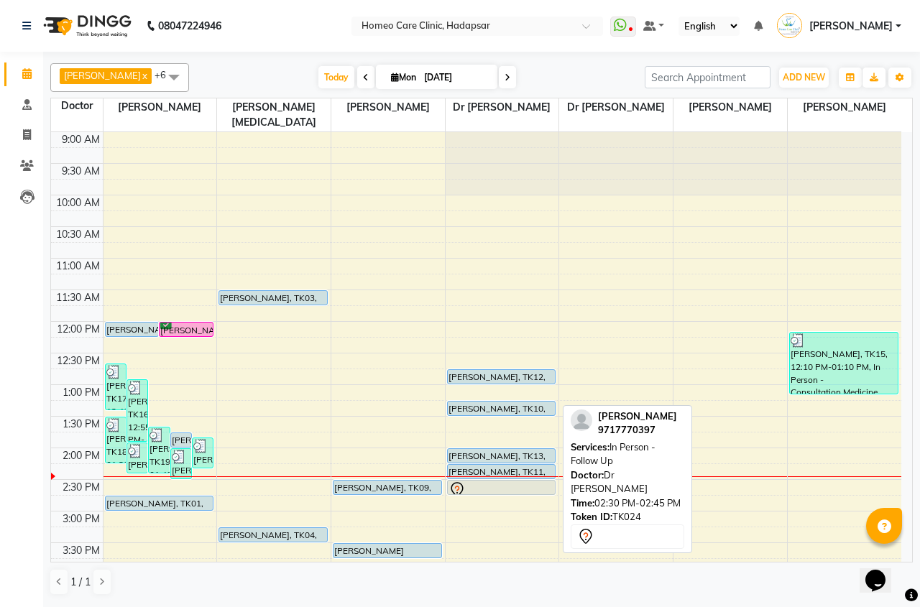
click at [471, 486] on div at bounding box center [501, 489] width 106 height 17
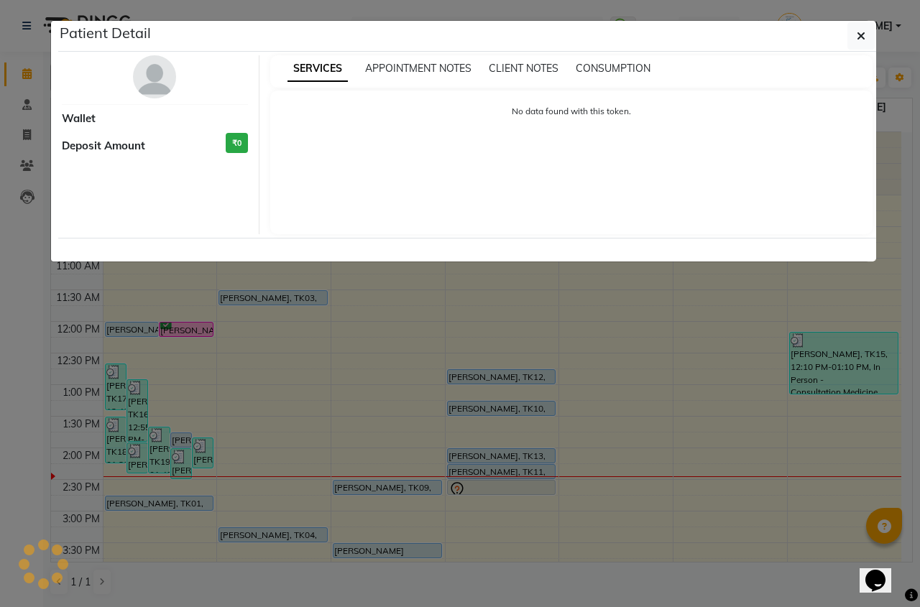
select select "7"
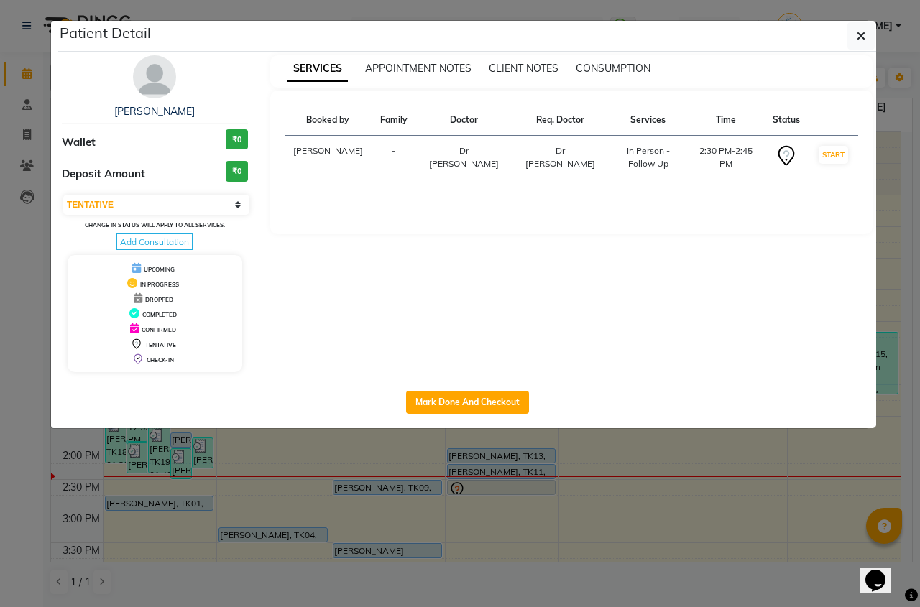
click at [159, 85] on img at bounding box center [154, 76] width 43 height 43
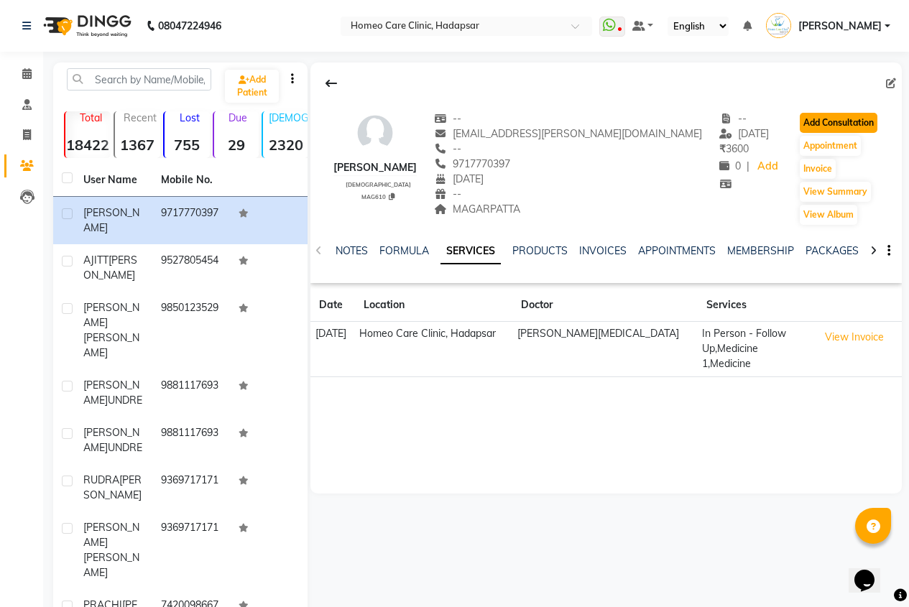
click at [800, 121] on button "Add Consultation" at bounding box center [839, 123] width 78 height 20
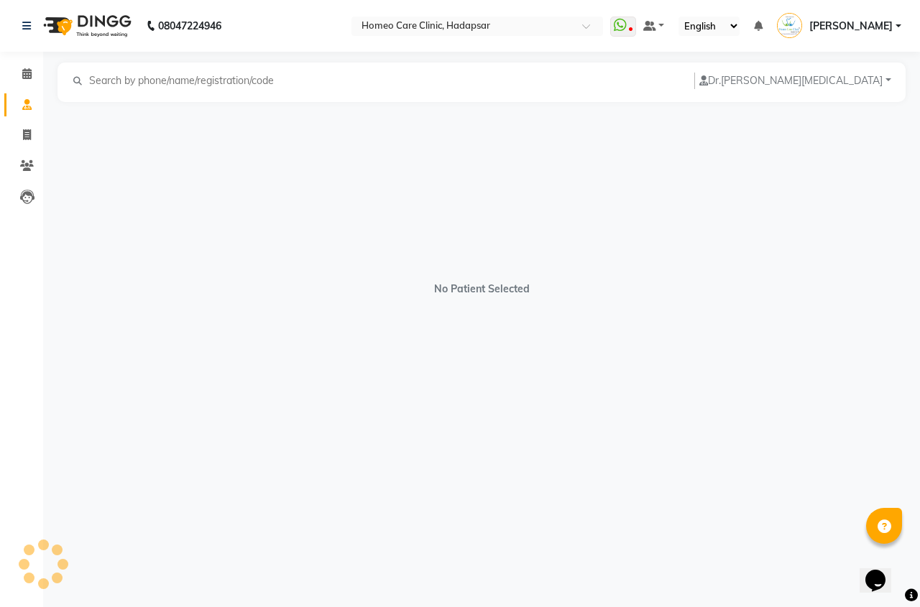
select select "[DEMOGRAPHIC_DATA]"
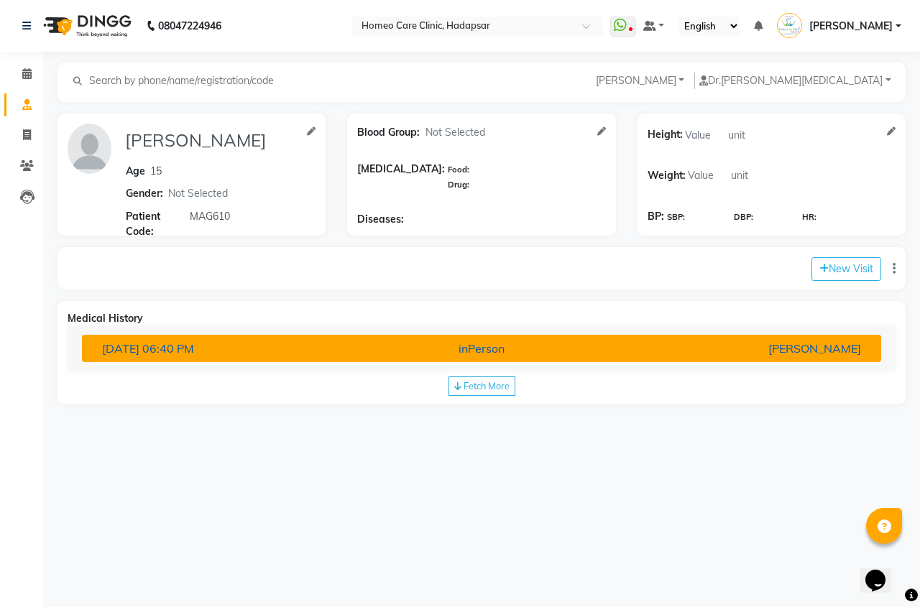
click at [813, 347] on div "[PERSON_NAME]" at bounding box center [741, 348] width 260 height 17
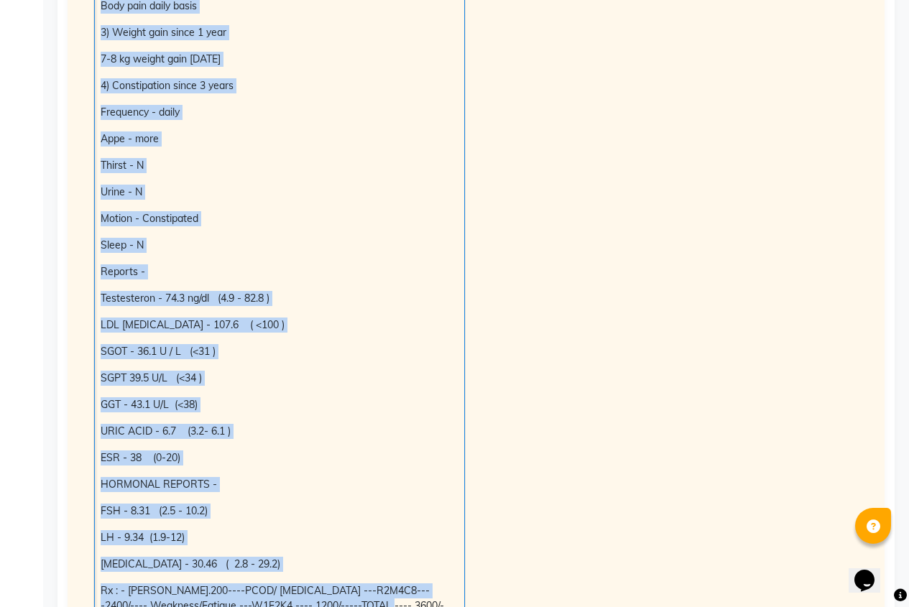
scroll to position [1043, 0]
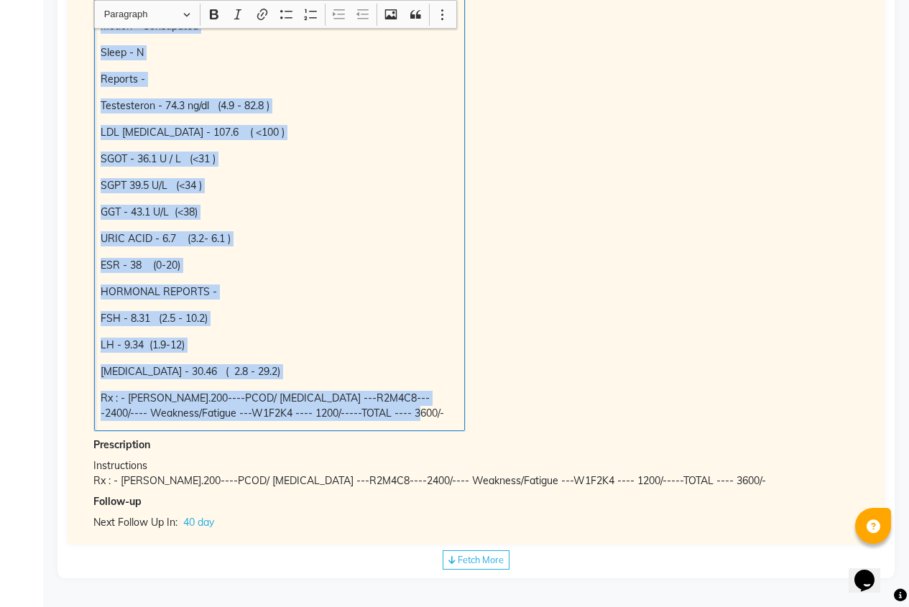
drag, startPoint x: 106, startPoint y: 249, endPoint x: 434, endPoint y: 481, distance: 401.0
copy div ")Irregular menses since Jan. 2025 — Before that was regular (30-40 days cycle) …"
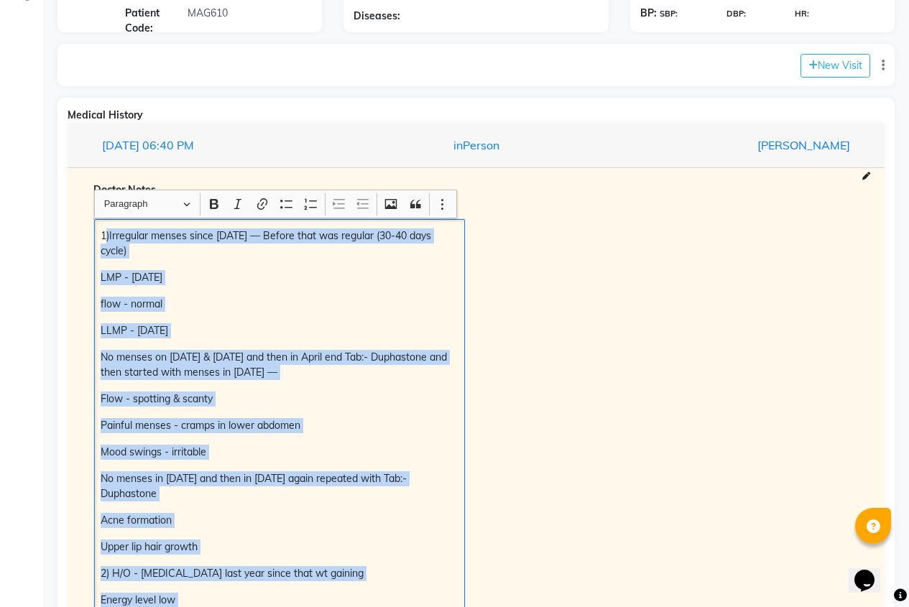
scroll to position [0, 0]
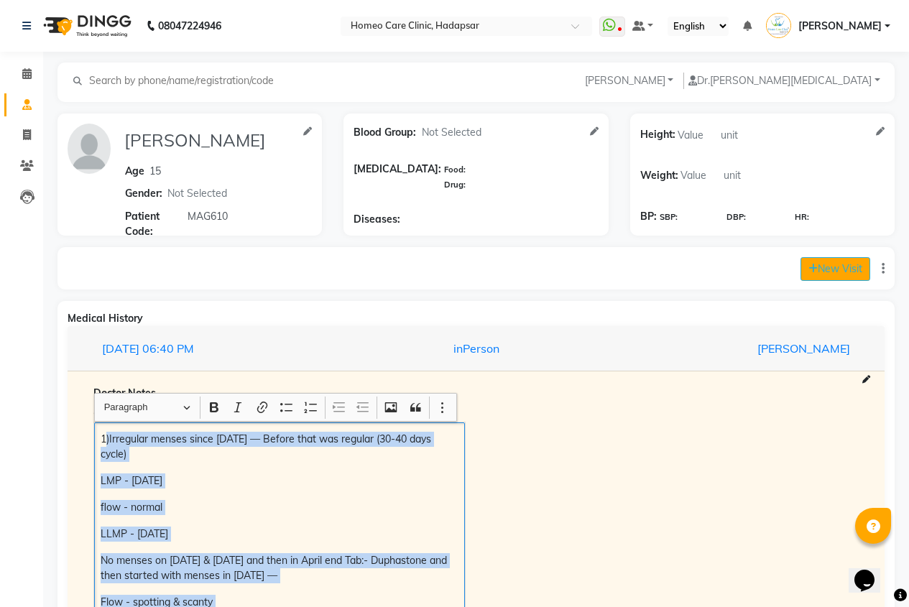
click at [805, 274] on button "New Visit" at bounding box center [835, 269] width 70 height 24
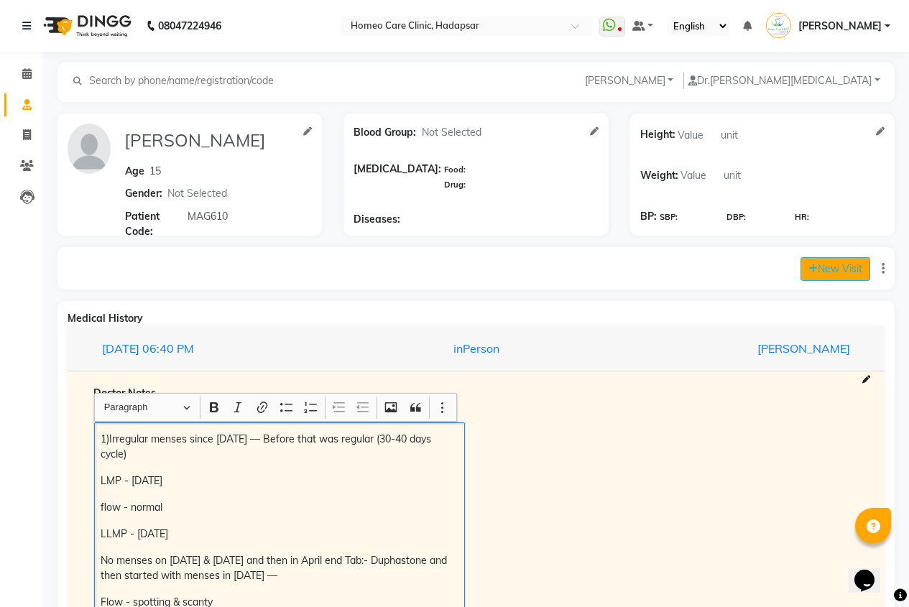
select select "865"
select select "inPerson"
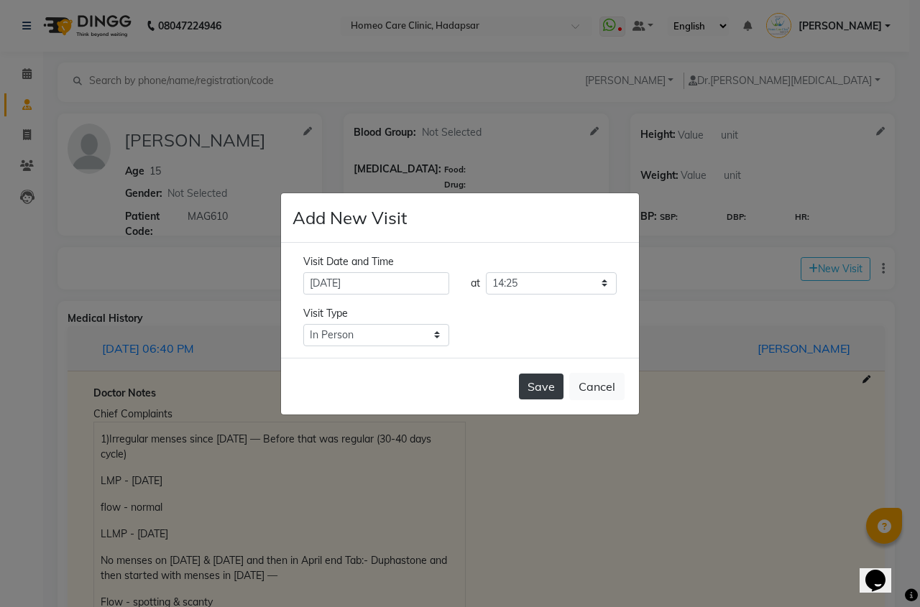
click at [525, 383] on button "Save" at bounding box center [541, 387] width 45 height 26
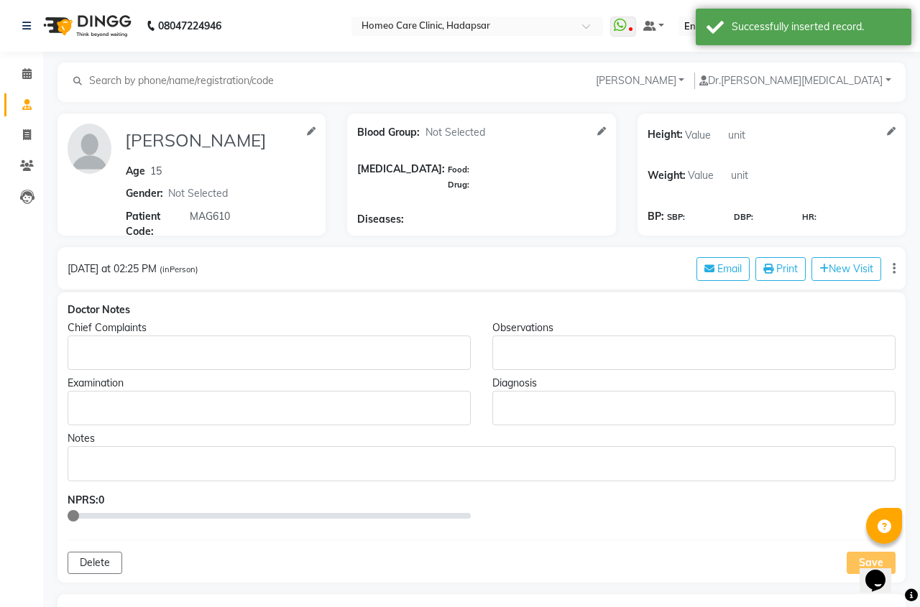
type input "ISHITA SINHA"
type input "15"
select select "[DEMOGRAPHIC_DATA]"
type input "MAG610"
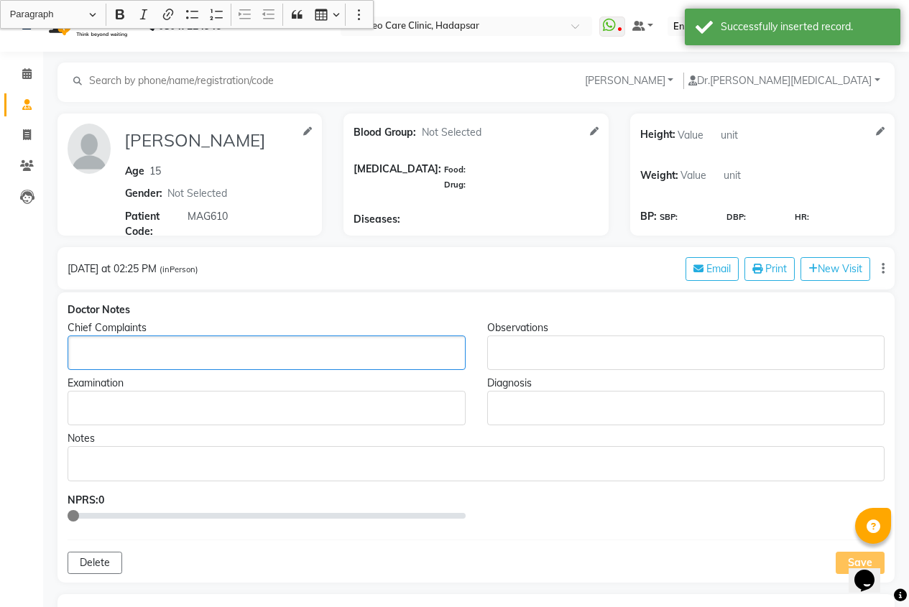
click at [116, 351] on p "Rich Text Editor, main" at bounding box center [266, 353] width 384 height 15
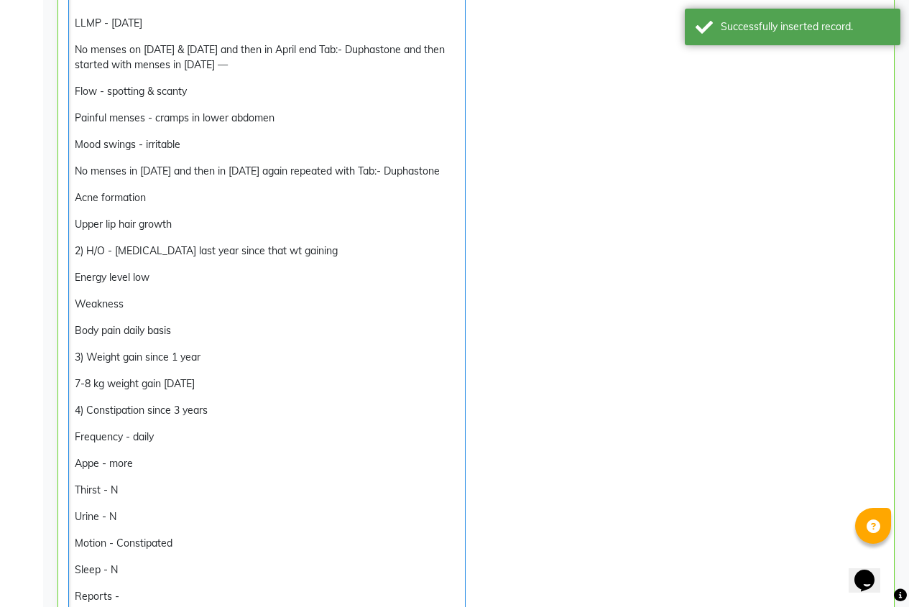
scroll to position [51, 0]
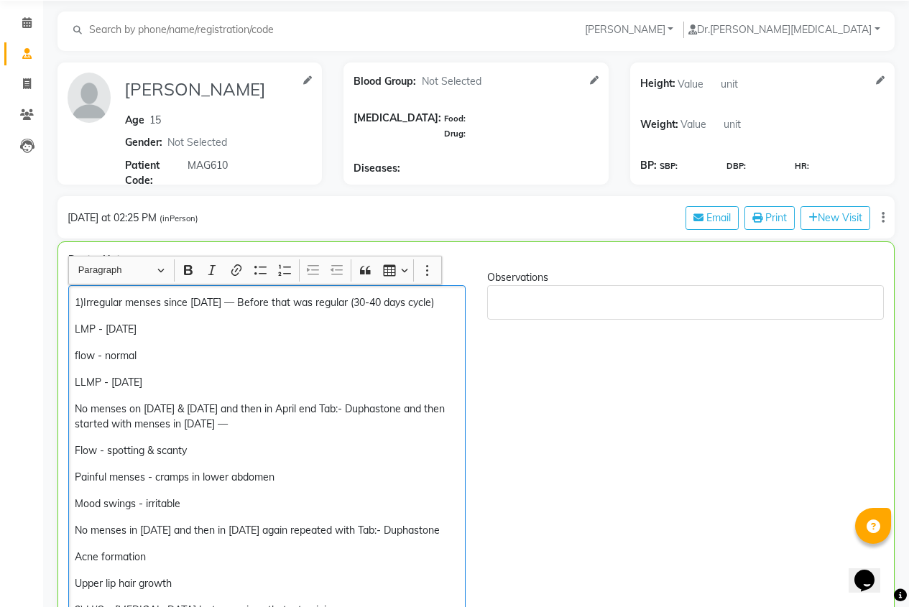
click at [167, 325] on p "LMP - 1/5/25" at bounding box center [267, 329] width 384 height 15
click at [111, 328] on p "LMP - 1/5/25" at bounding box center [267, 329] width 384 height 15
click at [126, 327] on p "LMP - 25/5/25" at bounding box center [267, 329] width 384 height 15
drag, startPoint x: 148, startPoint y: 381, endPoint x: 72, endPoint y: 378, distance: 76.2
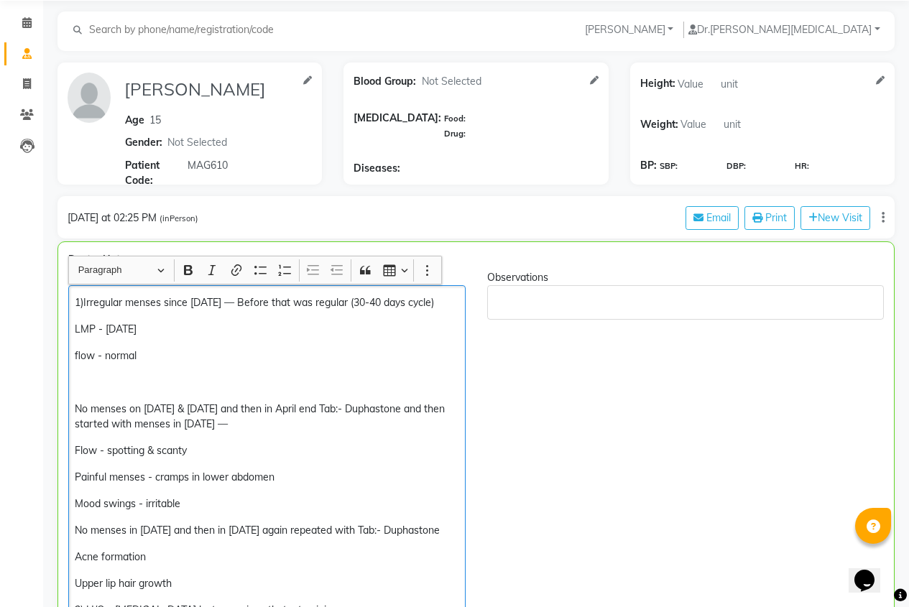
click at [143, 330] on p "LMP - 25/6/25" at bounding box center [267, 329] width 384 height 15
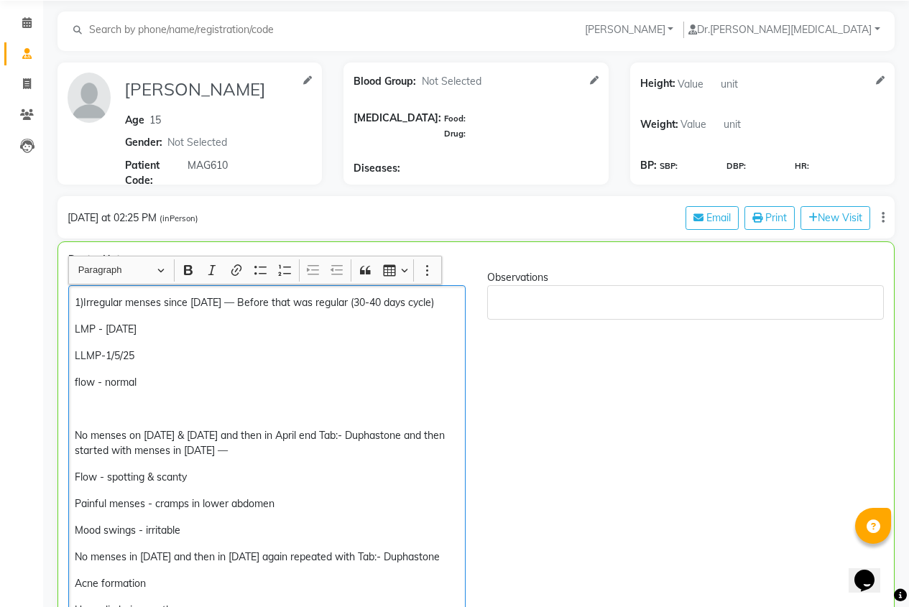
drag, startPoint x: 75, startPoint y: 432, endPoint x: 103, endPoint y: 435, distance: 28.2
click at [76, 432] on p "No menses on March 2025 & April 2025 and then in April end Tab:- Duphastone and…" at bounding box center [267, 443] width 384 height 30
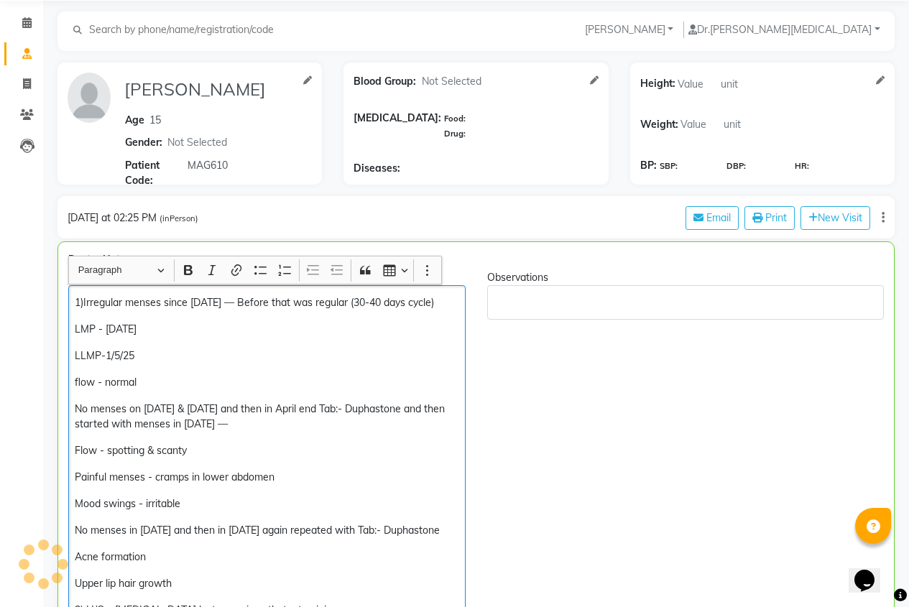
click at [162, 384] on p "flow - normal" at bounding box center [267, 382] width 384 height 15
click at [288, 479] on p "Painful menses - cramps in lower abdomen" at bounding box center [267, 477] width 384 height 15
drag, startPoint x: 199, startPoint y: 455, endPoint x: 70, endPoint y: 453, distance: 129.3
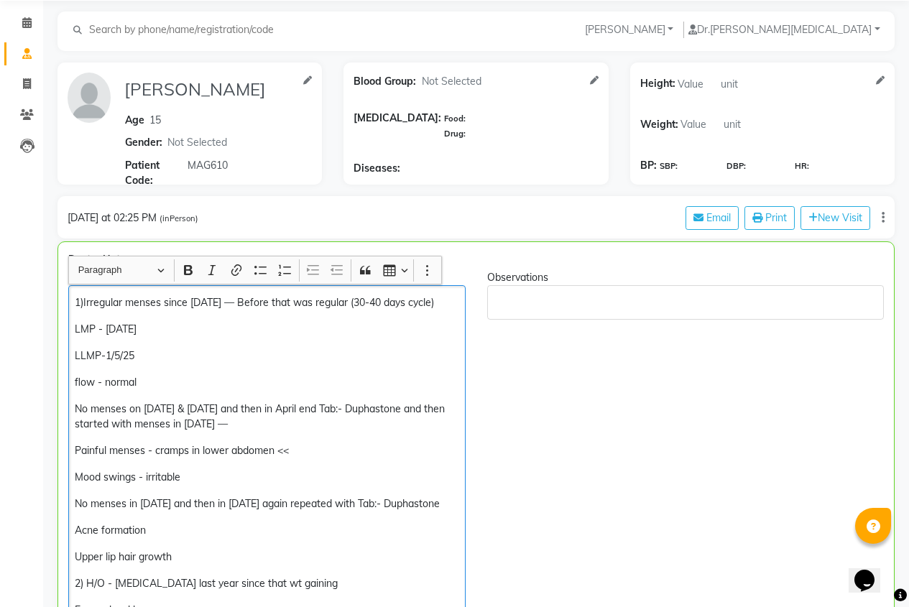
click at [190, 479] on p "Mood swings - irritable" at bounding box center [267, 477] width 384 height 15
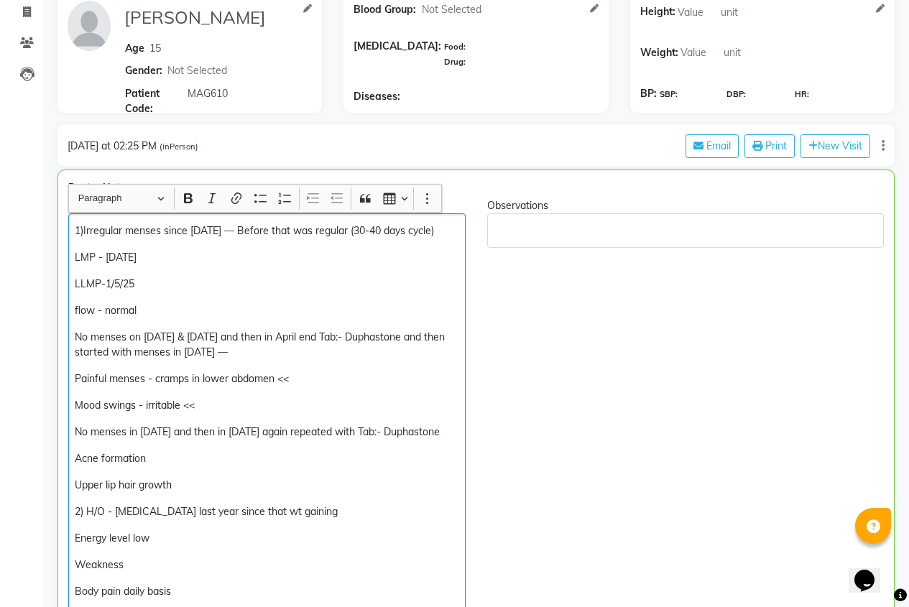
scroll to position [195, 0]
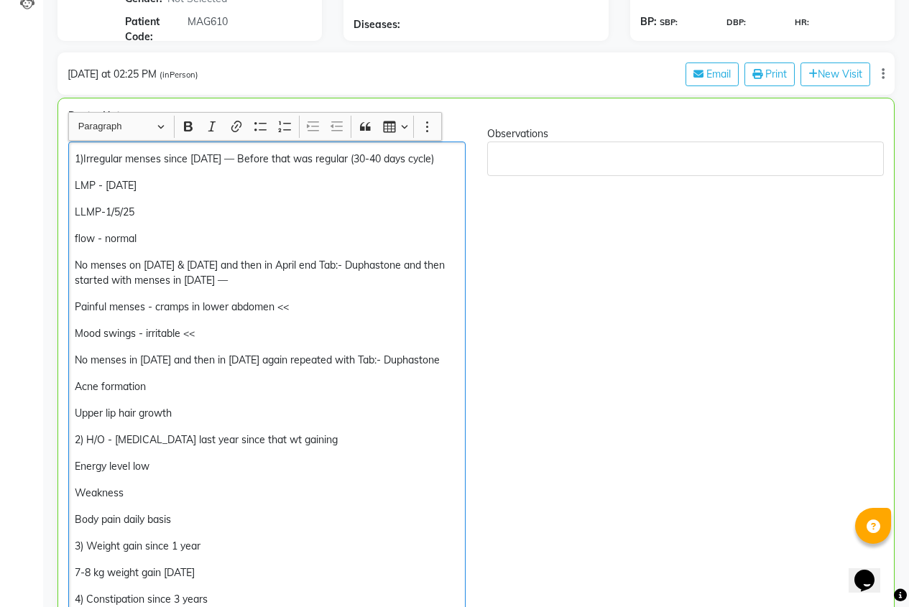
drag, startPoint x: 437, startPoint y: 356, endPoint x: 205, endPoint y: 376, distance: 232.2
click at [205, 368] on p "No menses in June 2025 and then in June 18th again repeated with Tab:- Duphasto…" at bounding box center [267, 360] width 384 height 15
click at [206, 368] on p "No menses in June 2025 and then in June 18th again repeated with Tab:- Duphasto…" at bounding box center [267, 360] width 384 height 15
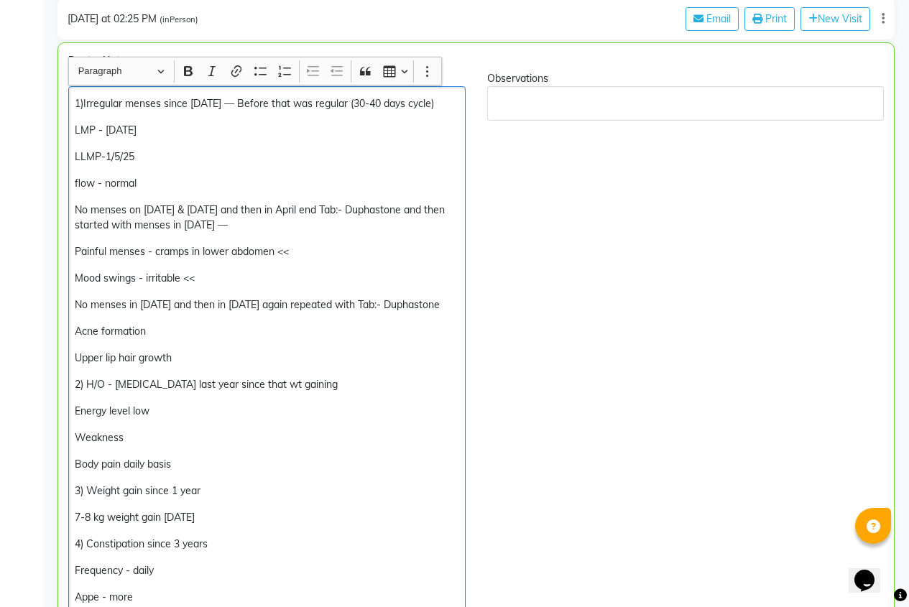
scroll to position [267, 0]
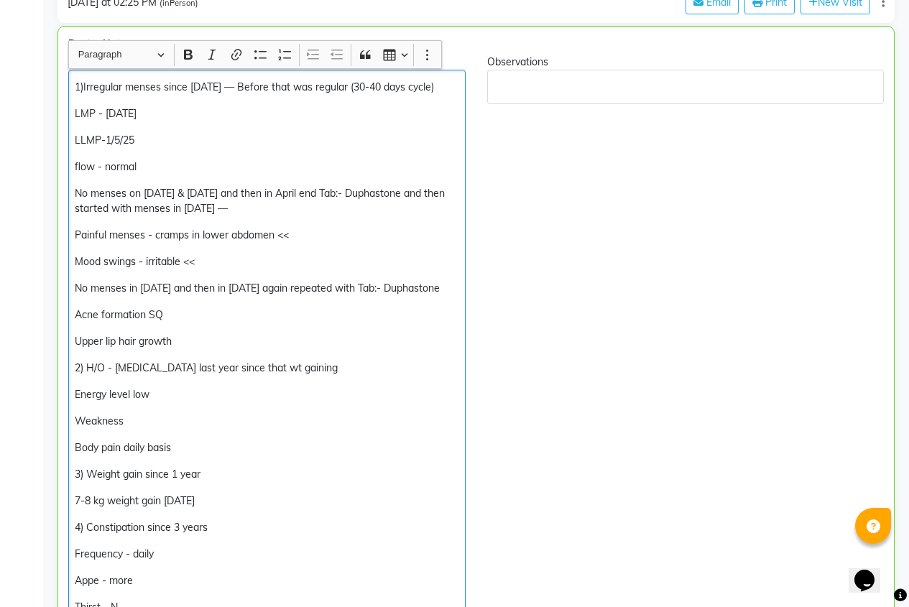
click at [194, 349] on p "Upper lip hair growth" at bounding box center [267, 341] width 384 height 15
click at [211, 402] on p "Energy level low" at bounding box center [267, 394] width 384 height 15
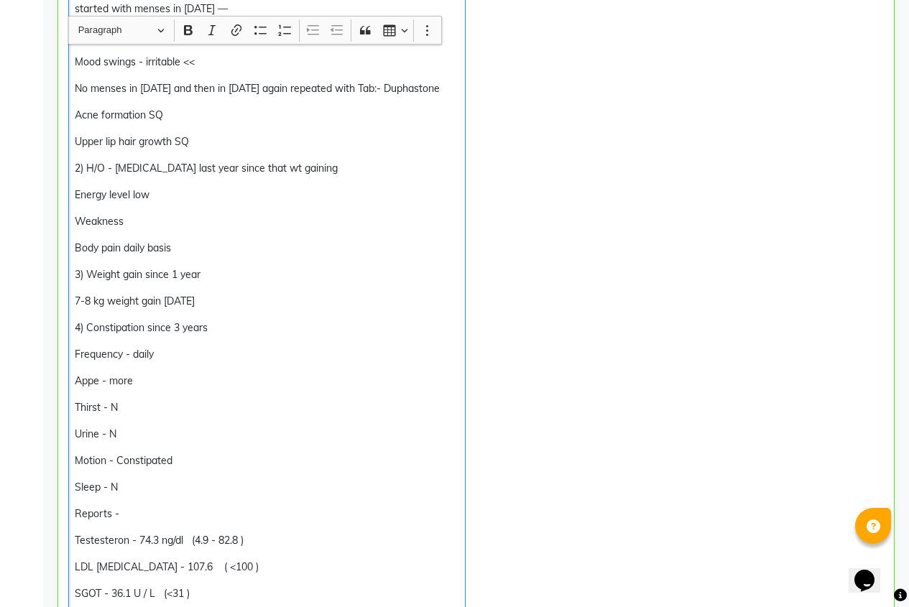
scroll to position [482, 0]
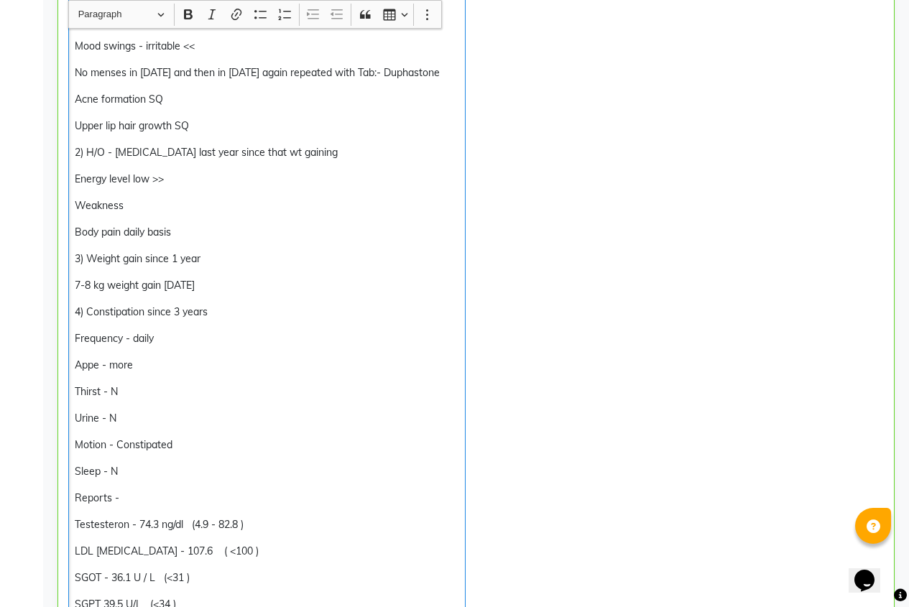
click at [315, 160] on p "2) H/O - Dengue last year since that wt gaining" at bounding box center [267, 152] width 384 height 15
click at [172, 187] on p "Energy level low >>" at bounding box center [267, 179] width 384 height 15
click at [167, 208] on div "1)Irregular menses since Jan. 2025 — Before that was regular (30-40 days cycle)…" at bounding box center [266, 351] width 397 height 995
drag, startPoint x: 316, startPoint y: 156, endPoint x: 297, endPoint y: 160, distance: 19.2
click at [297, 160] on div "1)Irregular menses since Jan. 2025 — Before that was regular (30-40 days cycle)…" at bounding box center [266, 351] width 397 height 995
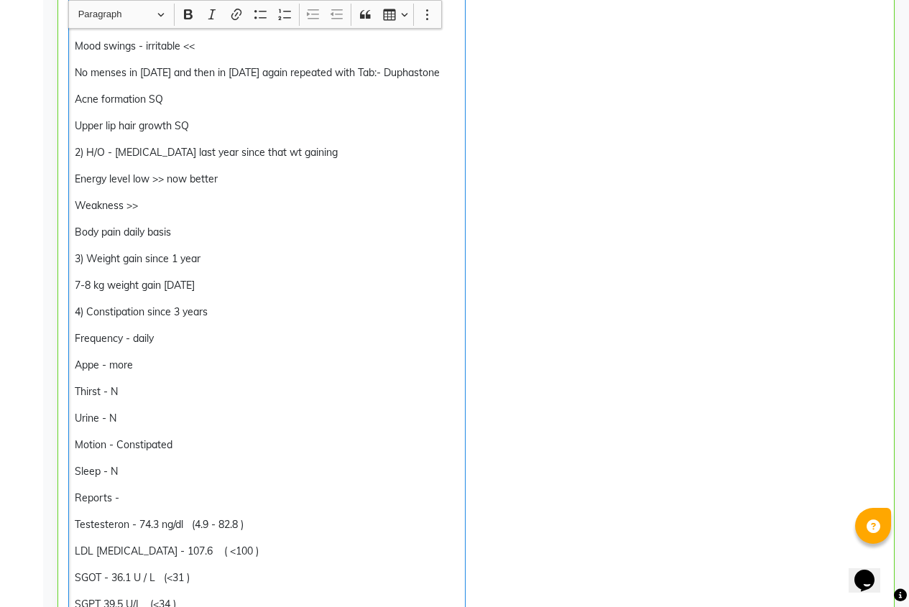
click at [238, 267] on p "3) Weight gain since 1 year" at bounding box center [267, 258] width 384 height 15
click at [241, 267] on p "3) Weight gain since 1 year WT- 98kg" at bounding box center [267, 258] width 384 height 15
click at [251, 317] on div "1)Irregular menses since Jan. 2025 — Before that was regular (30-40 days cycle)…" at bounding box center [266, 351] width 397 height 995
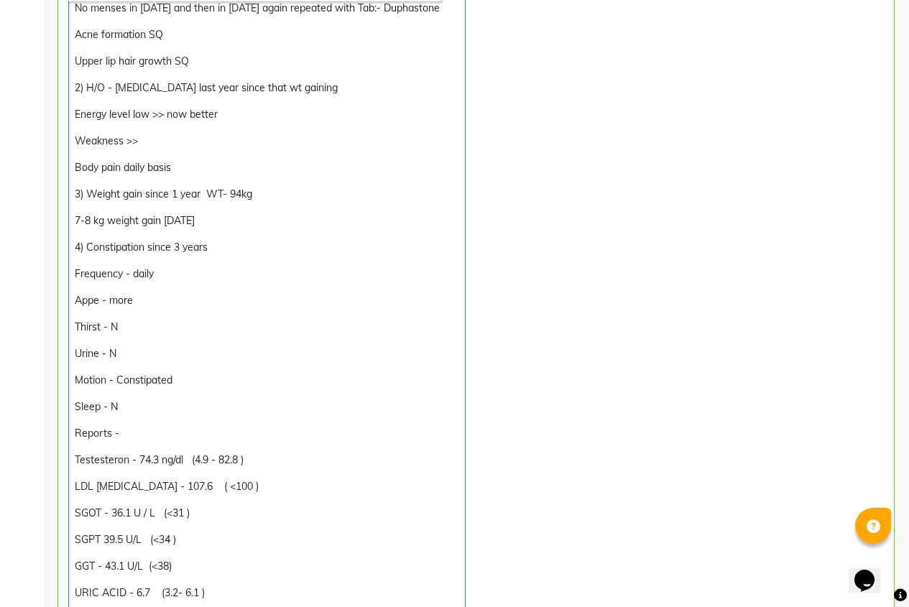
scroll to position [554, 0]
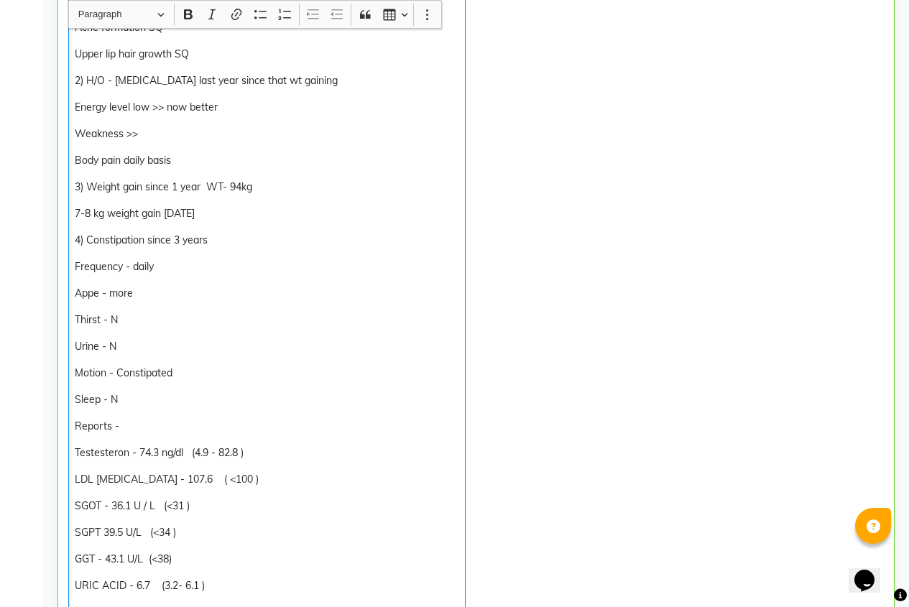
click at [159, 274] on p "Frequency - daily" at bounding box center [267, 266] width 384 height 15
drag, startPoint x: 163, startPoint y: 283, endPoint x: 81, endPoint y: 299, distance: 83.4
click at [56, 285] on div "ISHITA SINHA SMITA SRIVASTAVA Add Family Member Dr. Dr Nikita Patil Dingg Suppo…" at bounding box center [476, 591] width 866 height 2165
drag, startPoint x: 154, startPoint y: 314, endPoint x: 111, endPoint y: 304, distance: 43.6
click at [111, 301] on p "Appe - more" at bounding box center [267, 293] width 384 height 15
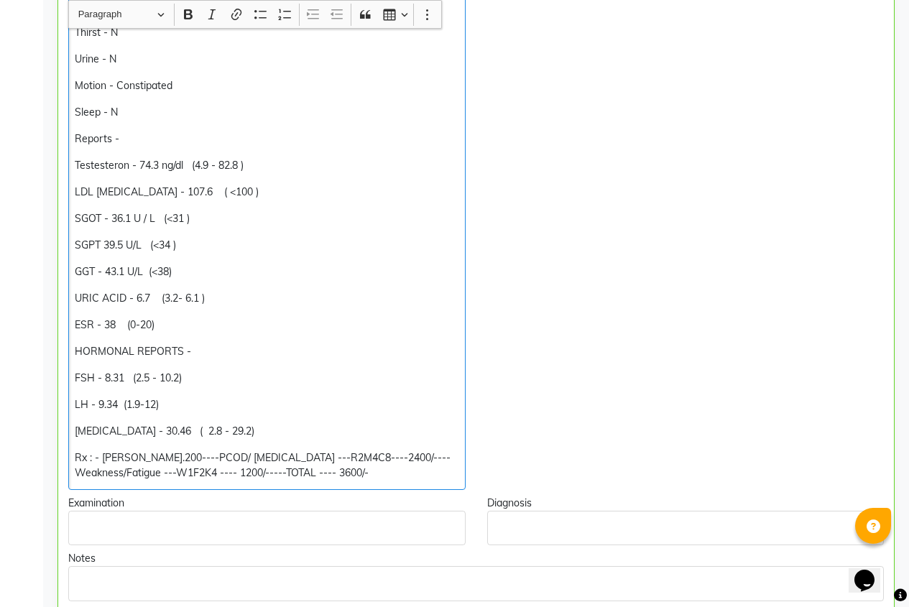
scroll to position [913, 0]
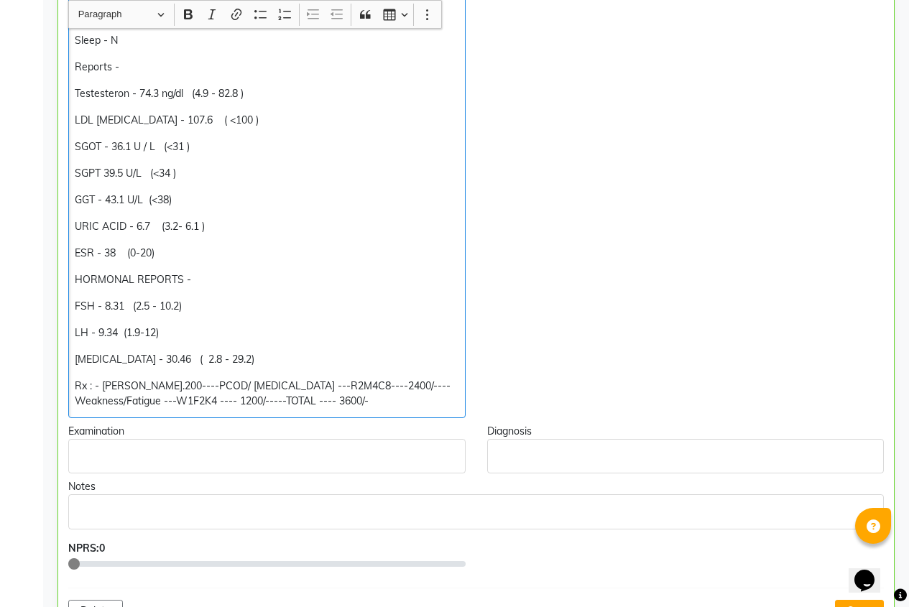
click at [328, 234] on p "URIC ACID - 6.7 (3.2- 6.1 )" at bounding box center [267, 226] width 384 height 15
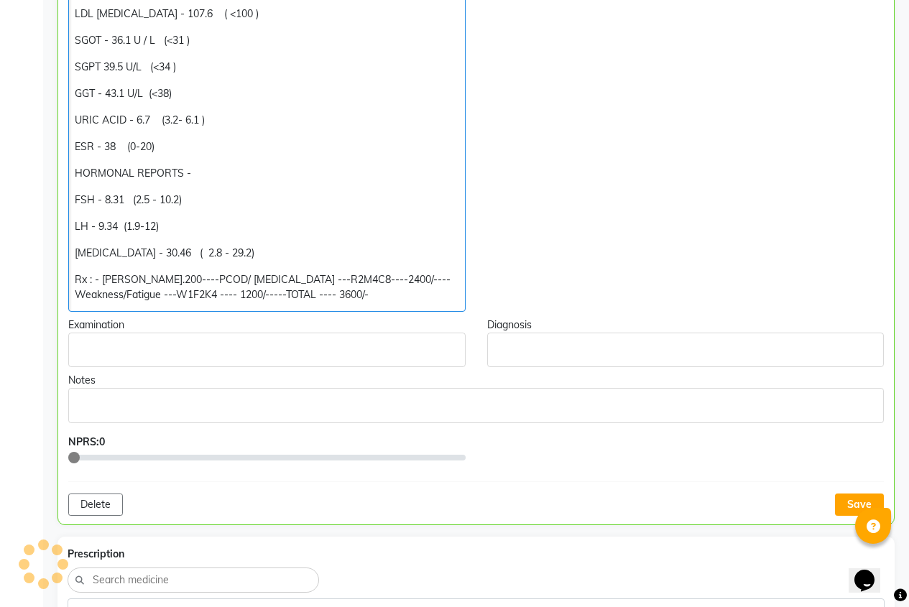
scroll to position [1057, 0]
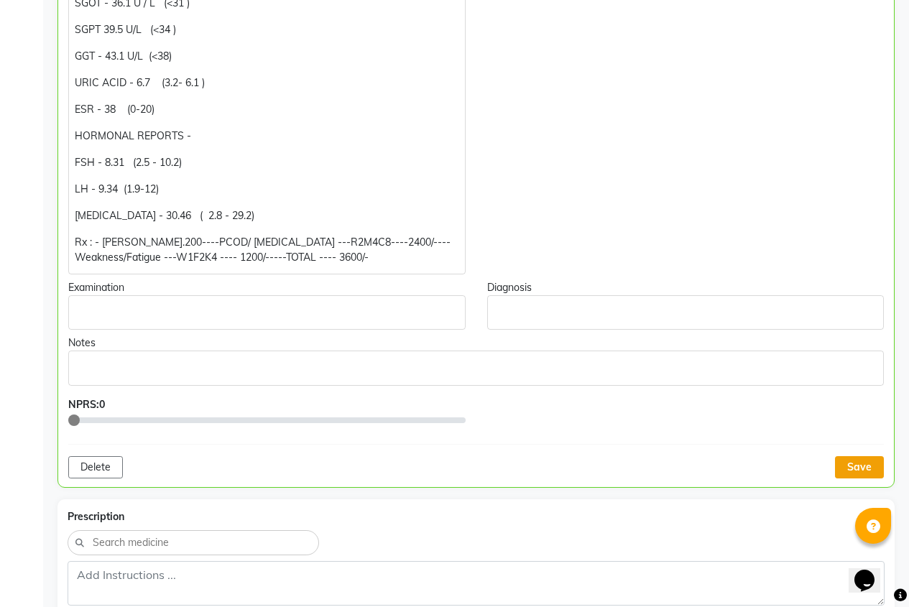
click at [835, 478] on button "Save" at bounding box center [859, 467] width 49 height 22
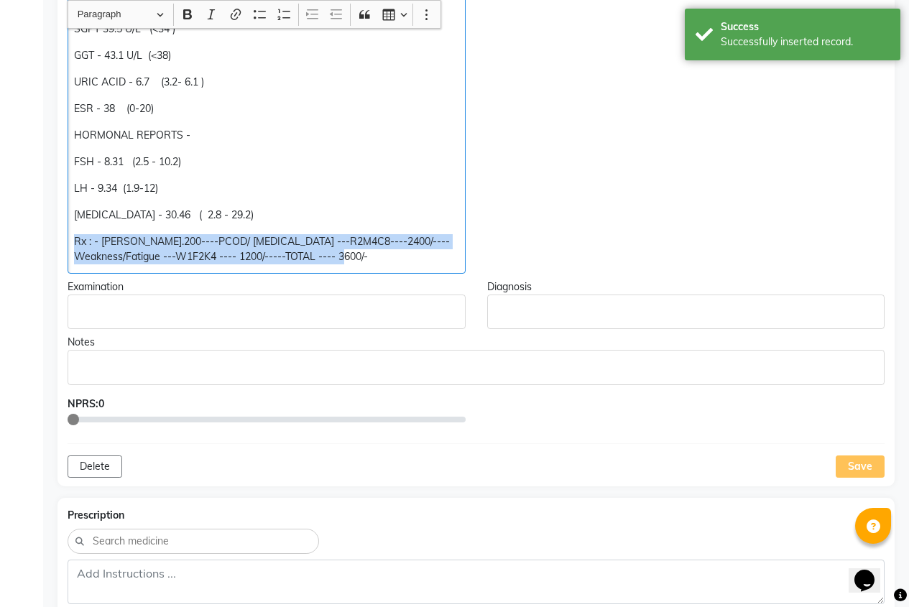
drag, startPoint x: 72, startPoint y: 257, endPoint x: 415, endPoint y: 272, distance: 343.0
copy p "Rx : - Puls.200----PCOD/ HORMONAL IMBALANCE ---R2M4C8----2400/---- Weakness/Fat…"
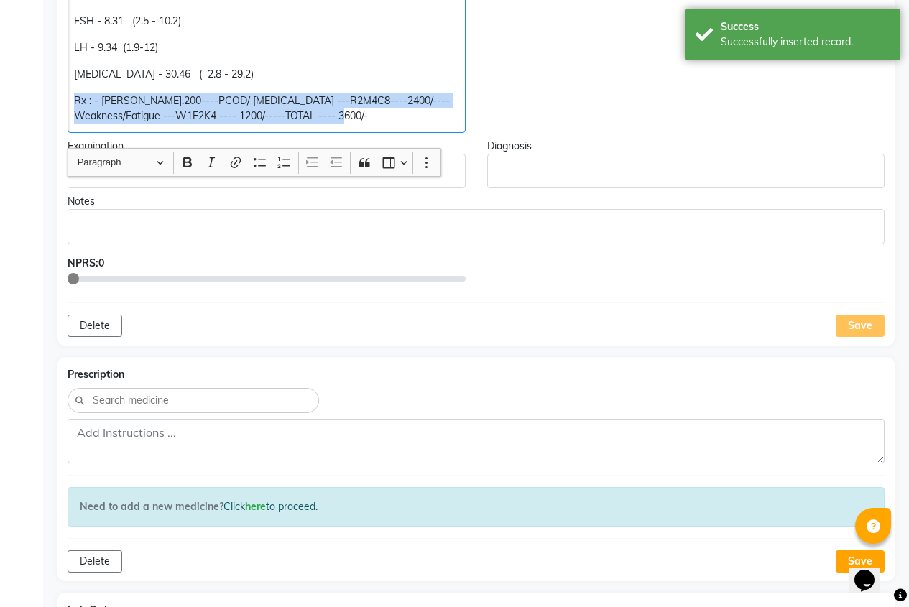
scroll to position [1344, 0]
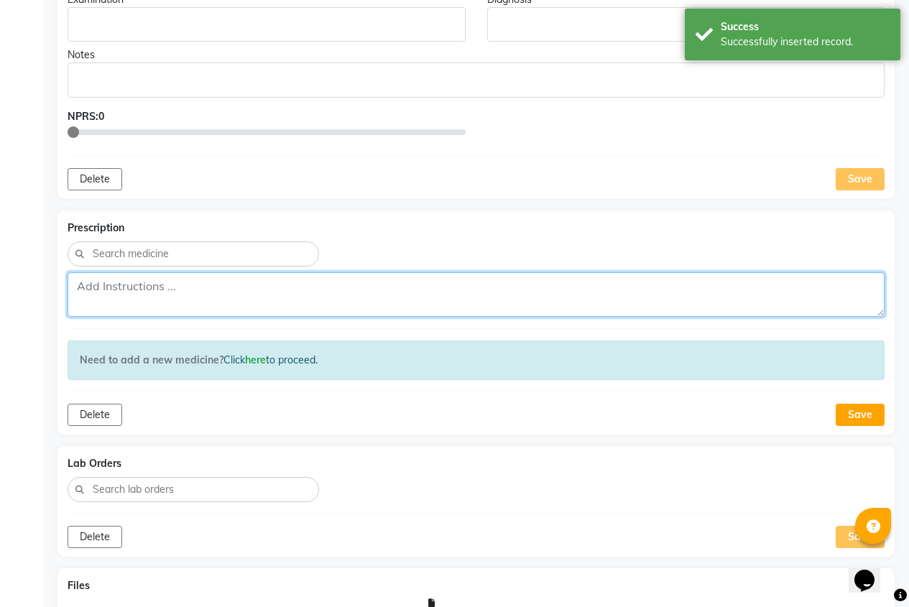
click at [144, 302] on textarea at bounding box center [476, 294] width 817 height 45
paste textarea "Rx : - Puls.200----PCOD/ HORMONAL IMBALANCE ---R2M4C8----2400/---- Weakness/Fat…"
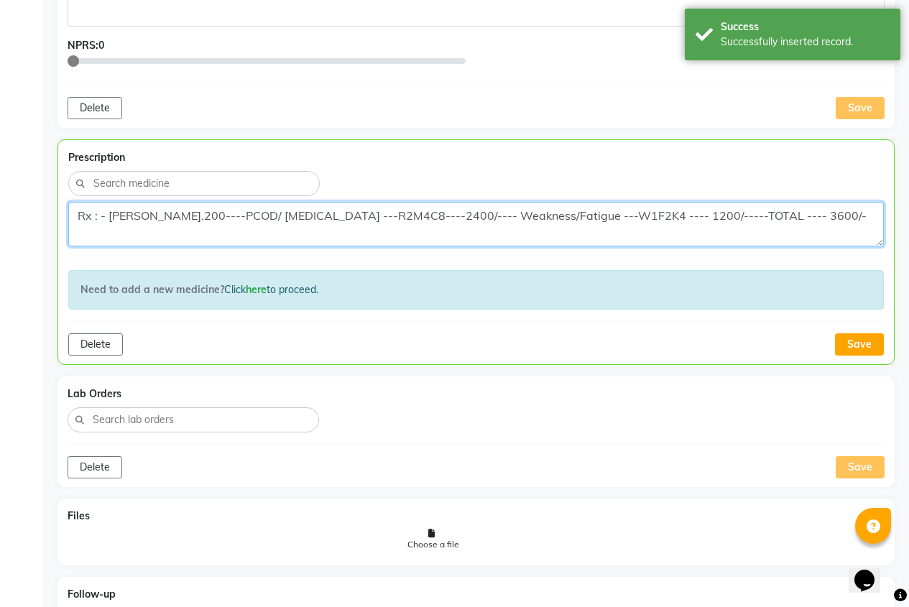
scroll to position [1416, 0]
type textarea "Rx : - Puls.200----PCOD/ HORMONAL IMBALANCE ---R2M4C8----2400/---- Weakness/Fat…"
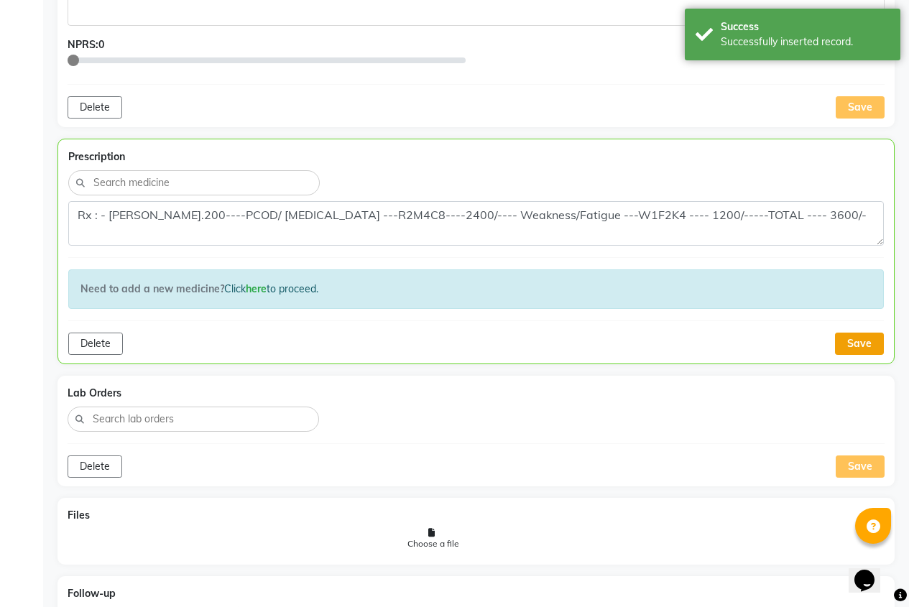
click at [846, 355] on button "Save" at bounding box center [859, 344] width 49 height 22
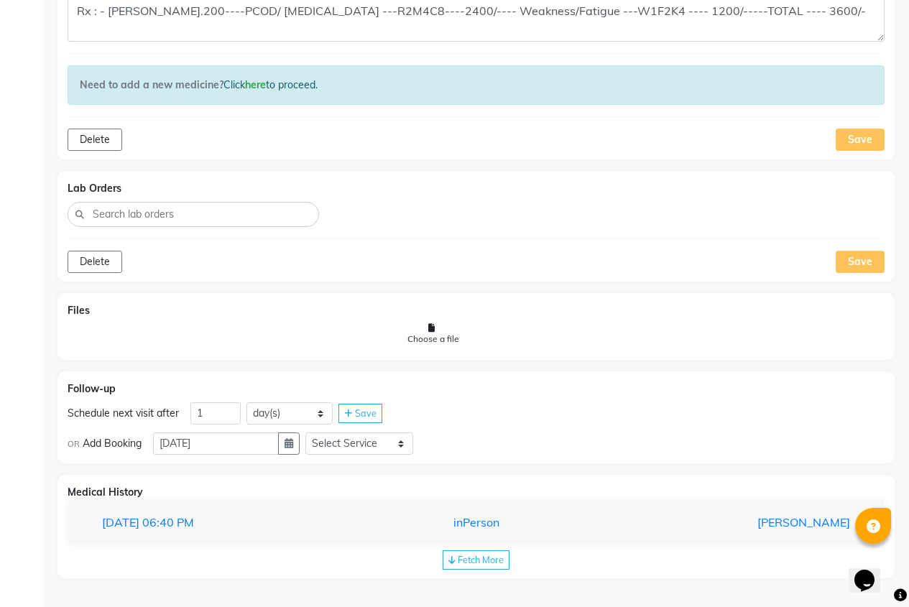
scroll to position [1631, 0]
click at [229, 417] on input "1" at bounding box center [215, 413] width 50 height 22
type input "39"
click at [356, 410] on span "Save" at bounding box center [366, 412] width 22 height 11
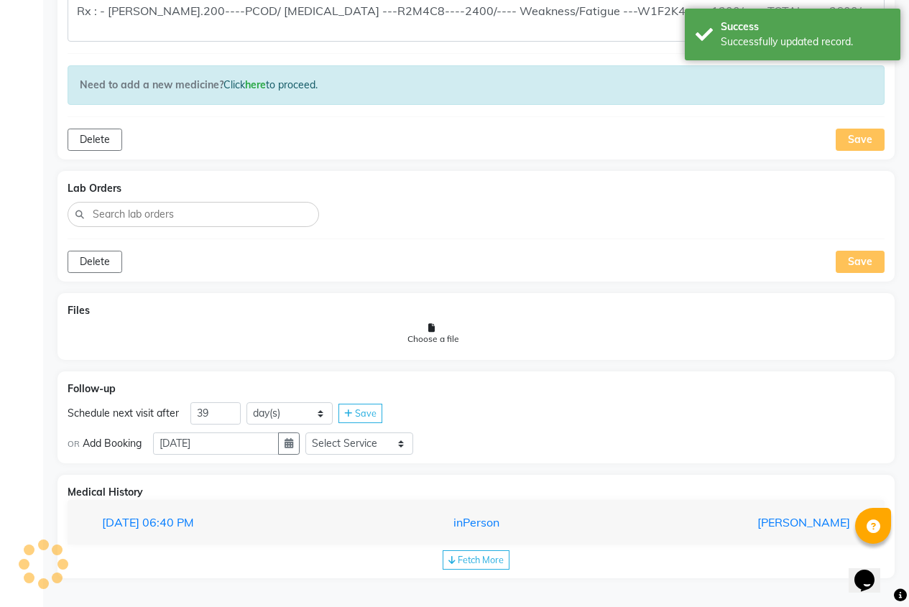
scroll to position [1597, 0]
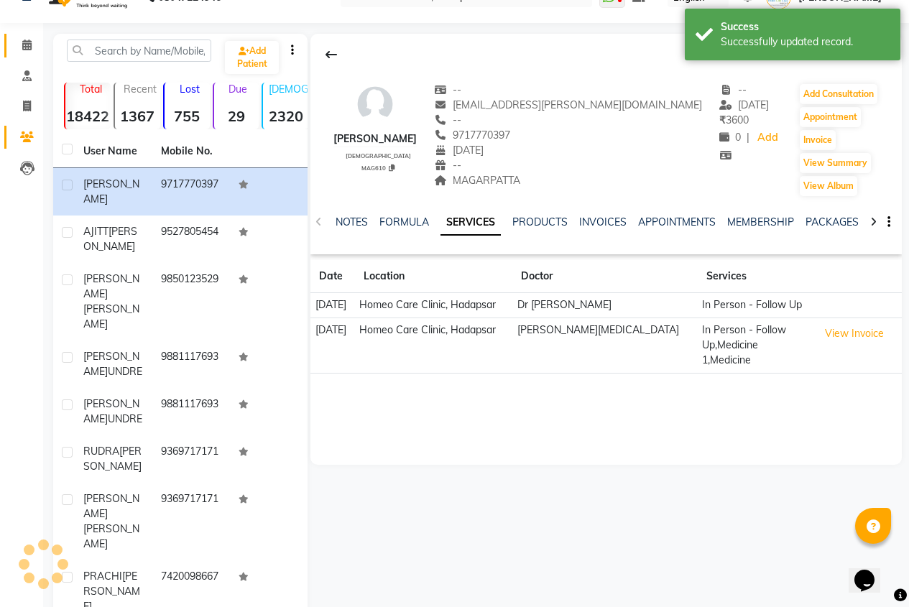
scroll to position [27, 0]
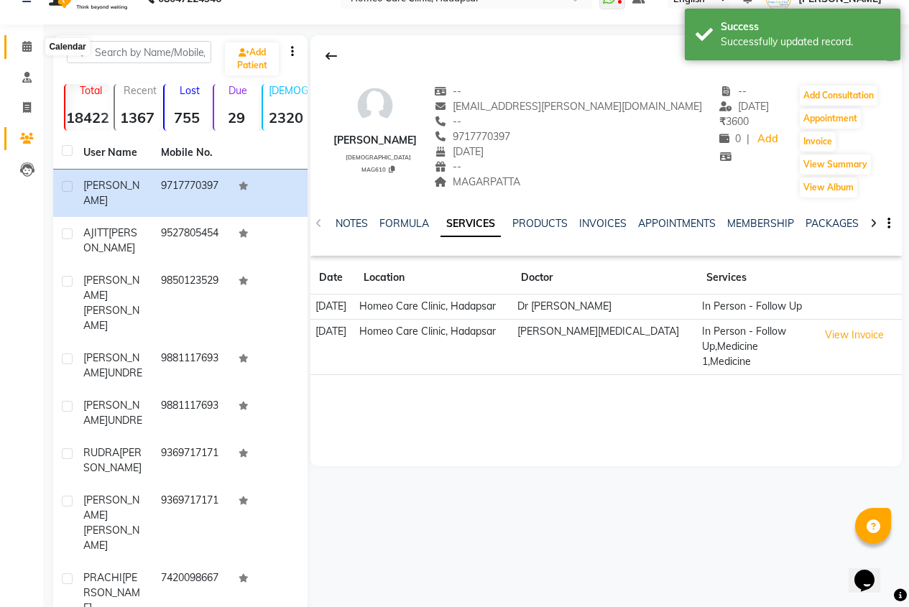
click at [29, 51] on icon at bounding box center [26, 46] width 9 height 11
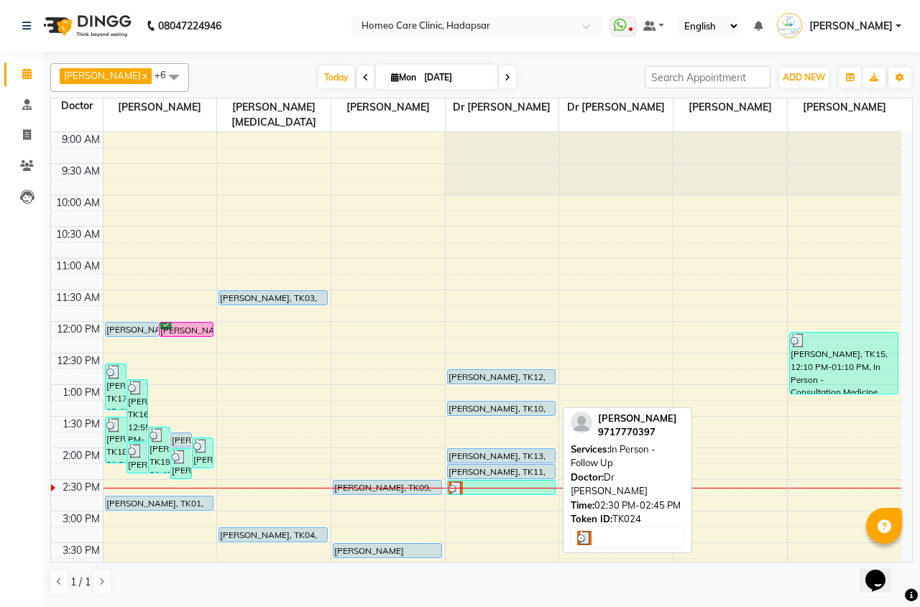
click at [519, 484] on div at bounding box center [501, 488] width 106 height 14
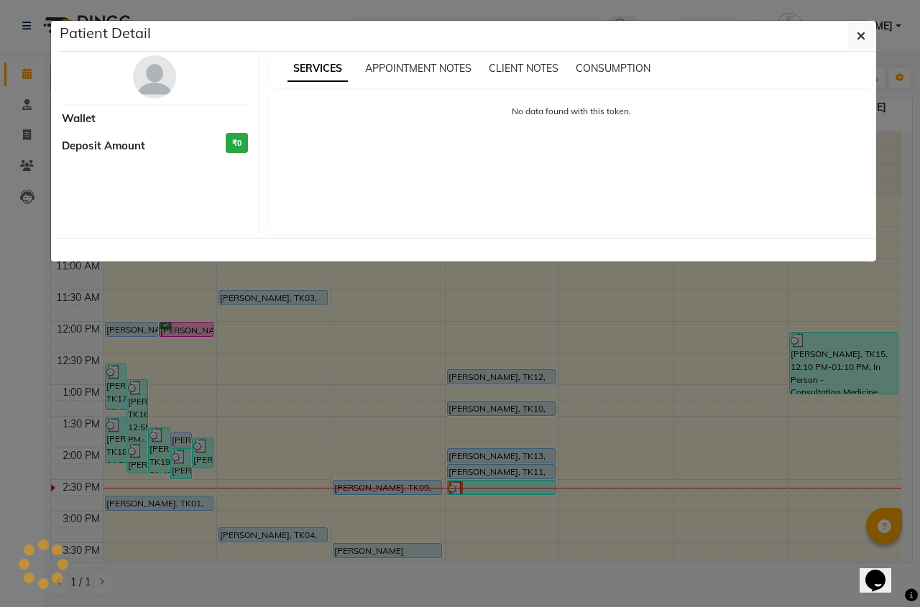
select select "3"
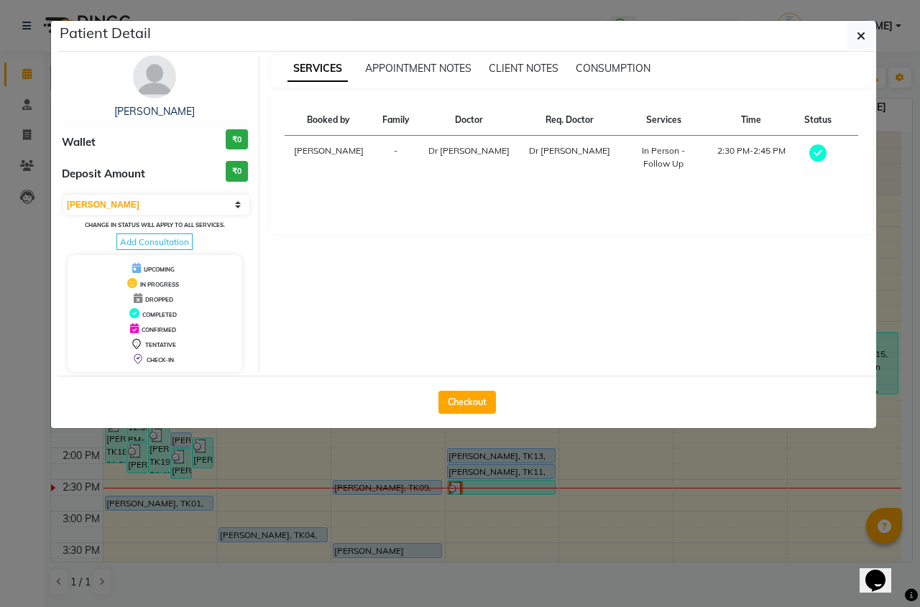
click at [523, 458] on ngb-modal-window "Patient Detail ISHITA SINHA Wallet ₹0 Deposit Amount ₹0 Select MARK DONE UPCOMI…" at bounding box center [460, 303] width 920 height 607
